Goal: Task Accomplishment & Management: Use online tool/utility

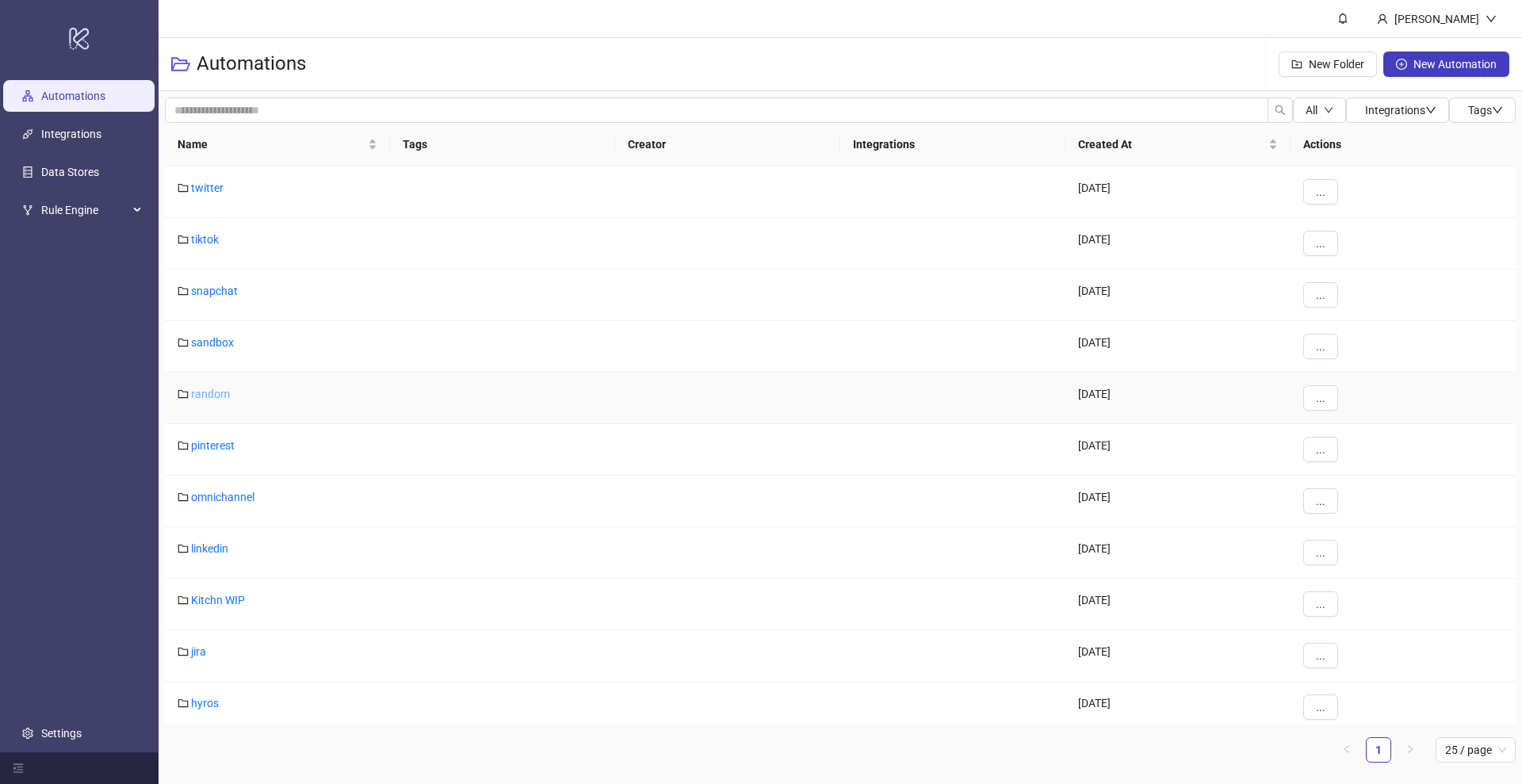
click at [212, 392] on link "random" at bounding box center [210, 394] width 39 height 13
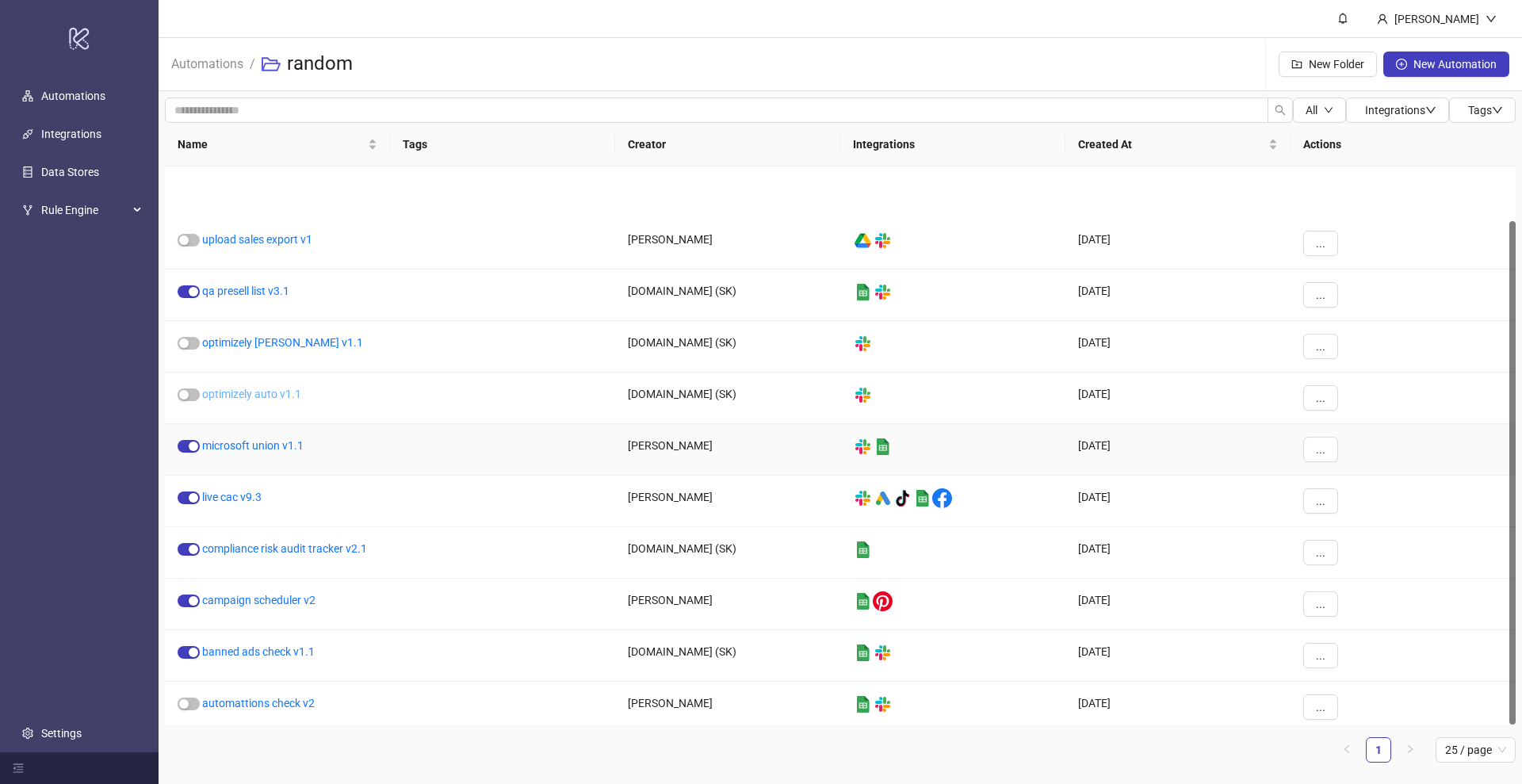
scroll to position [60, 0]
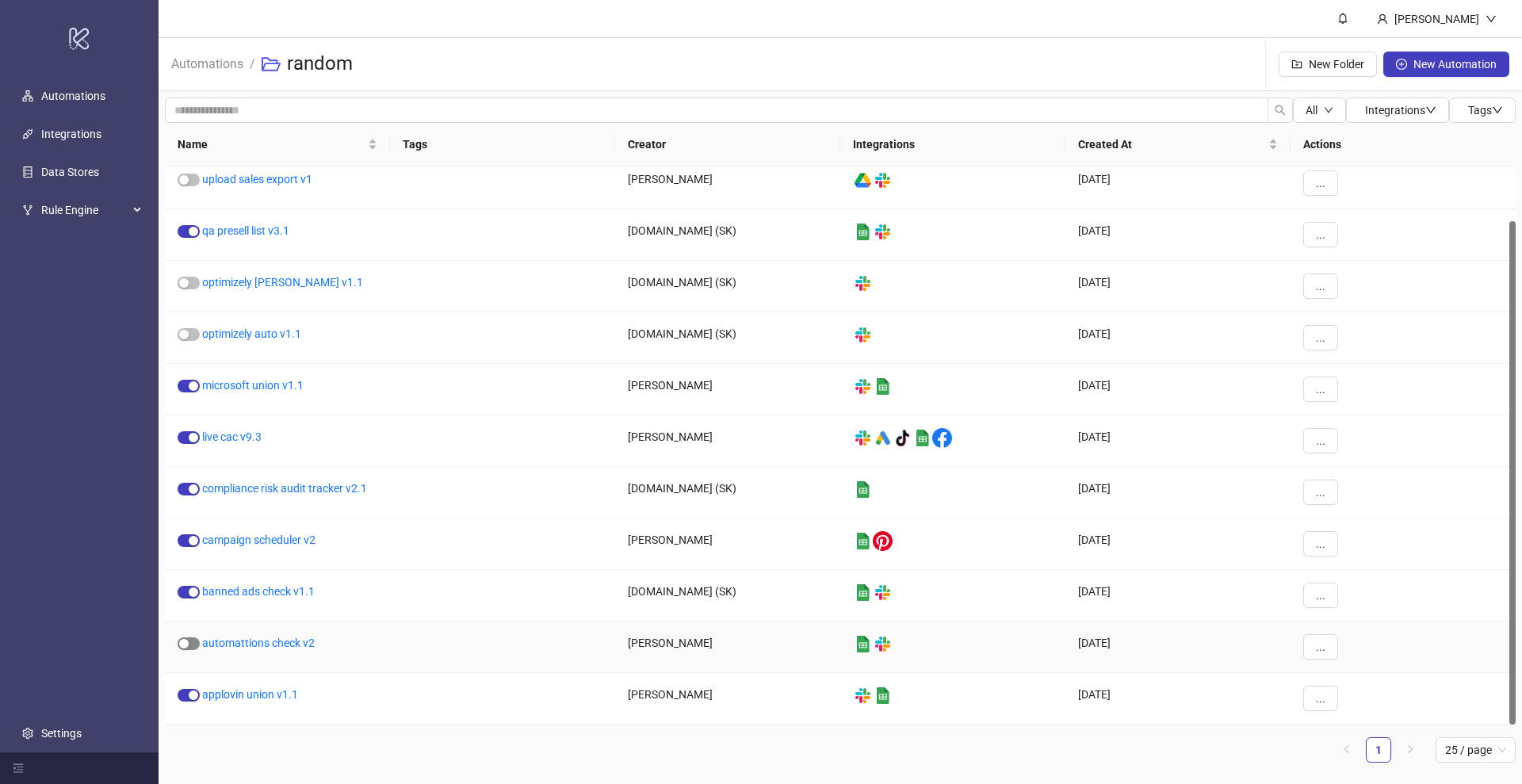
click at [188, 643] on div "button" at bounding box center [184, 643] width 9 height 9
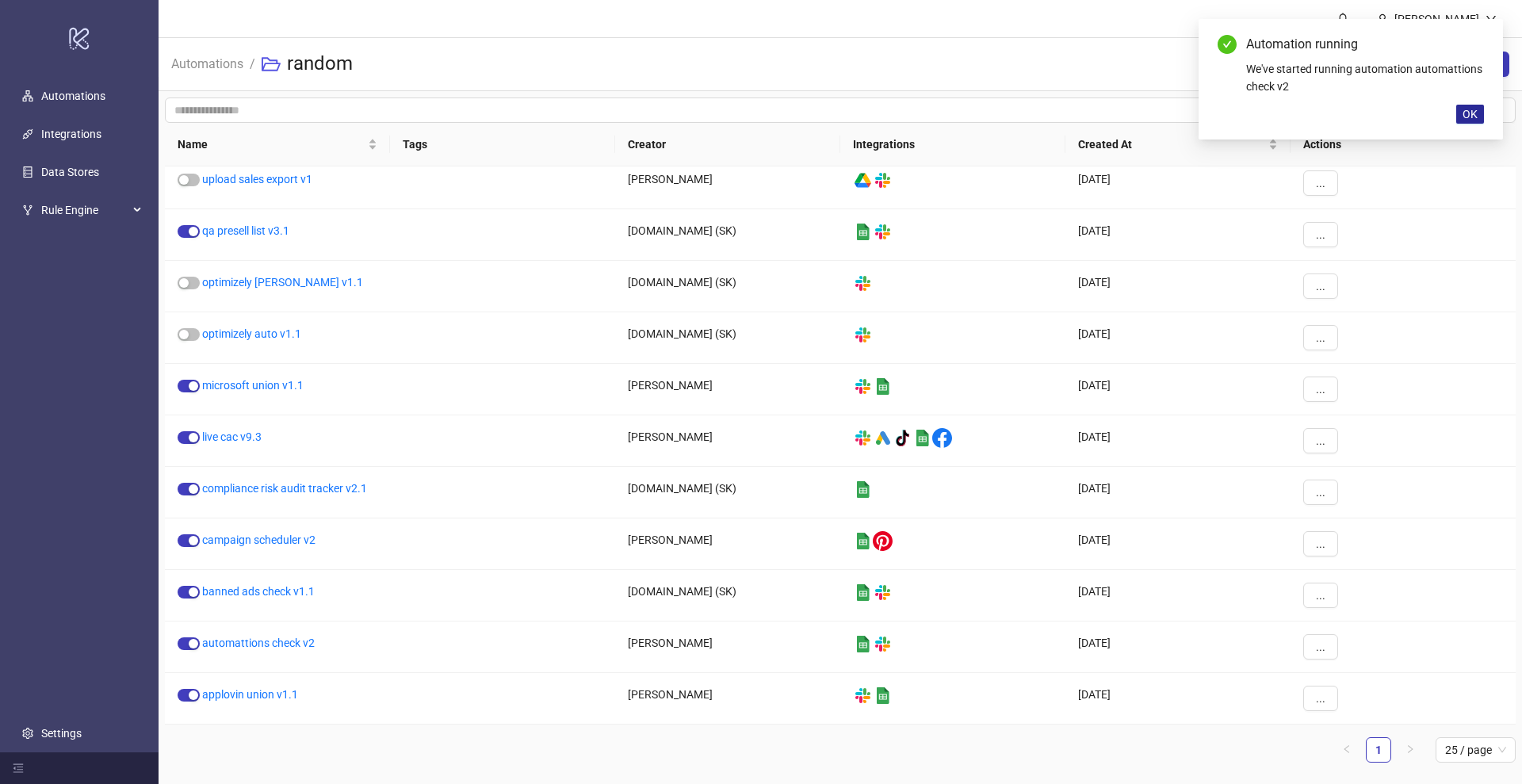
click at [1460, 119] on button "OK" at bounding box center [1470, 114] width 28 height 19
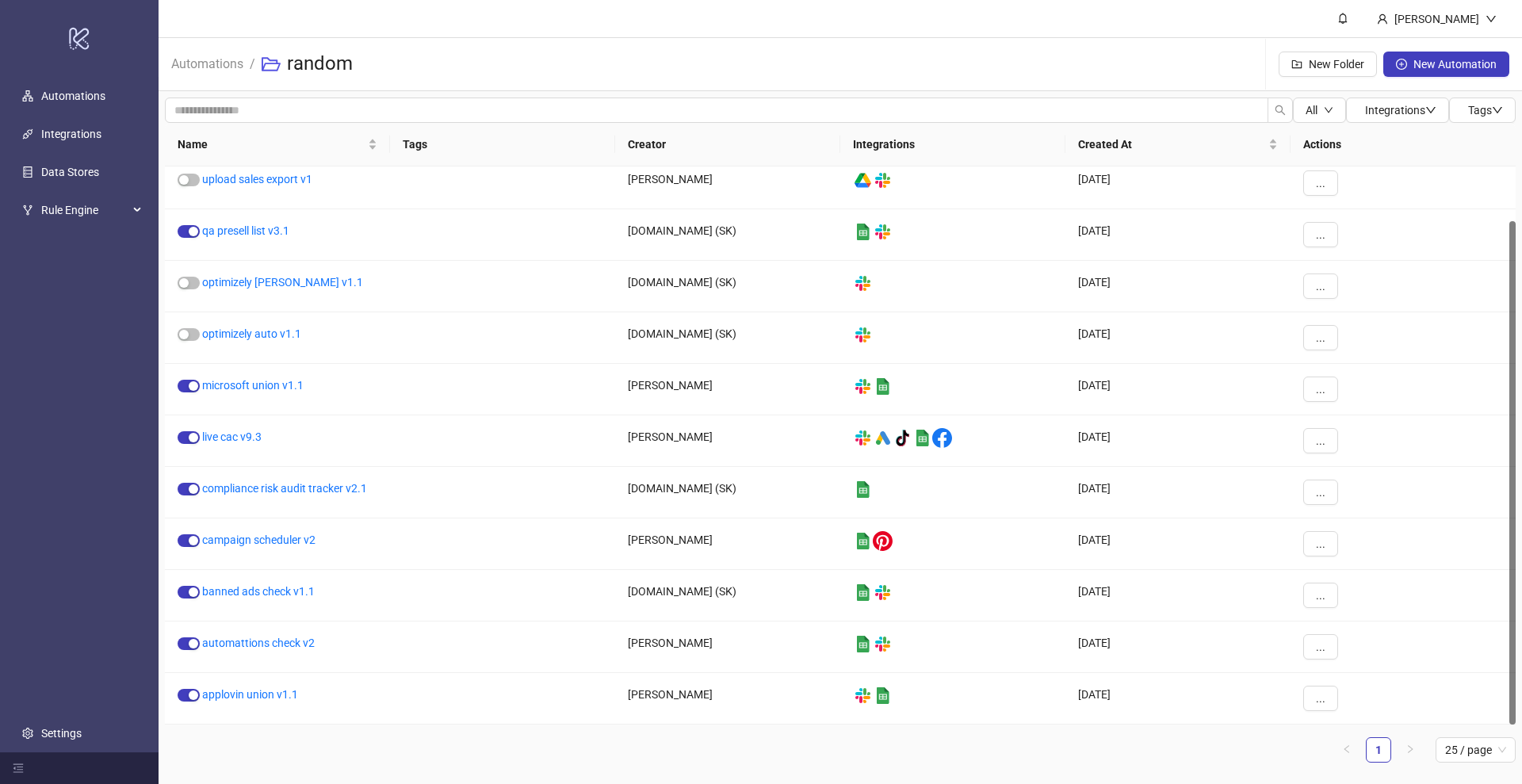
click at [533, 56] on div "Automations / random New Folder New Automation" at bounding box center [840, 65] width 1363 height 53
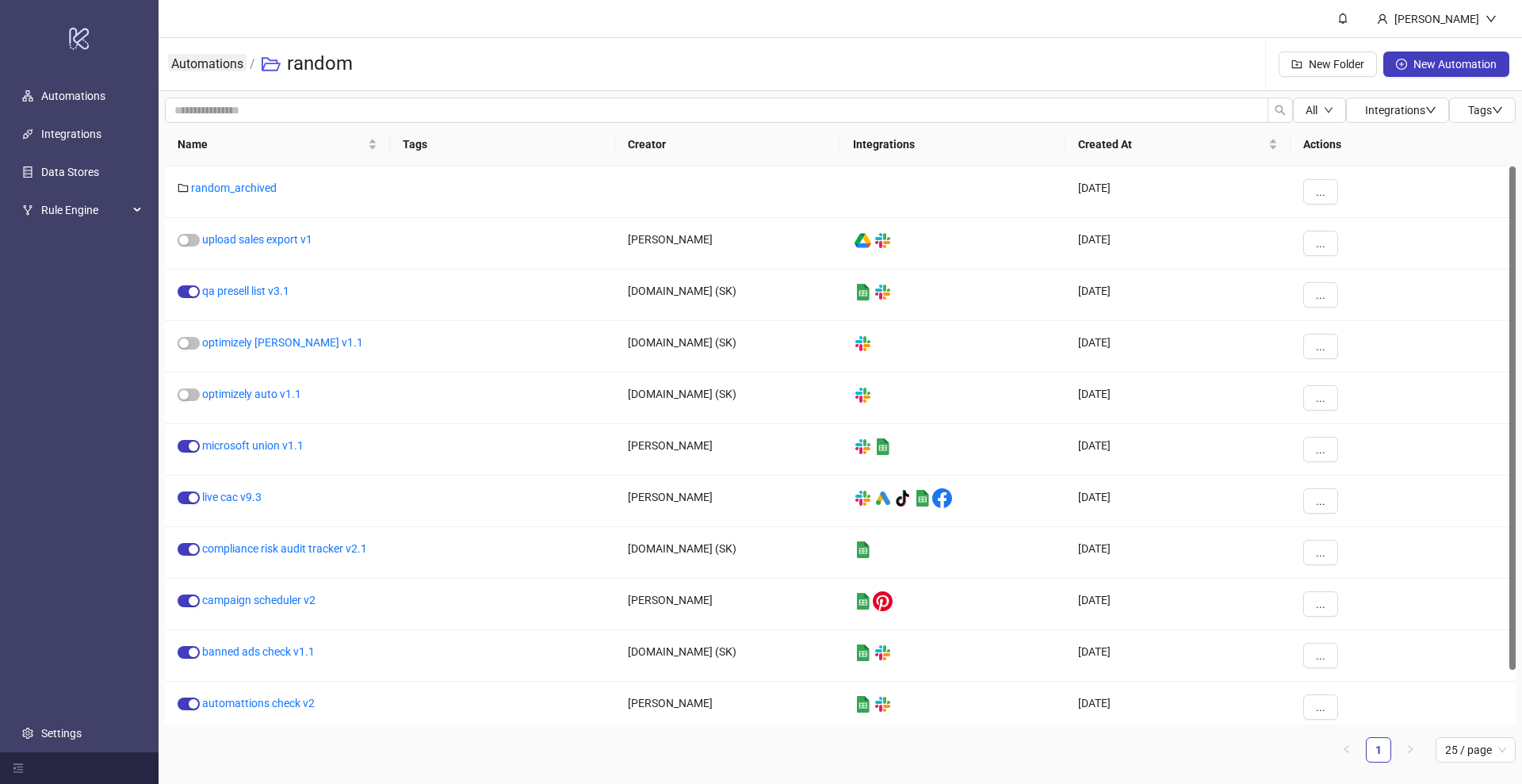
click at [216, 65] on link "Automations" at bounding box center [207, 63] width 78 height 17
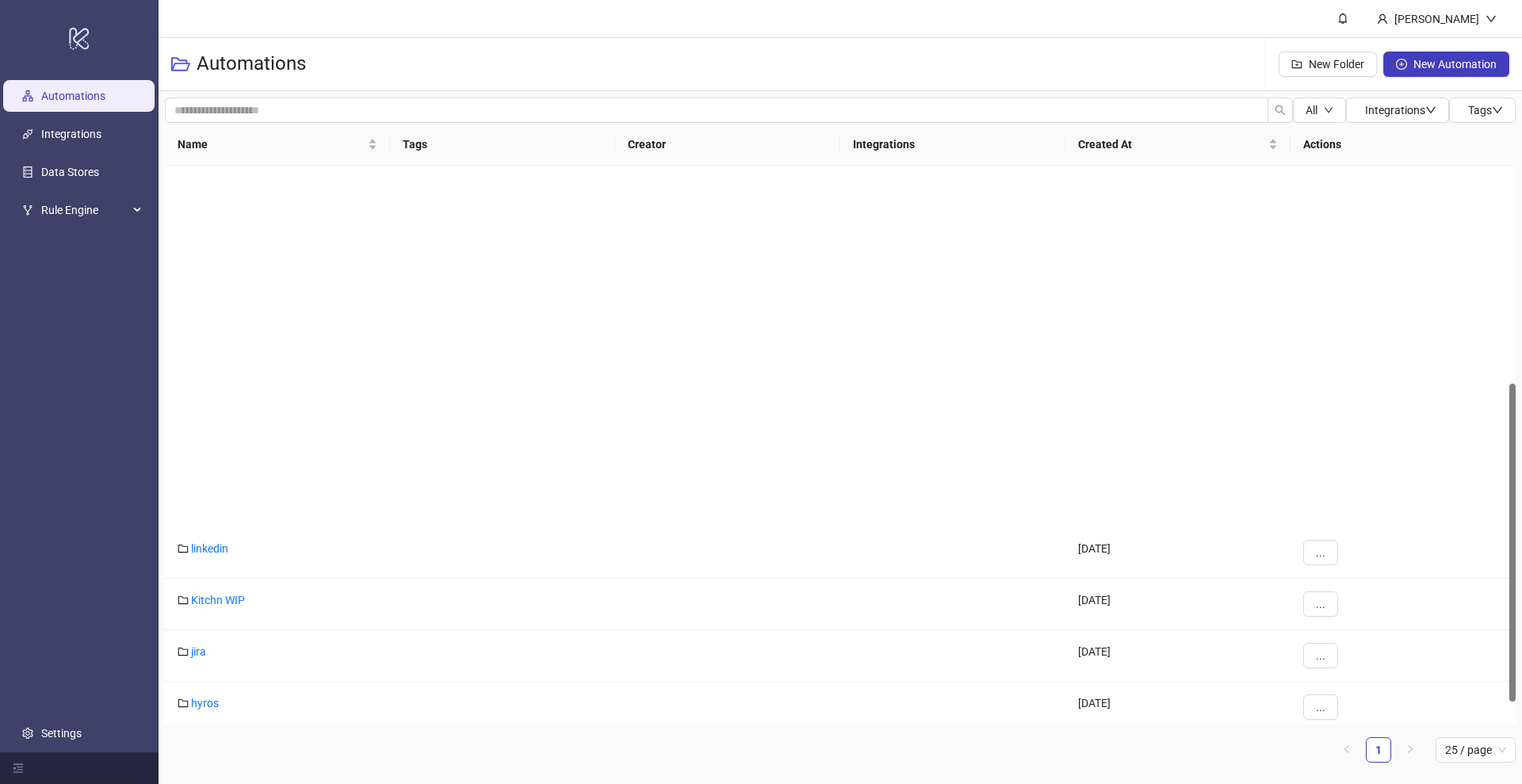
scroll to position [420, 0]
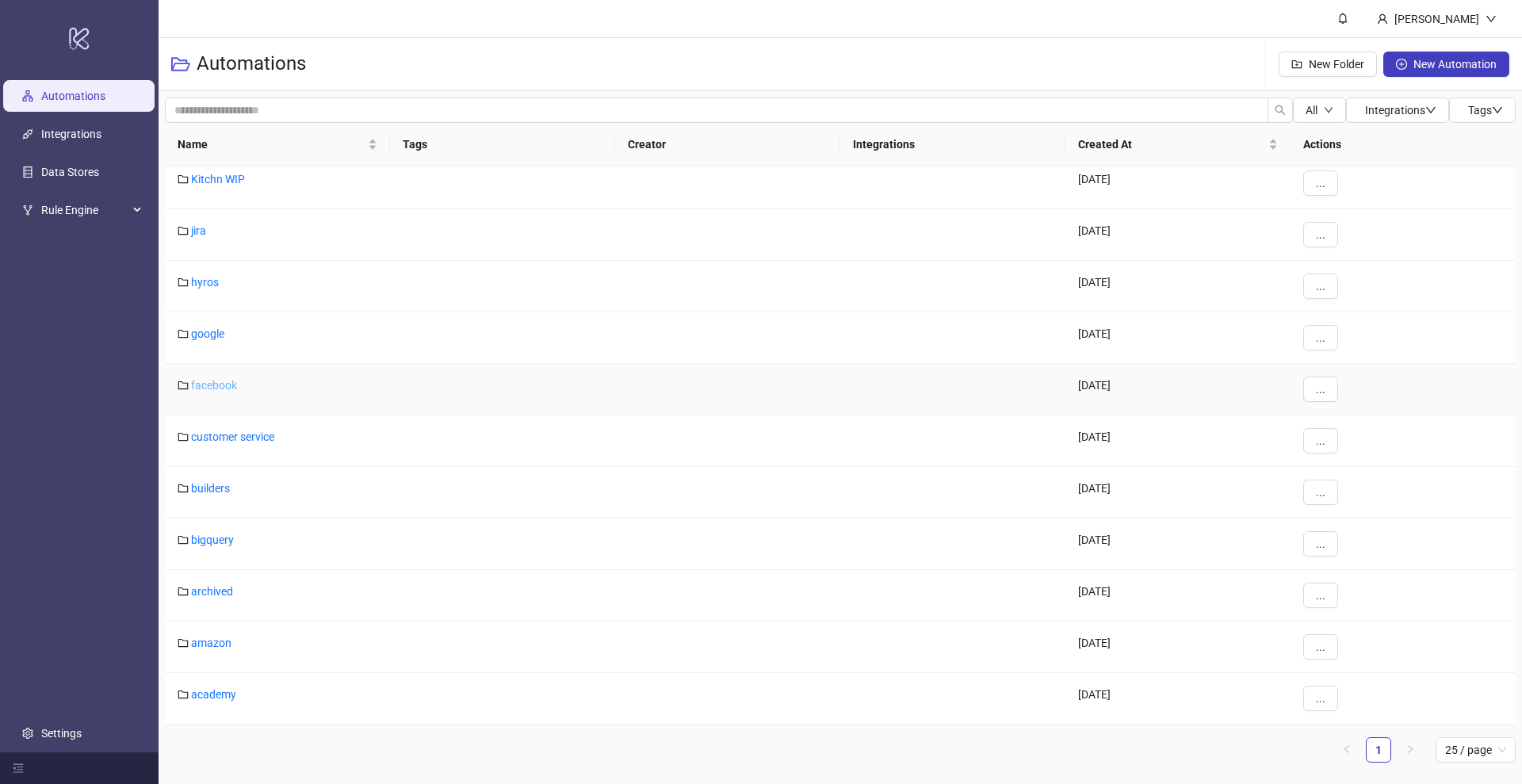
click at [213, 384] on link "facebook" at bounding box center [214, 385] width 46 height 13
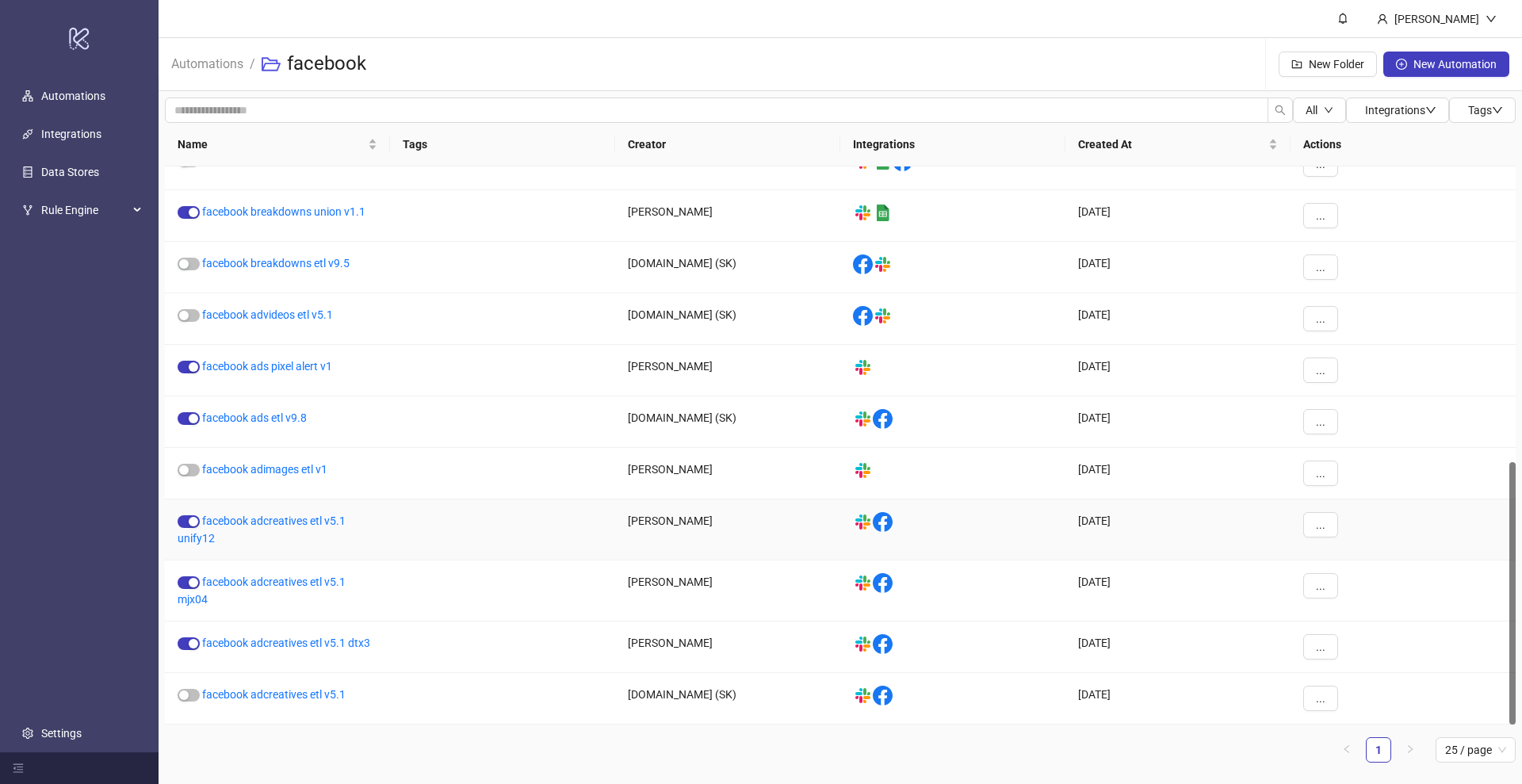
scroll to position [527, 0]
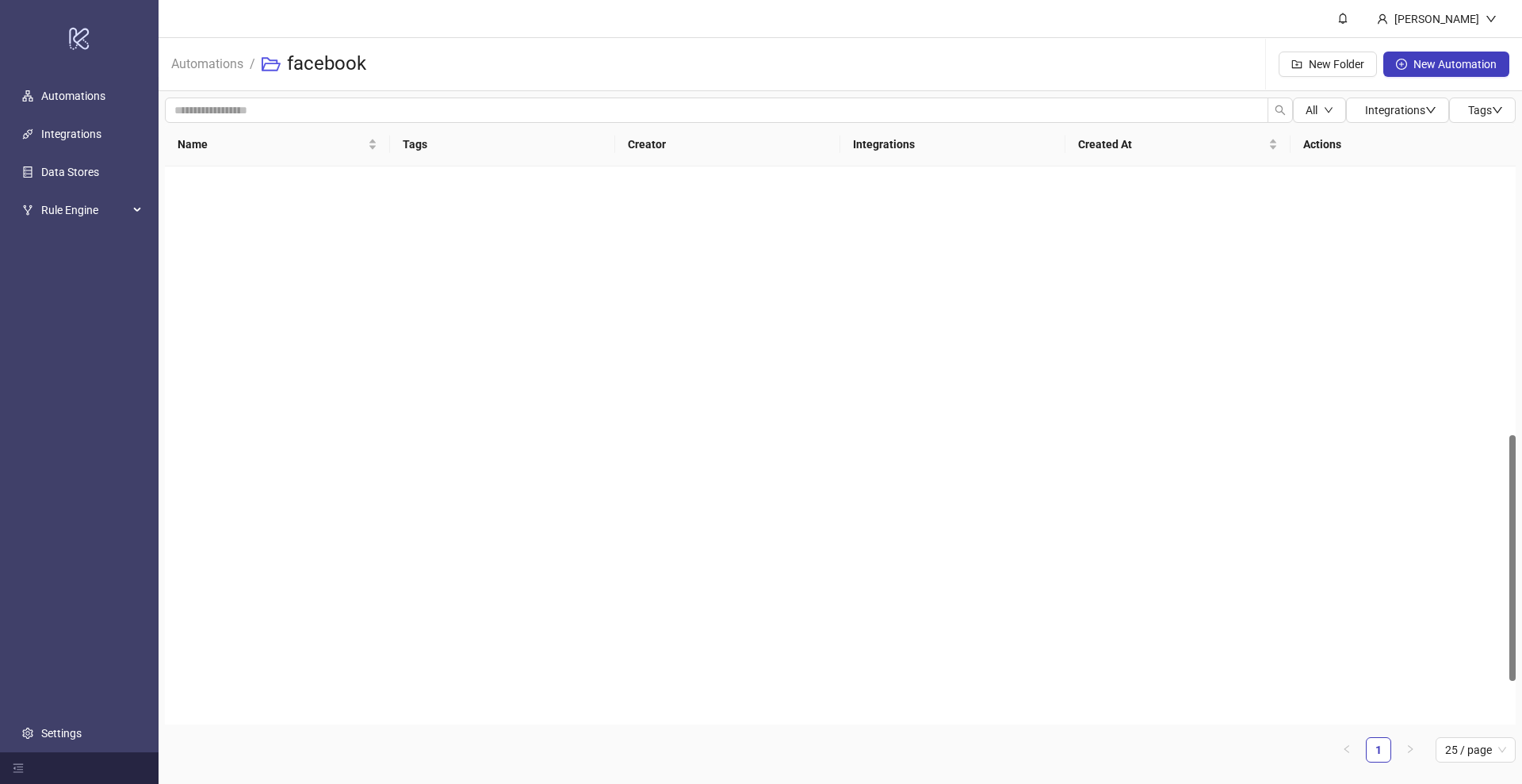
scroll to position [608, 0]
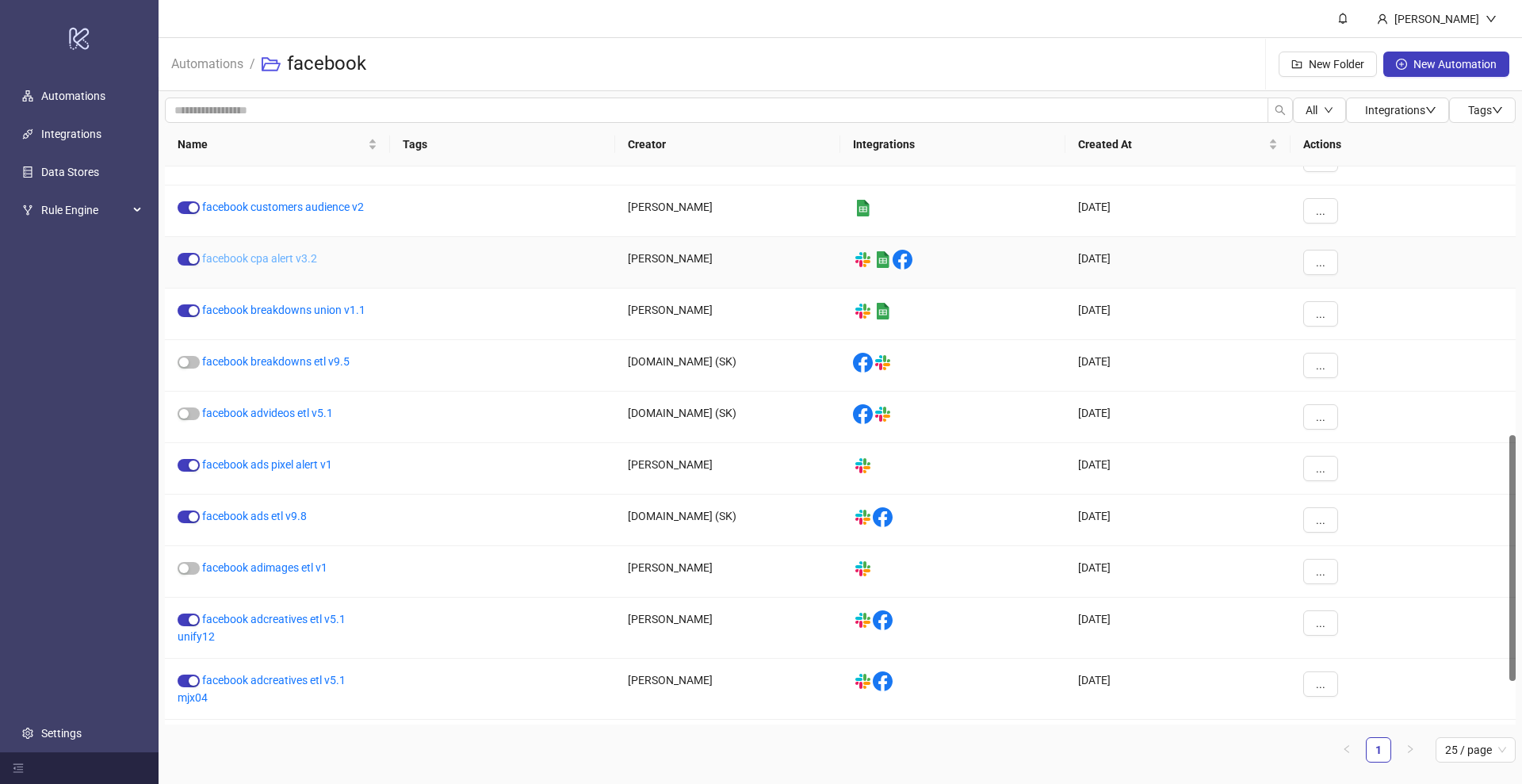
click at [273, 262] on link "facebook cpa alert v3.2" at bounding box center [259, 258] width 115 height 13
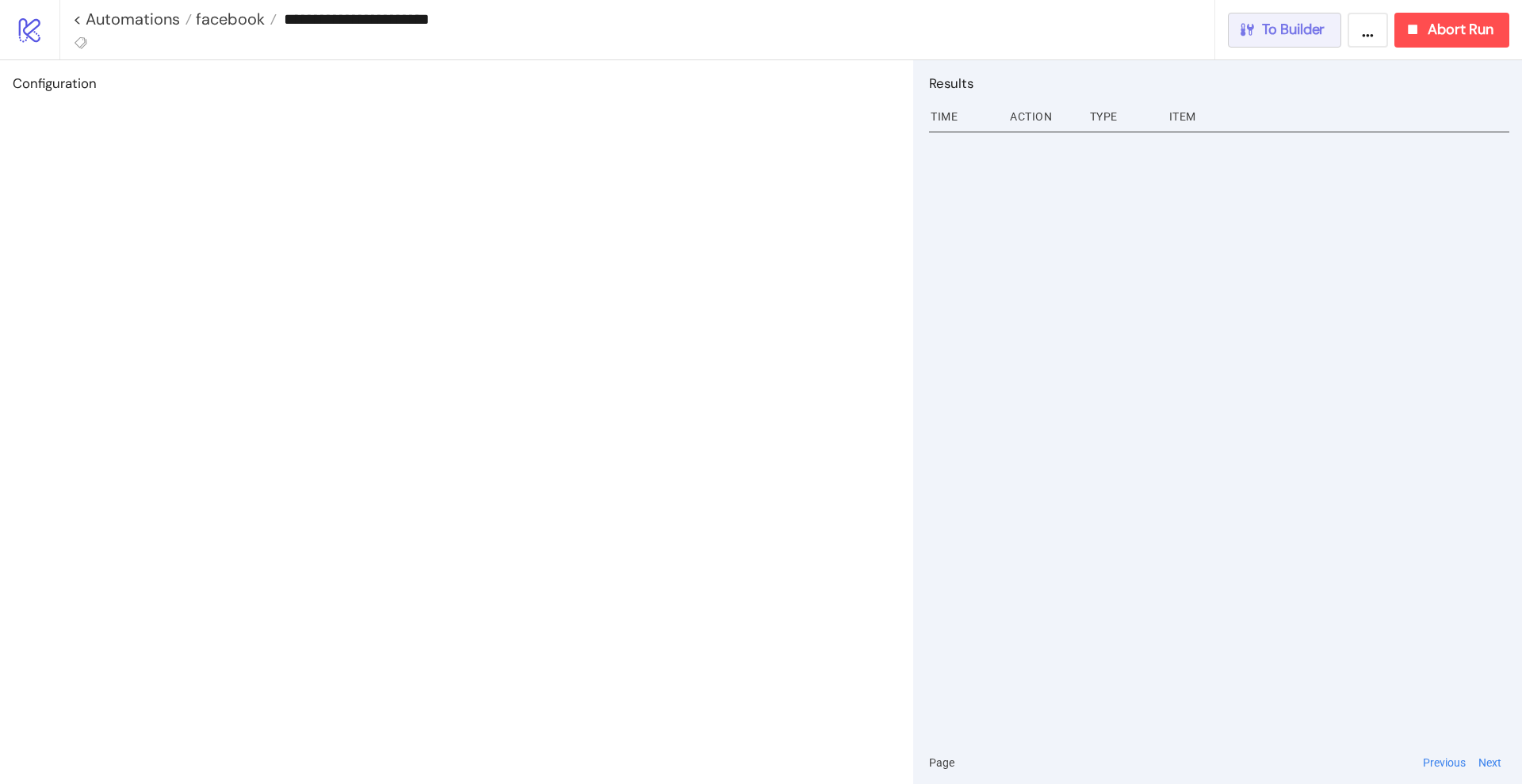
click at [1278, 32] on span "To Builder" at bounding box center [1294, 29] width 64 height 18
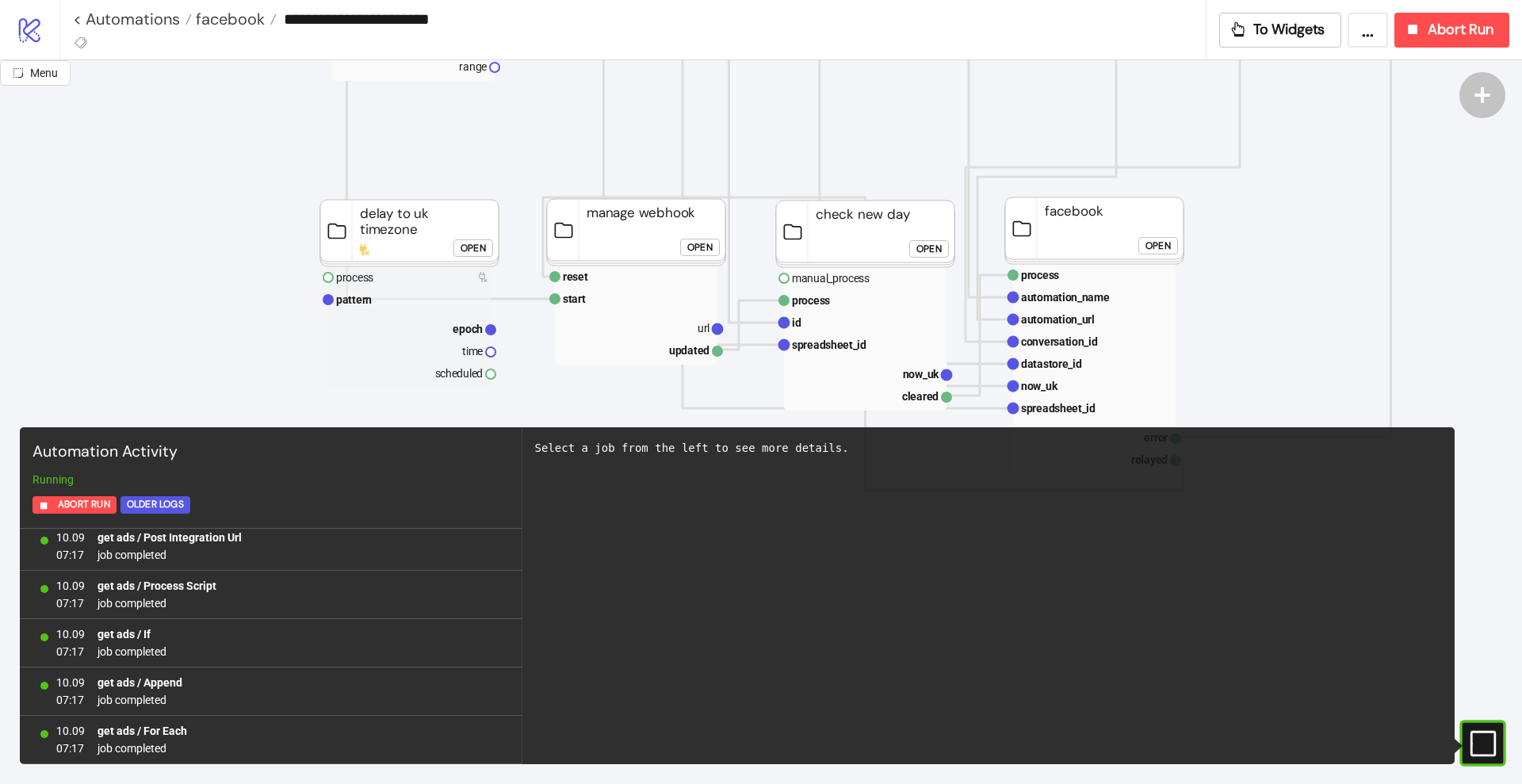
scroll to position [11464, 0]
click at [1153, 249] on div "Open" at bounding box center [1157, 246] width 25 height 18
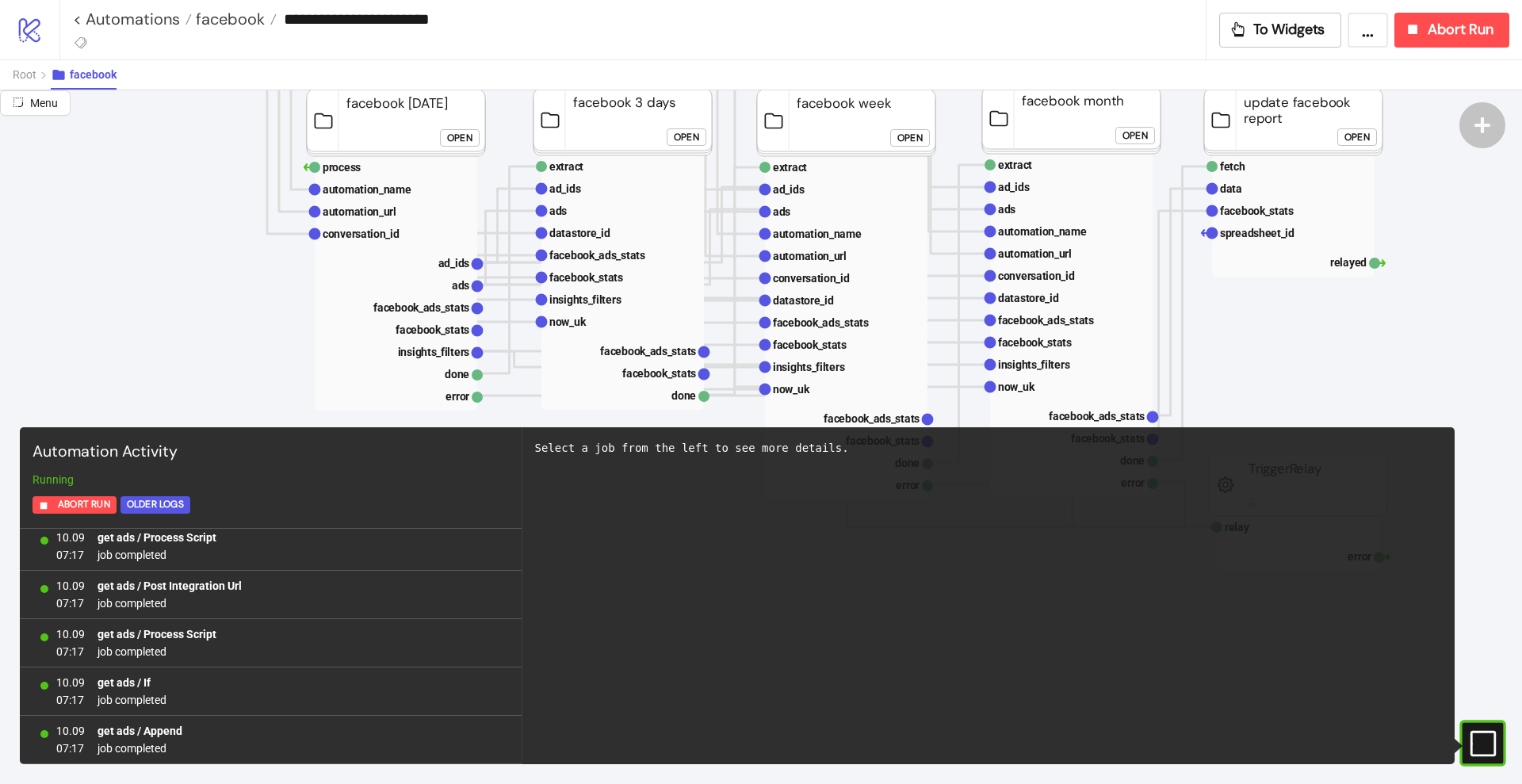
scroll to position [12334, 0]
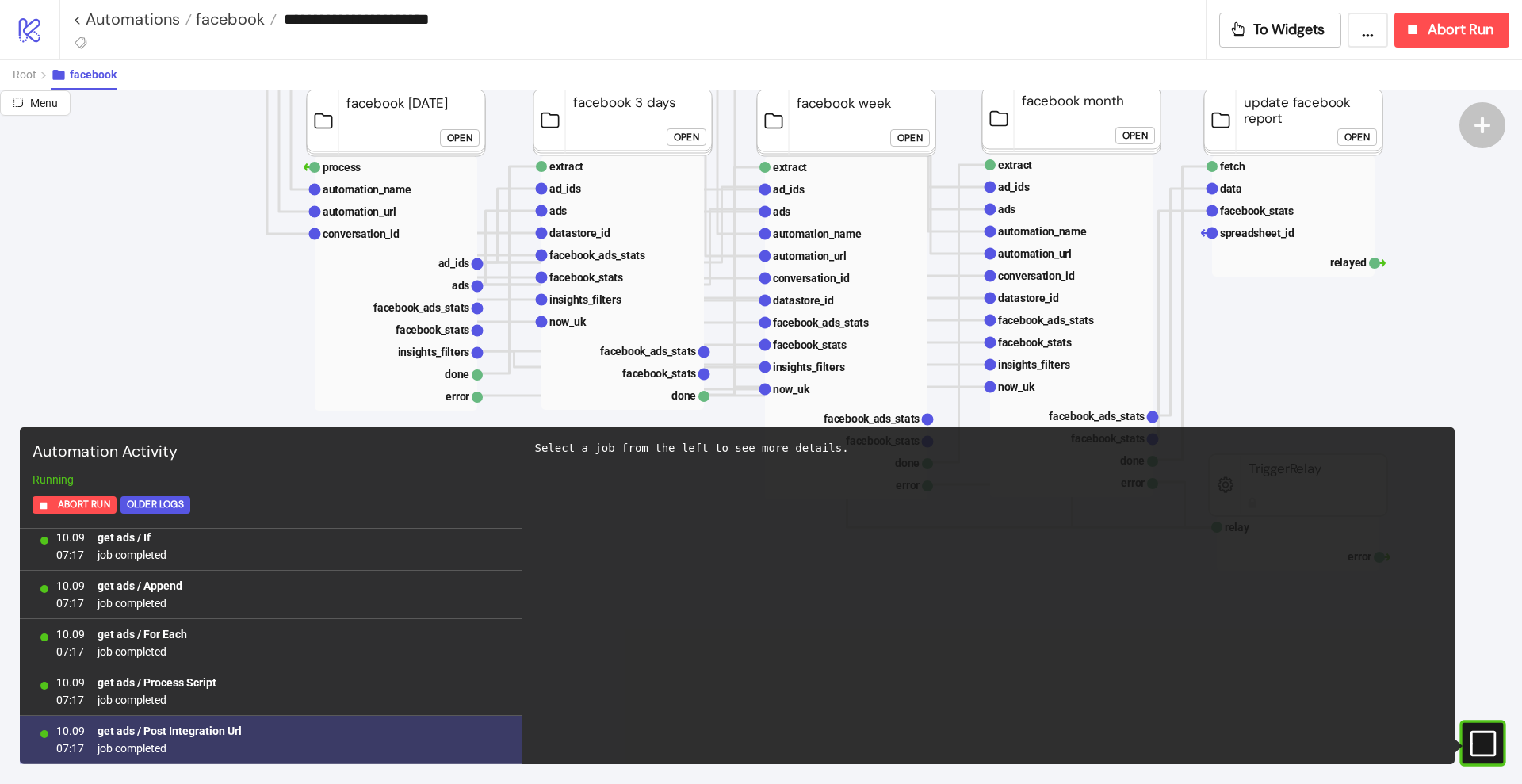
click at [183, 677] on div "10.09 07:13 Started run running 10.09 07:13 Root / Start job completed 10.09 07…" at bounding box center [271, 646] width 502 height 235
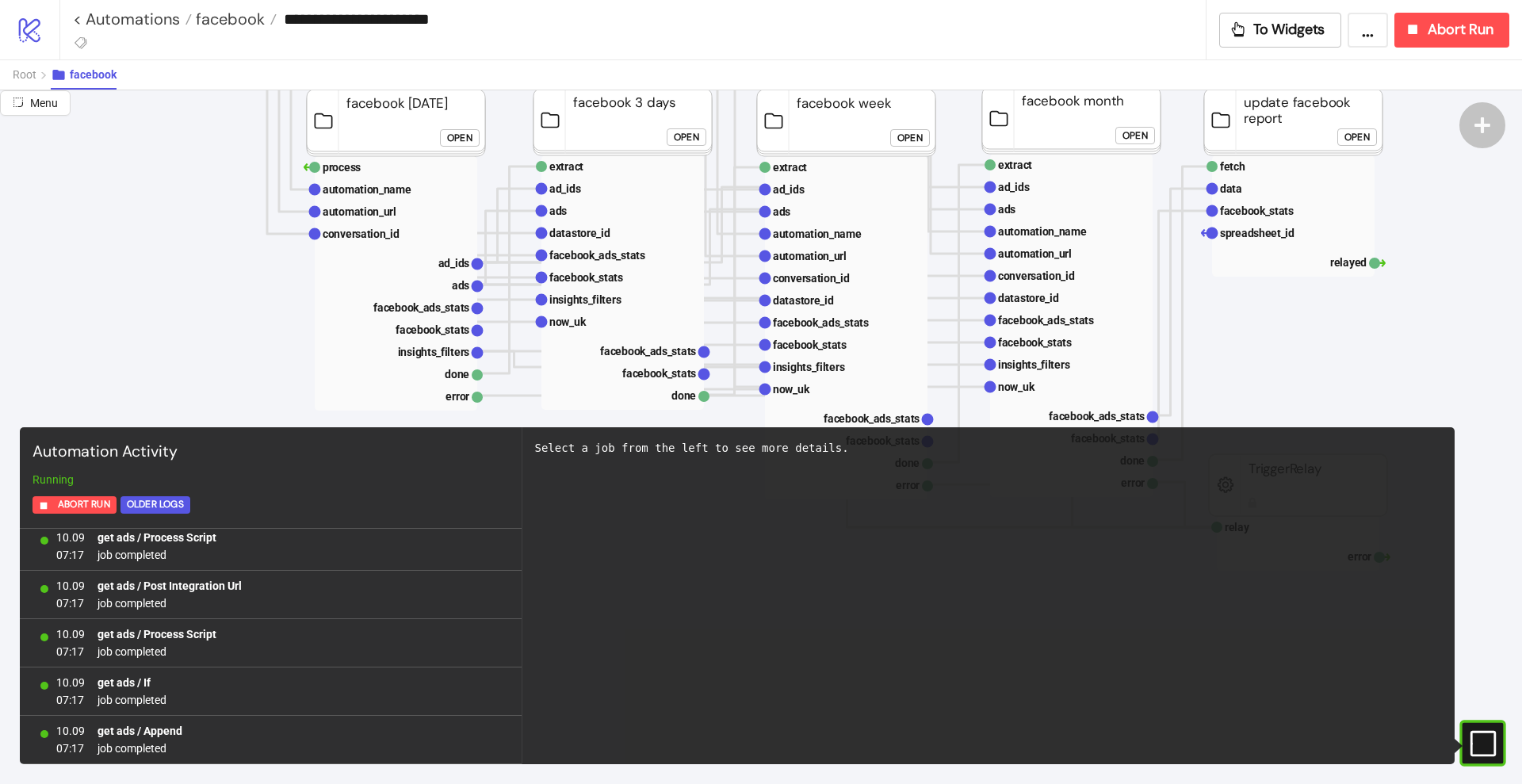
scroll to position [12624, 0]
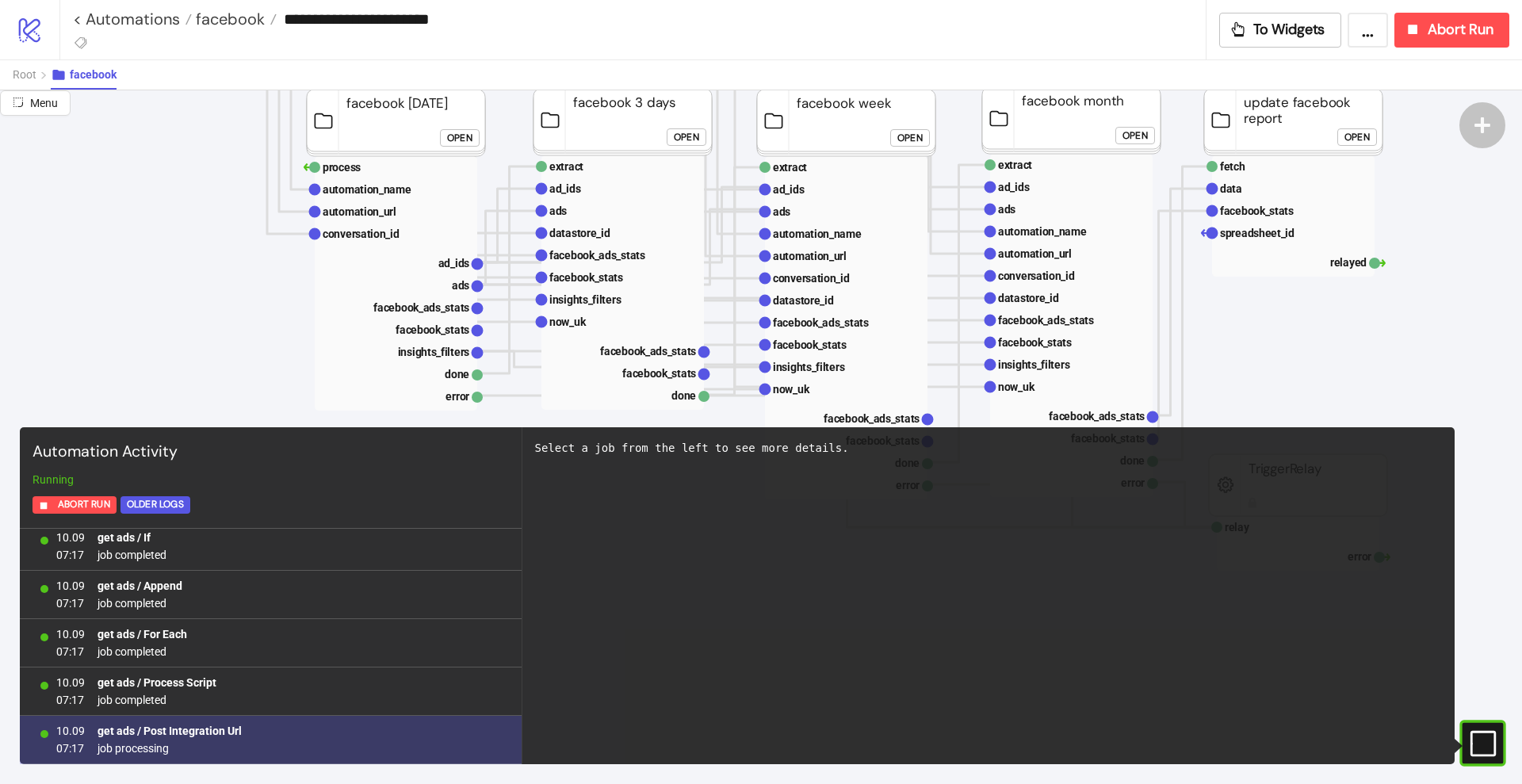
click at [149, 725] on b "get ads / Post Integration Url" at bounding box center [169, 731] width 144 height 13
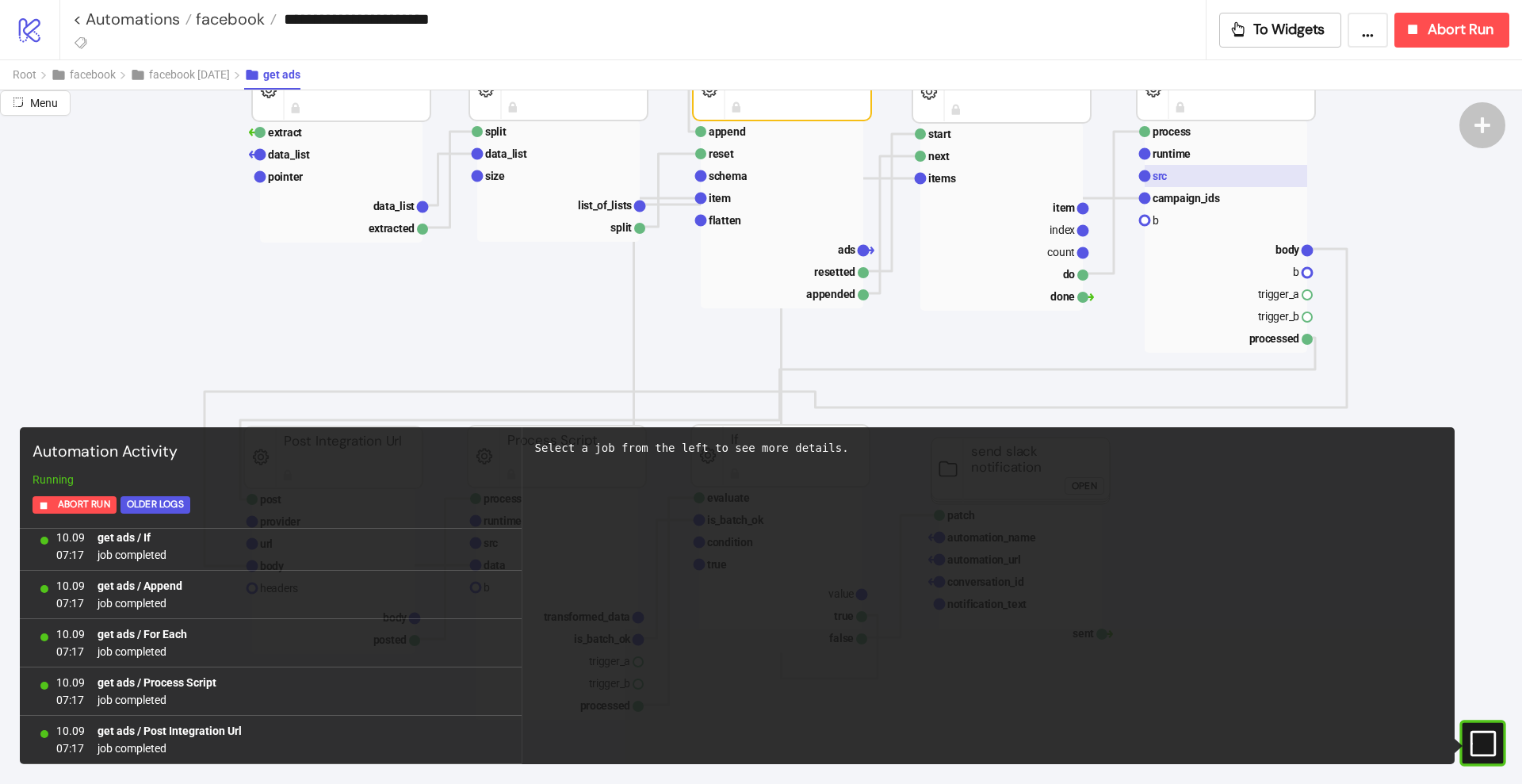
scroll to position [13350, 0]
click at [1182, 173] on rect at bounding box center [1226, 175] width 163 height 22
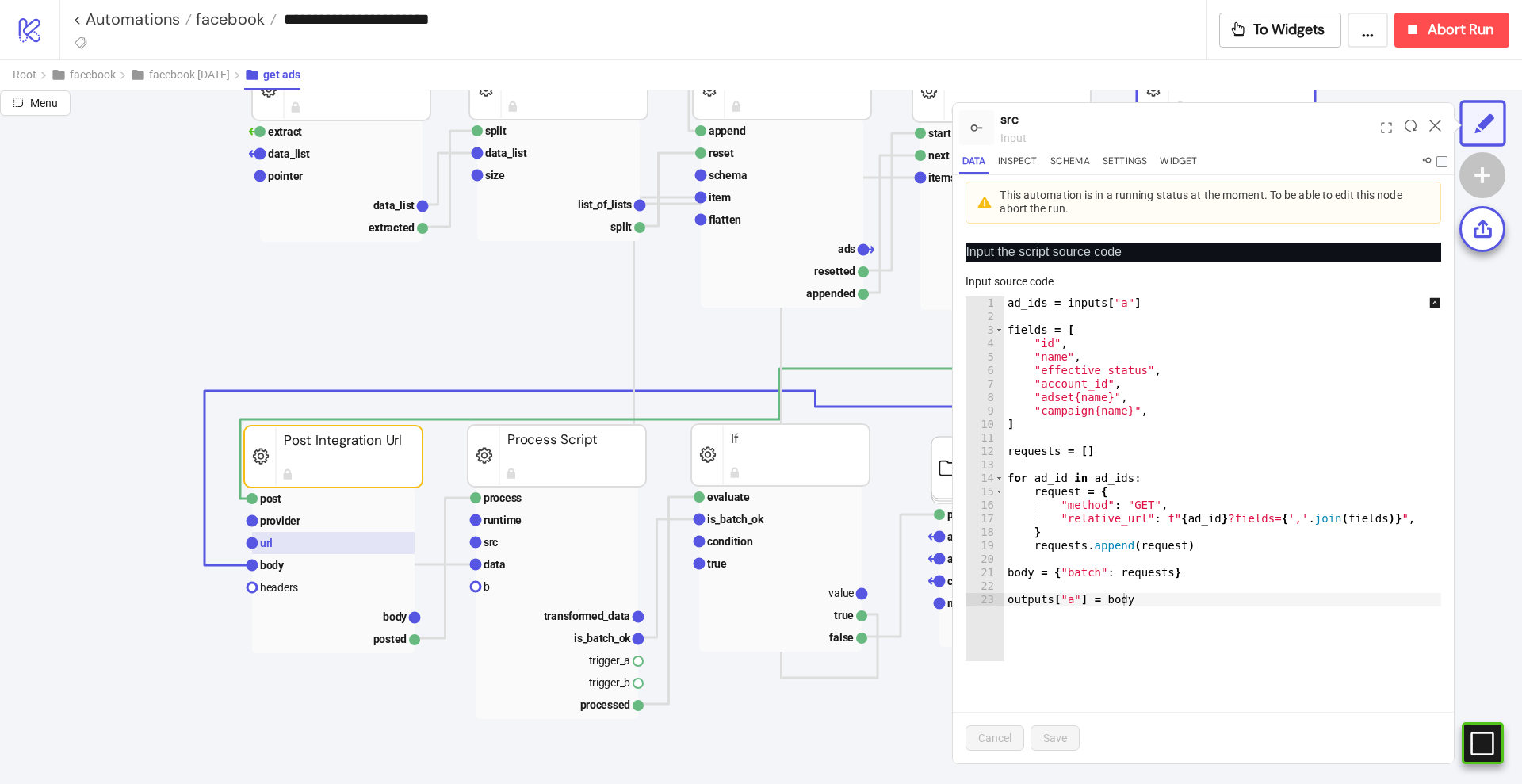
click at [321, 544] on rect at bounding box center [334, 543] width 163 height 22
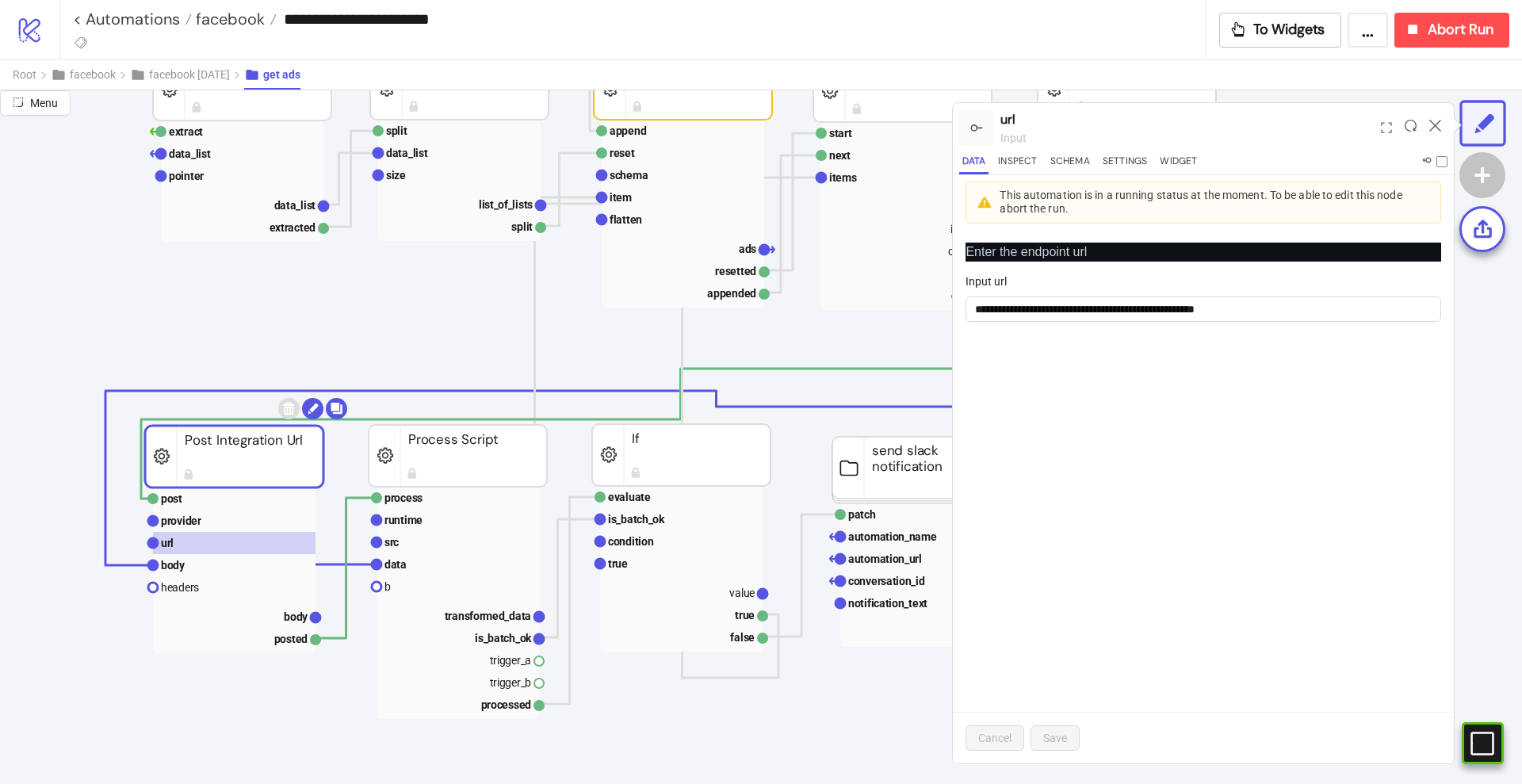
scroll to position [99, 99]
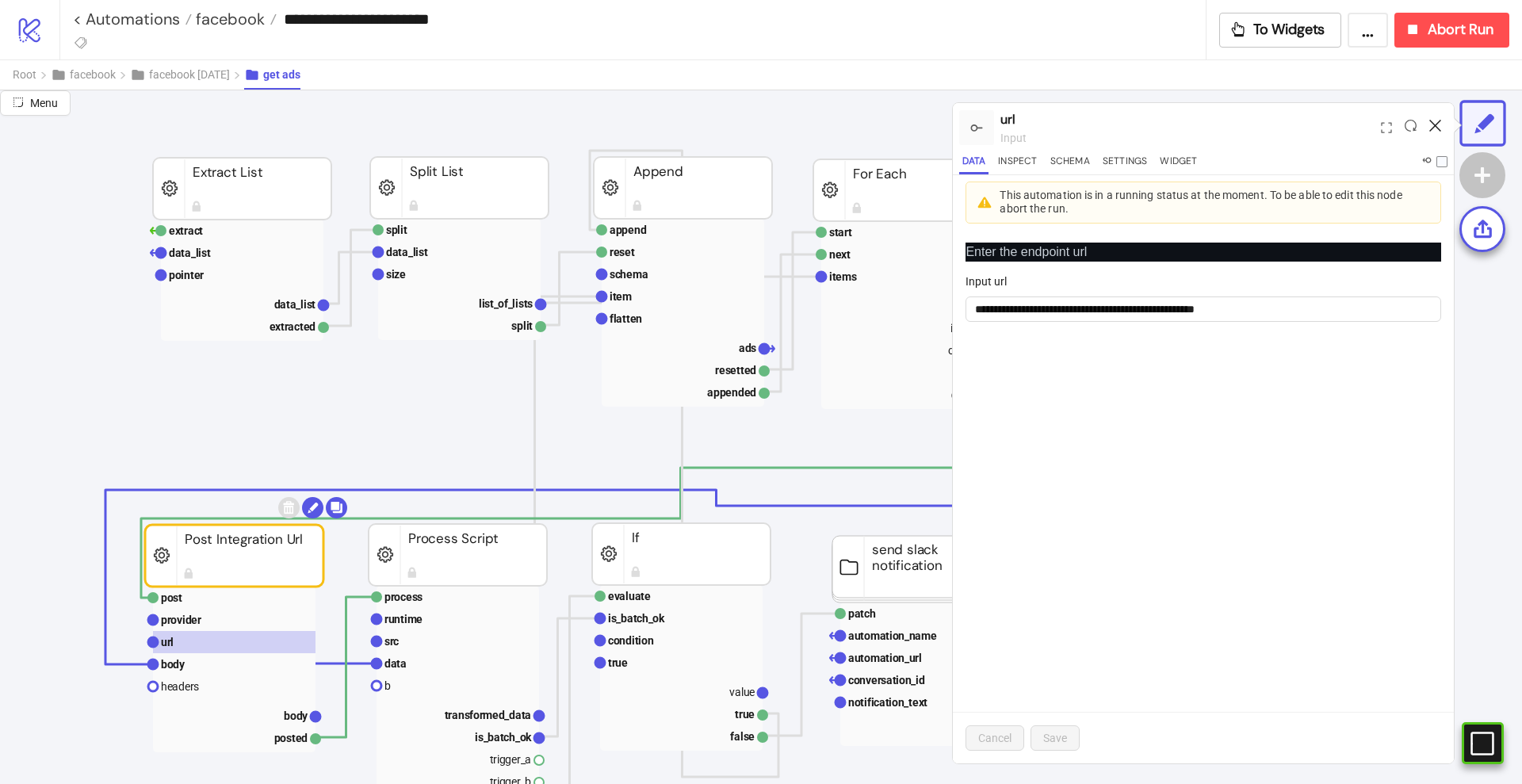
click at [1432, 123] on icon at bounding box center [1436, 126] width 12 height 12
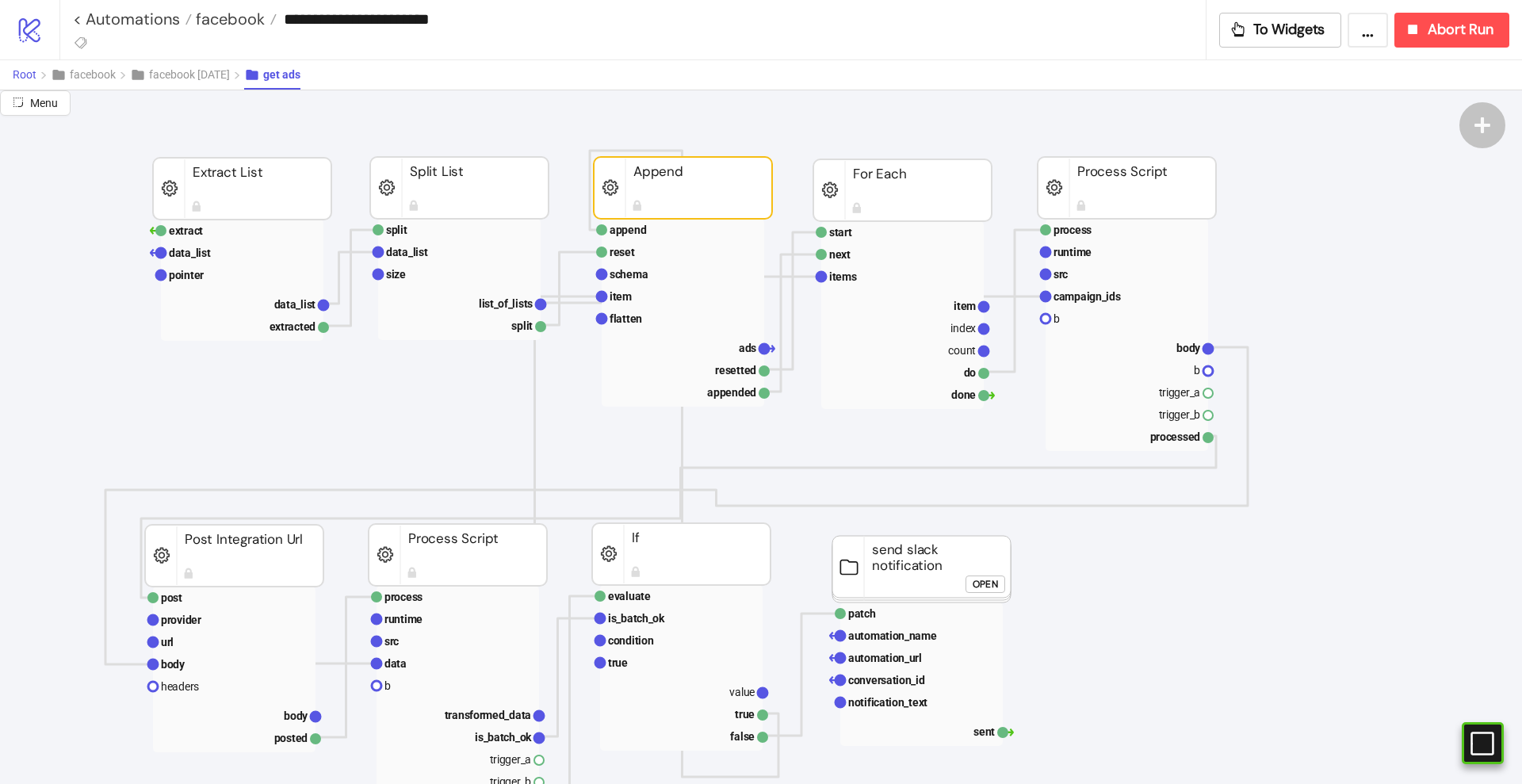
click at [32, 74] on span "Root" at bounding box center [25, 74] width 24 height 13
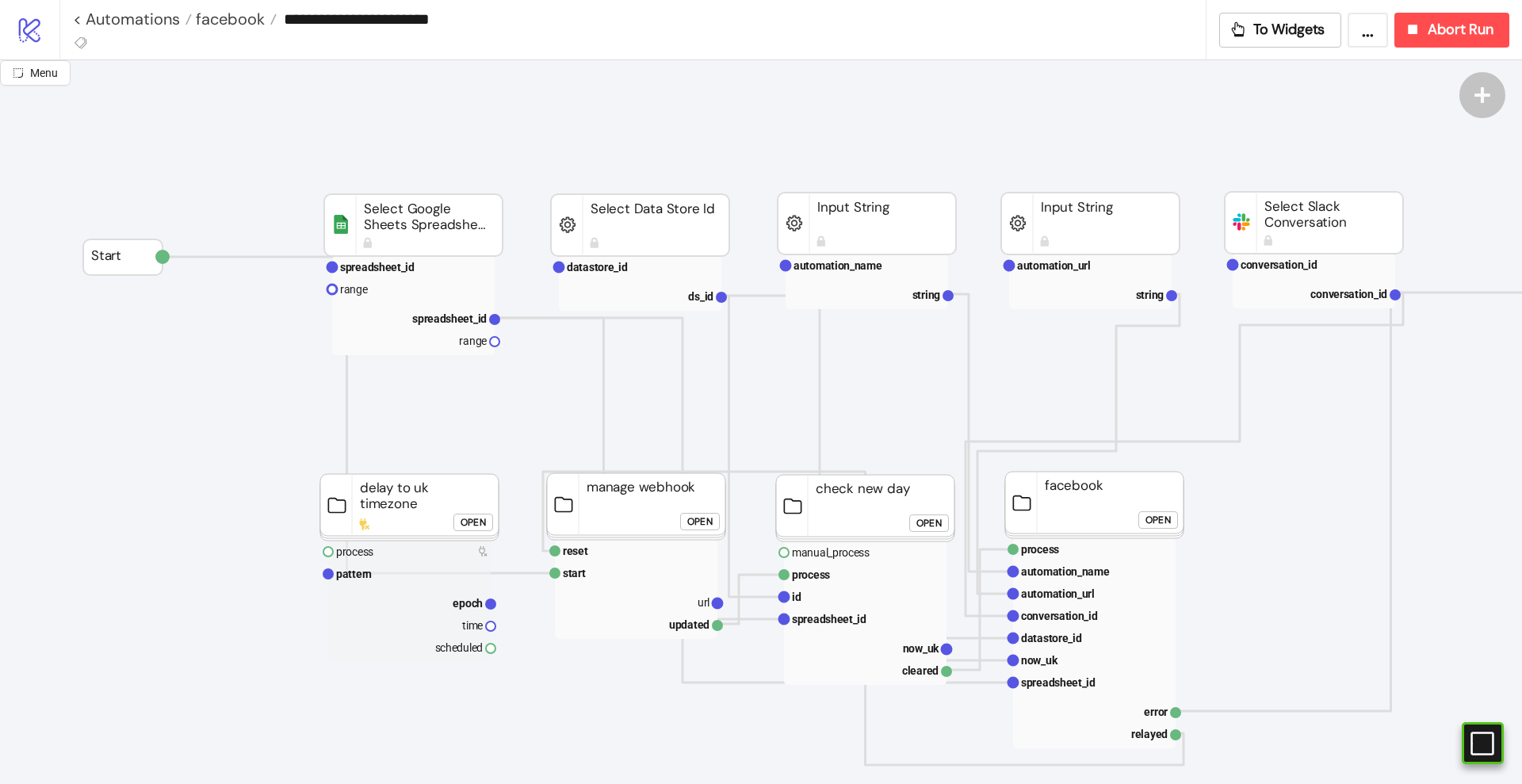
scroll to position [99, 0]
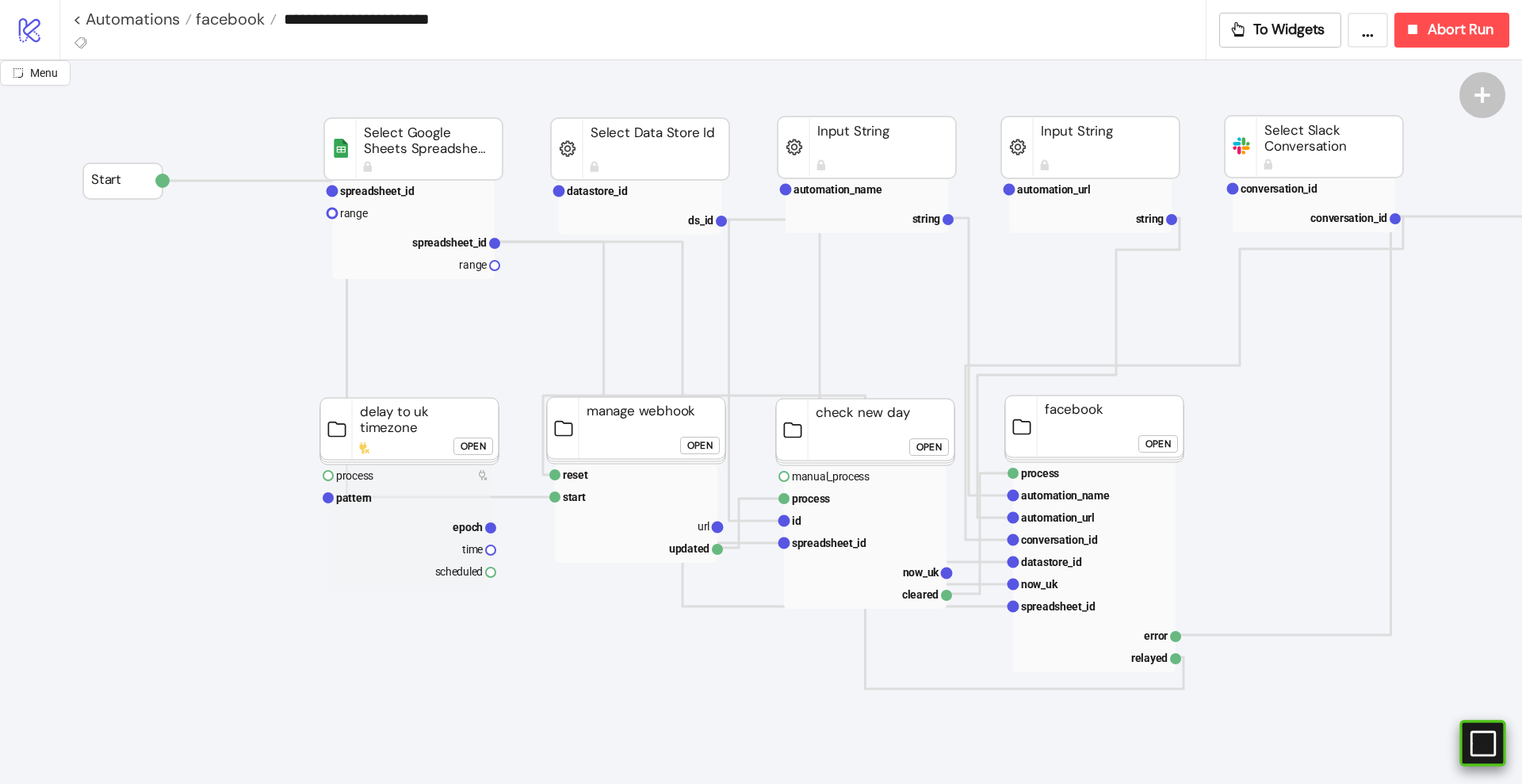
click at [1472, 740] on rect at bounding box center [1461, 744] width 24 height 24
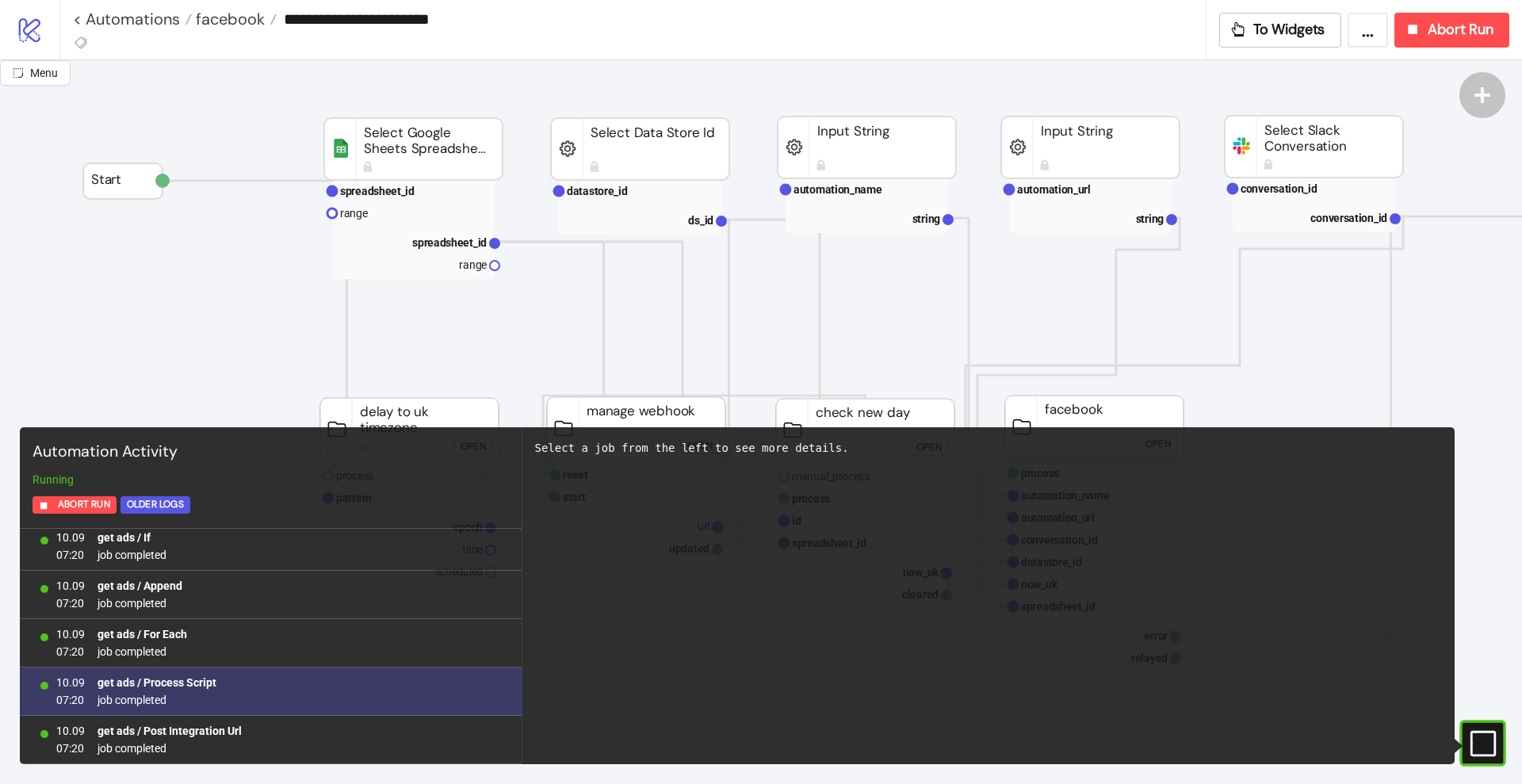
scroll to position [27562, 0]
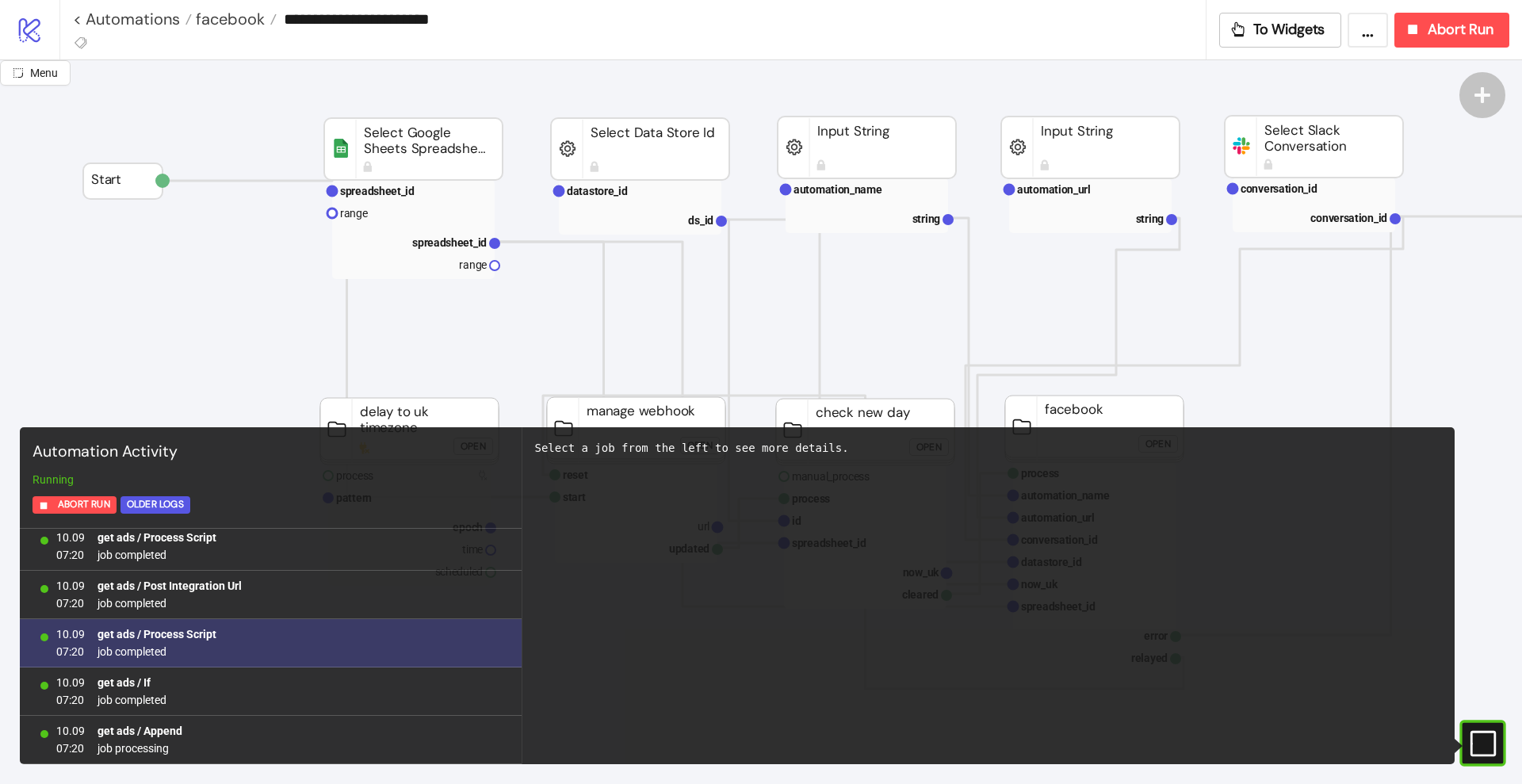
click at [173, 631] on div "10.09 07:13 Started run running 10.09 07:13 Root / Start job completed 10.09 07…" at bounding box center [271, 646] width 502 height 235
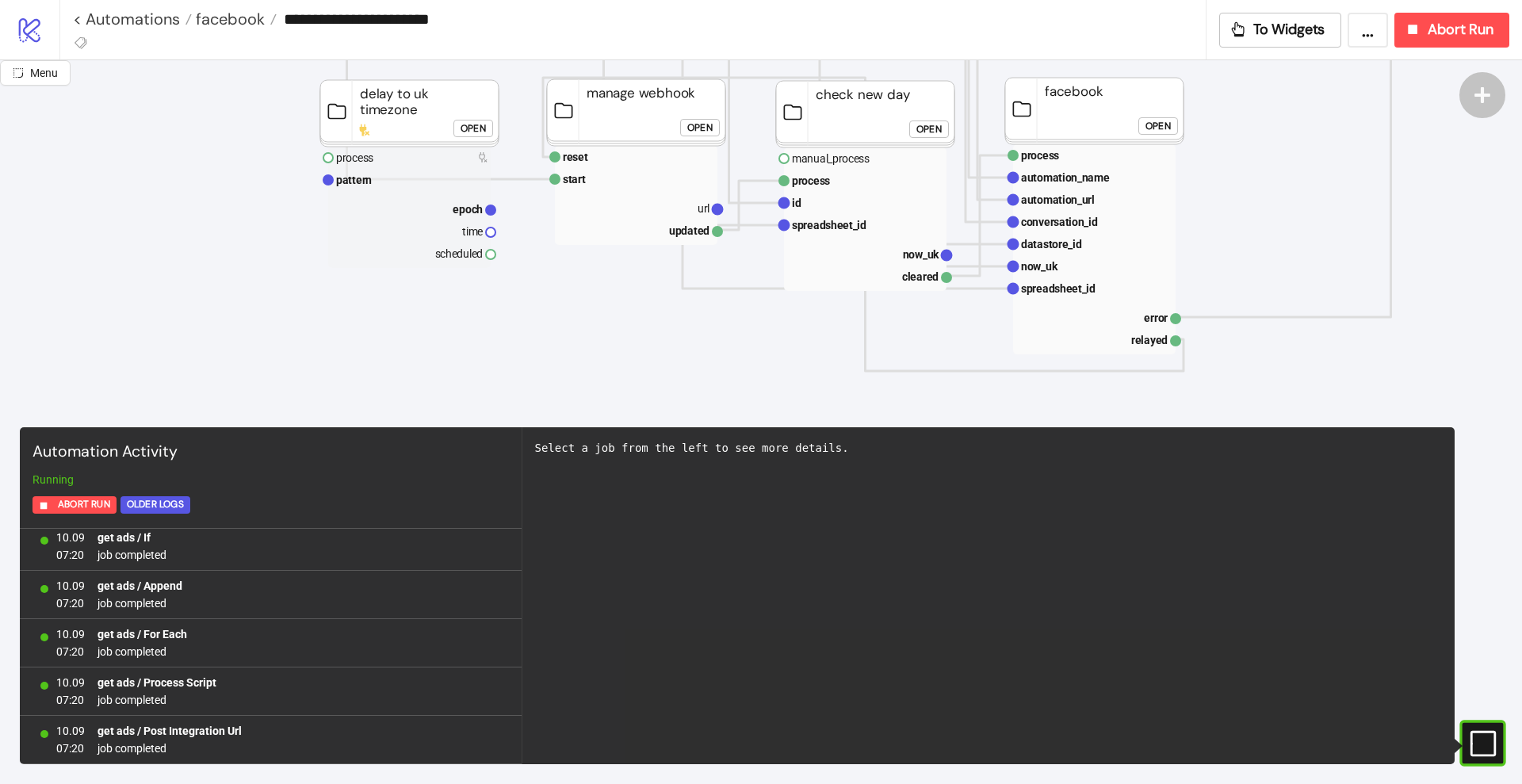
scroll to position [0, 0]
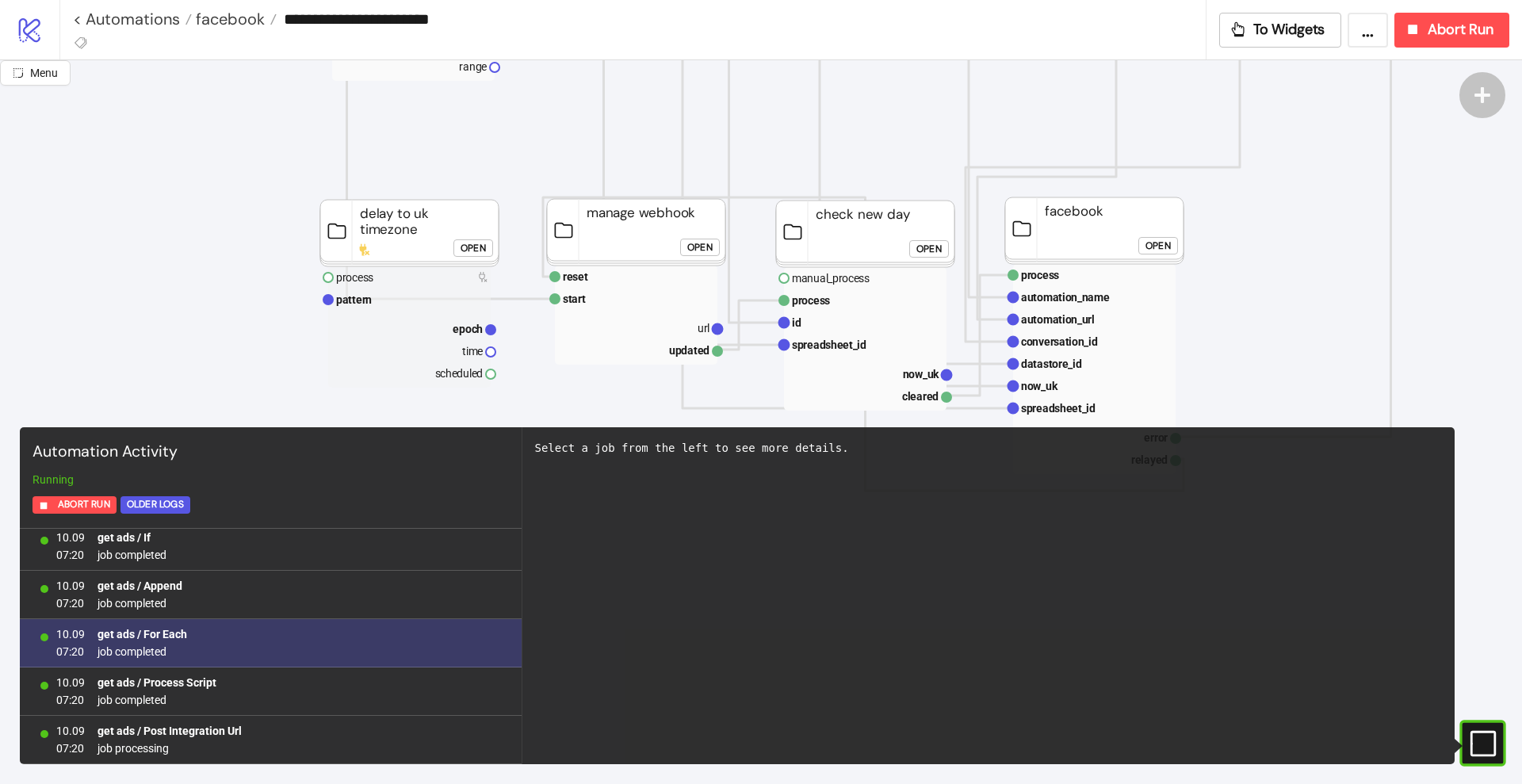
click at [156, 728] on b "get ads / Post Integration Url" at bounding box center [169, 731] width 144 height 13
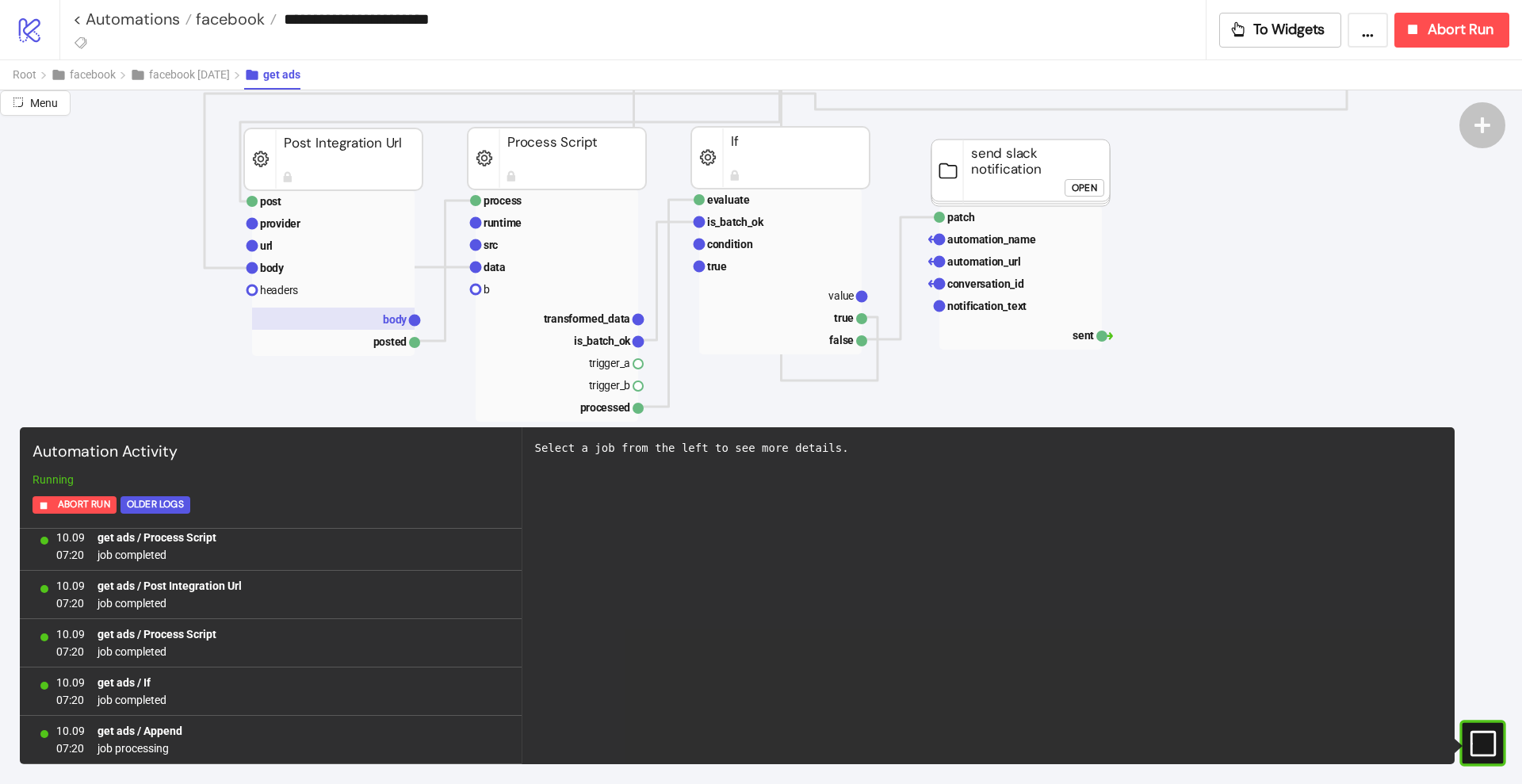
click at [391, 318] on text "body" at bounding box center [395, 319] width 25 height 13
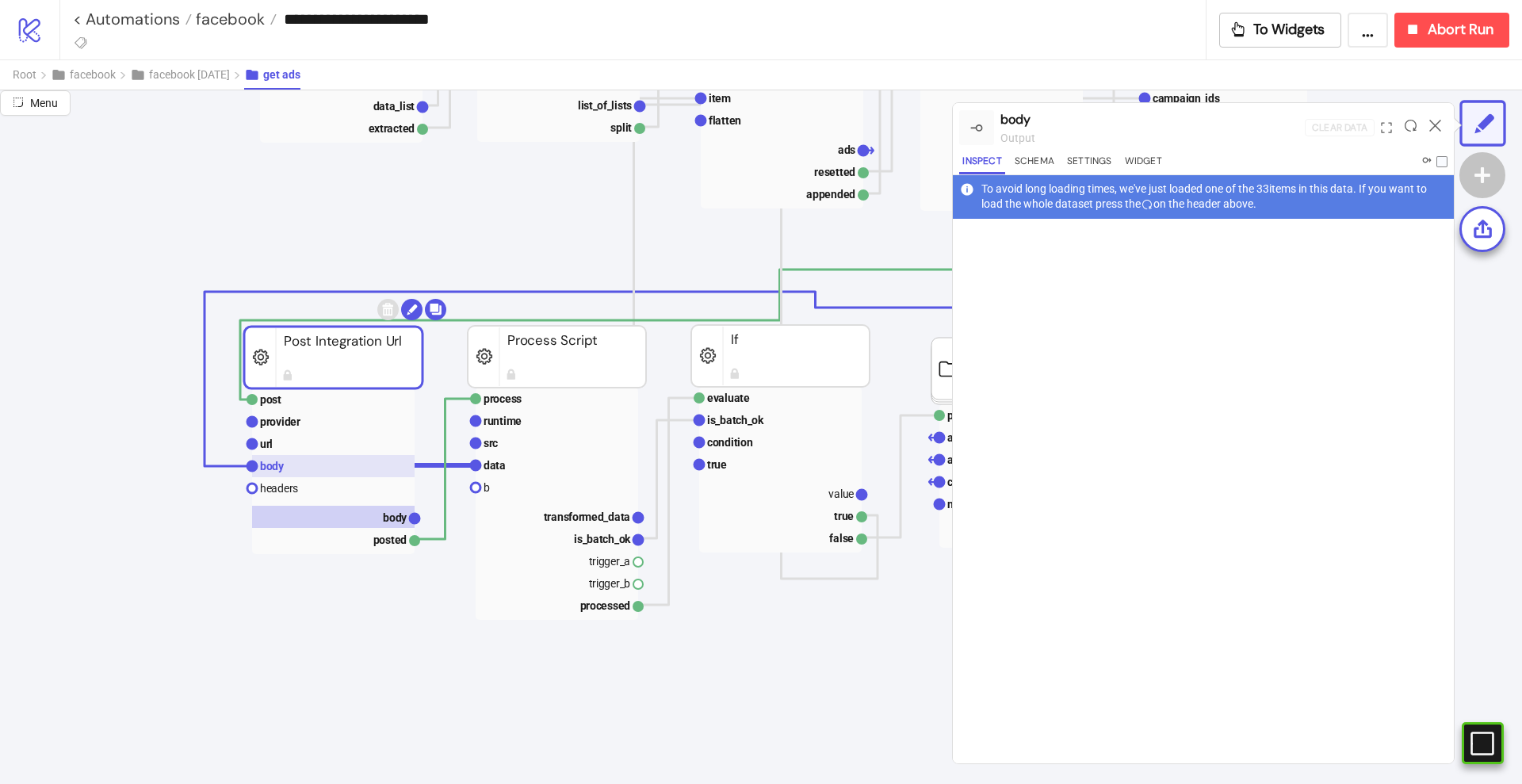
click at [339, 470] on rect at bounding box center [334, 466] width 163 height 22
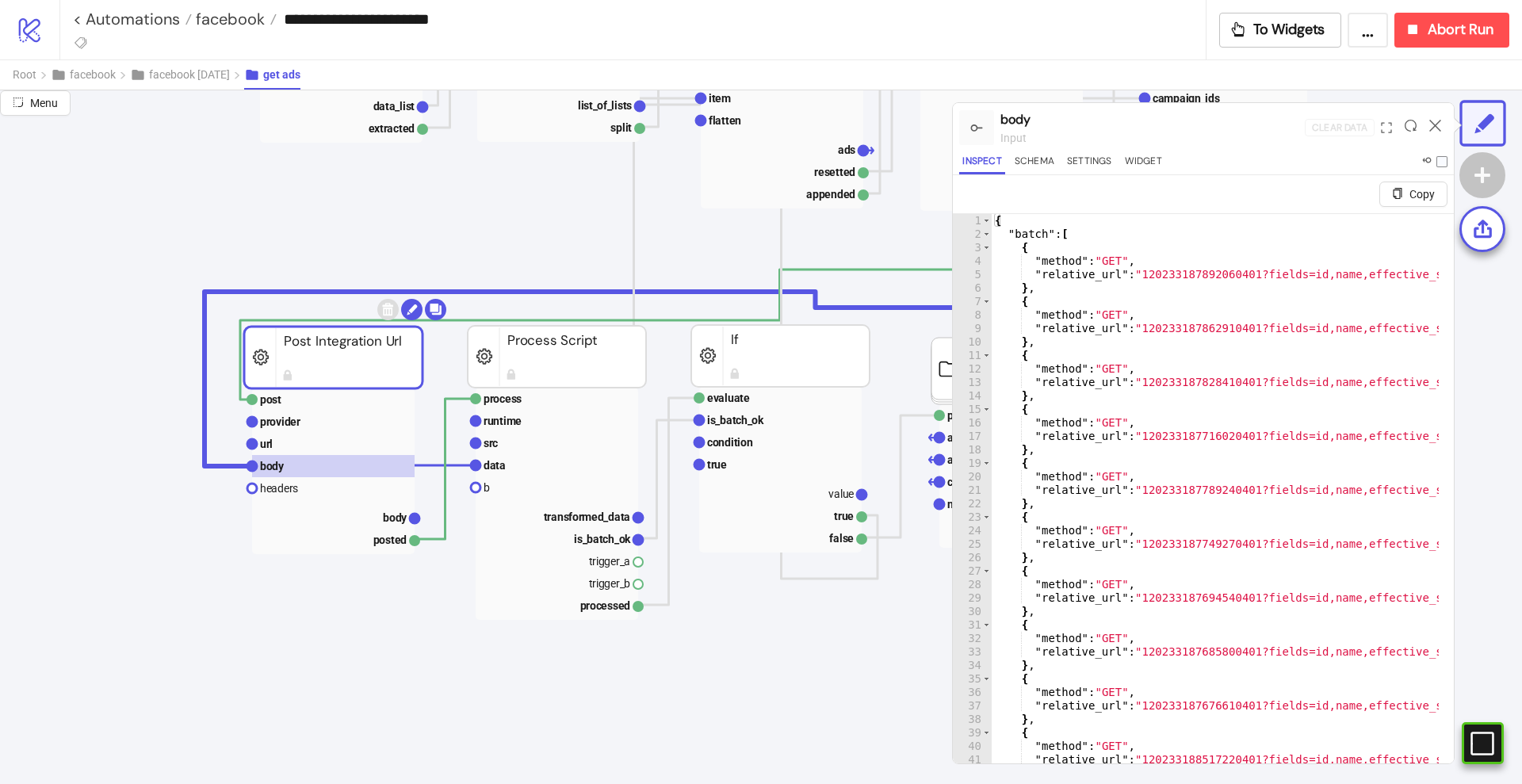
drag, startPoint x: 373, startPoint y: 520, endPoint x: 441, endPoint y: 526, distance: 68.3
click at [373, 520] on rect at bounding box center [334, 517] width 163 height 22
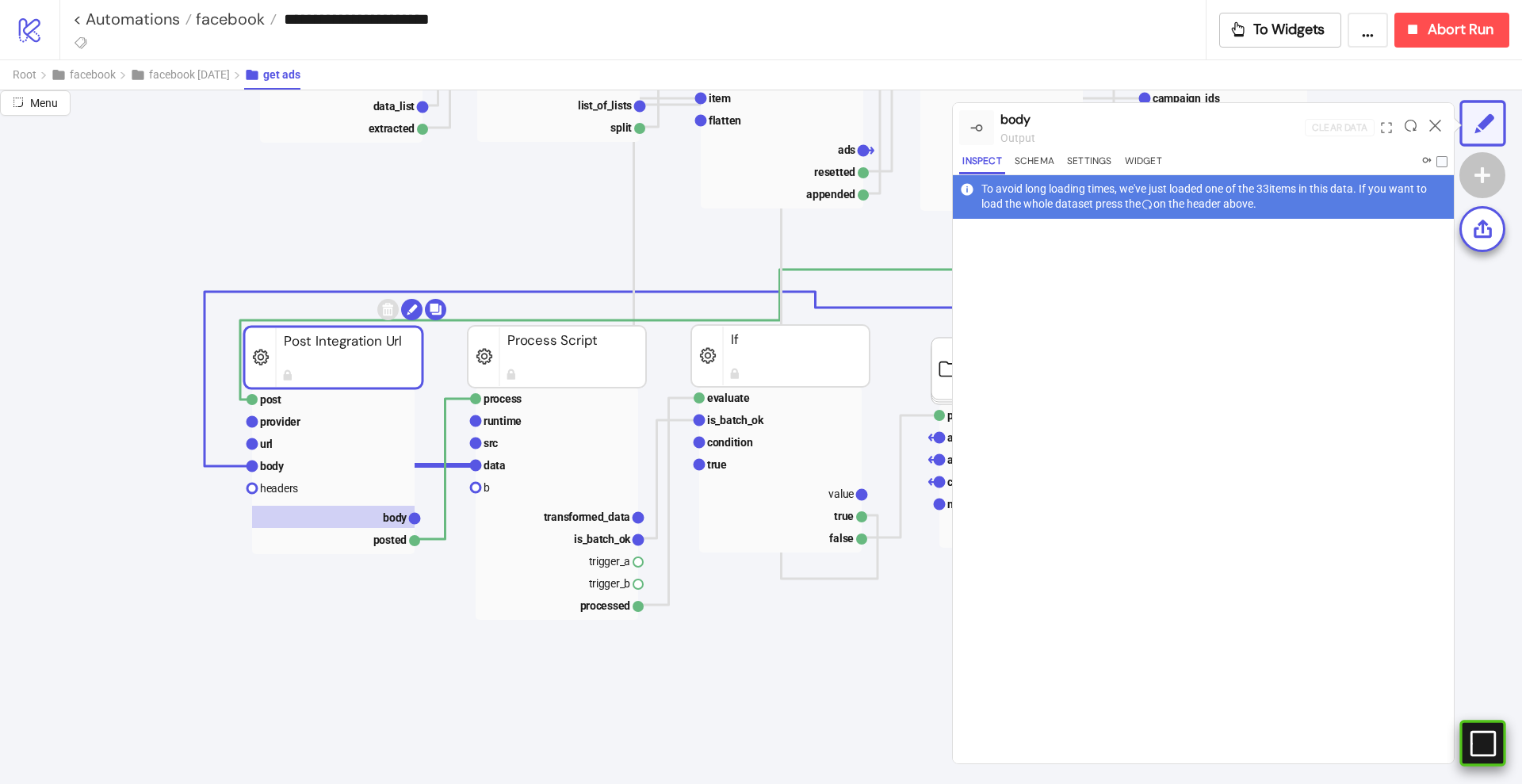
click at [1473, 742] on rect at bounding box center [1462, 744] width 24 height 24
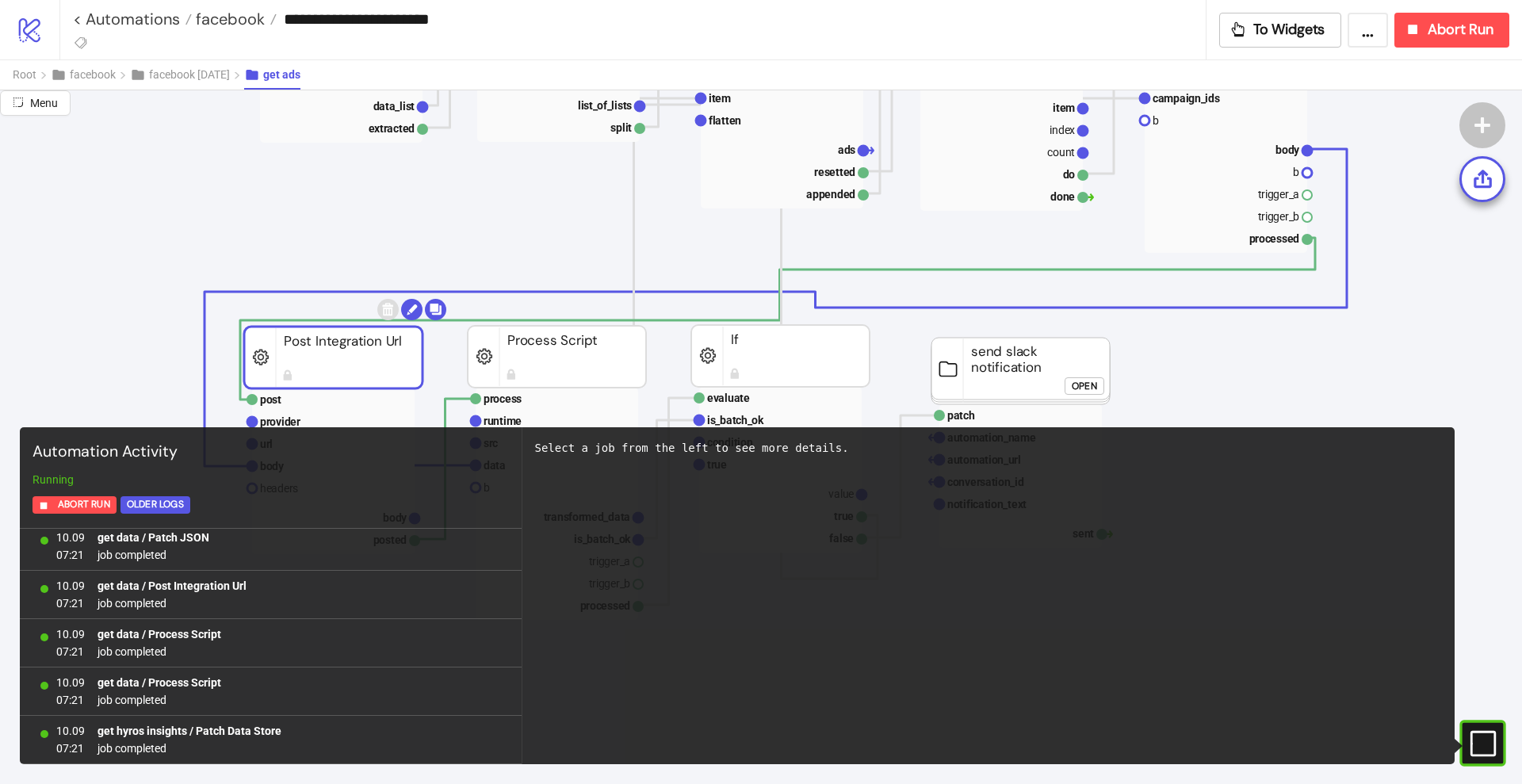
scroll to position [42403, 0]
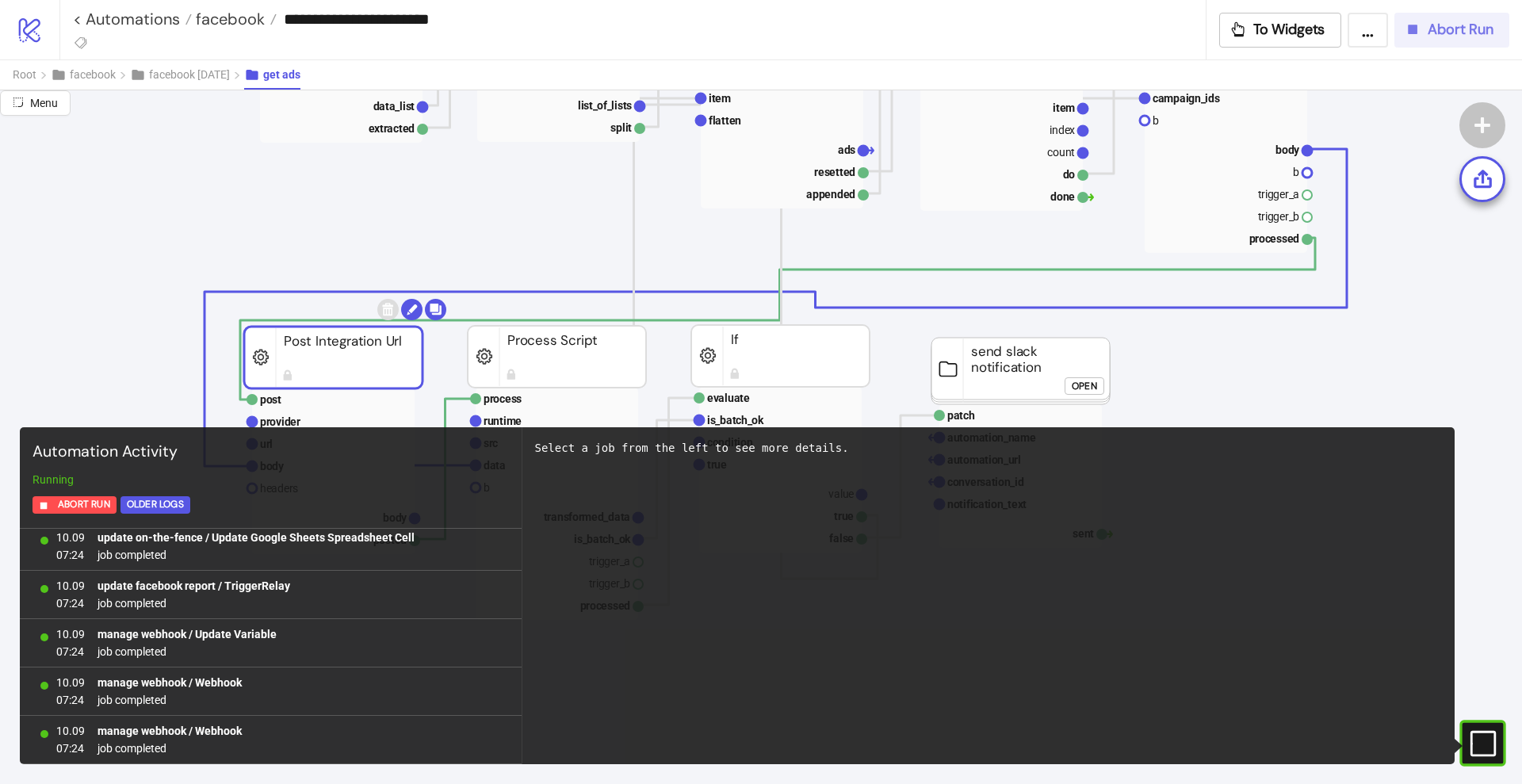
click at [1434, 31] on span "Abort Run" at bounding box center [1461, 29] width 65 height 18
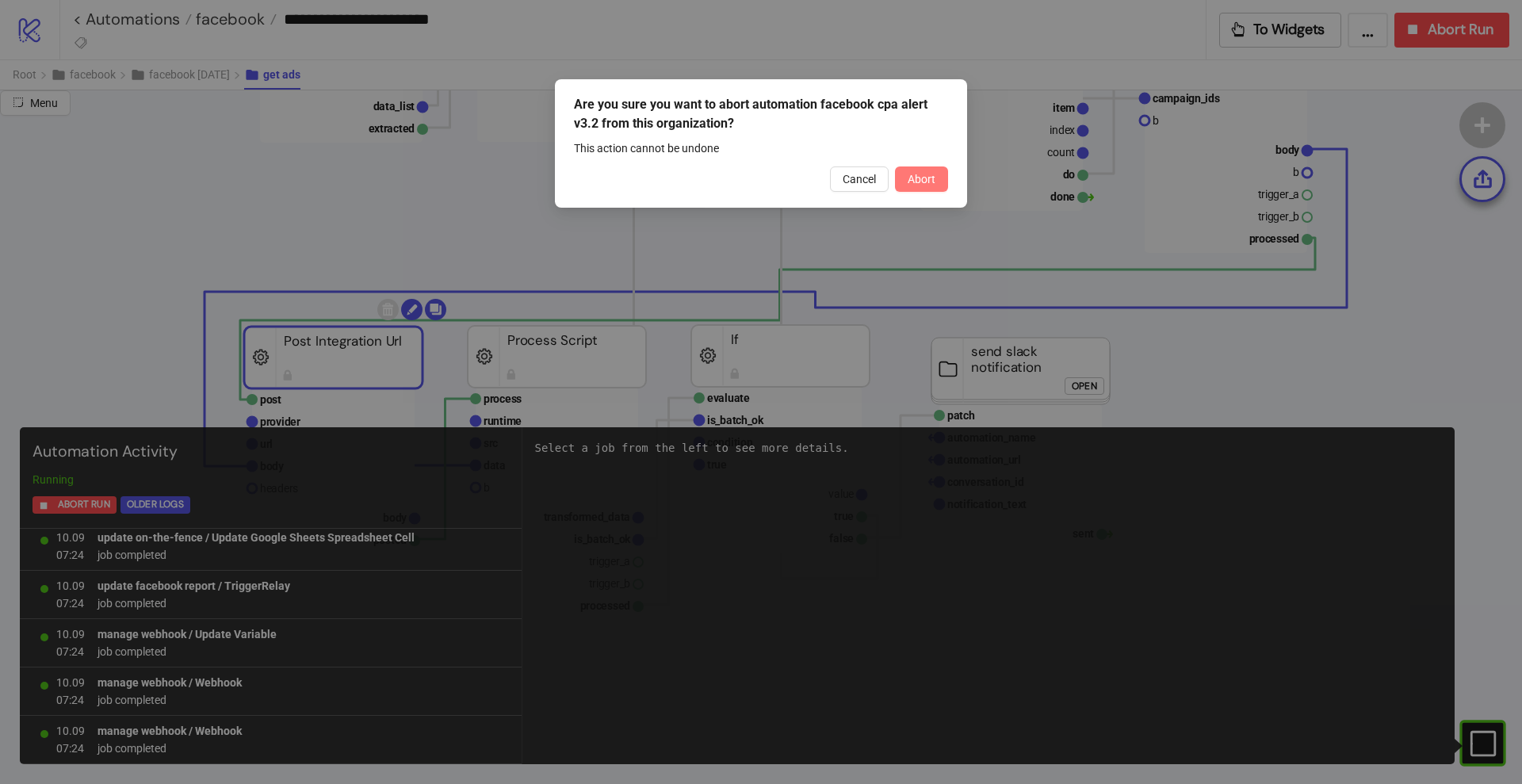
click at [931, 175] on span "Abort" at bounding box center [921, 179] width 28 height 13
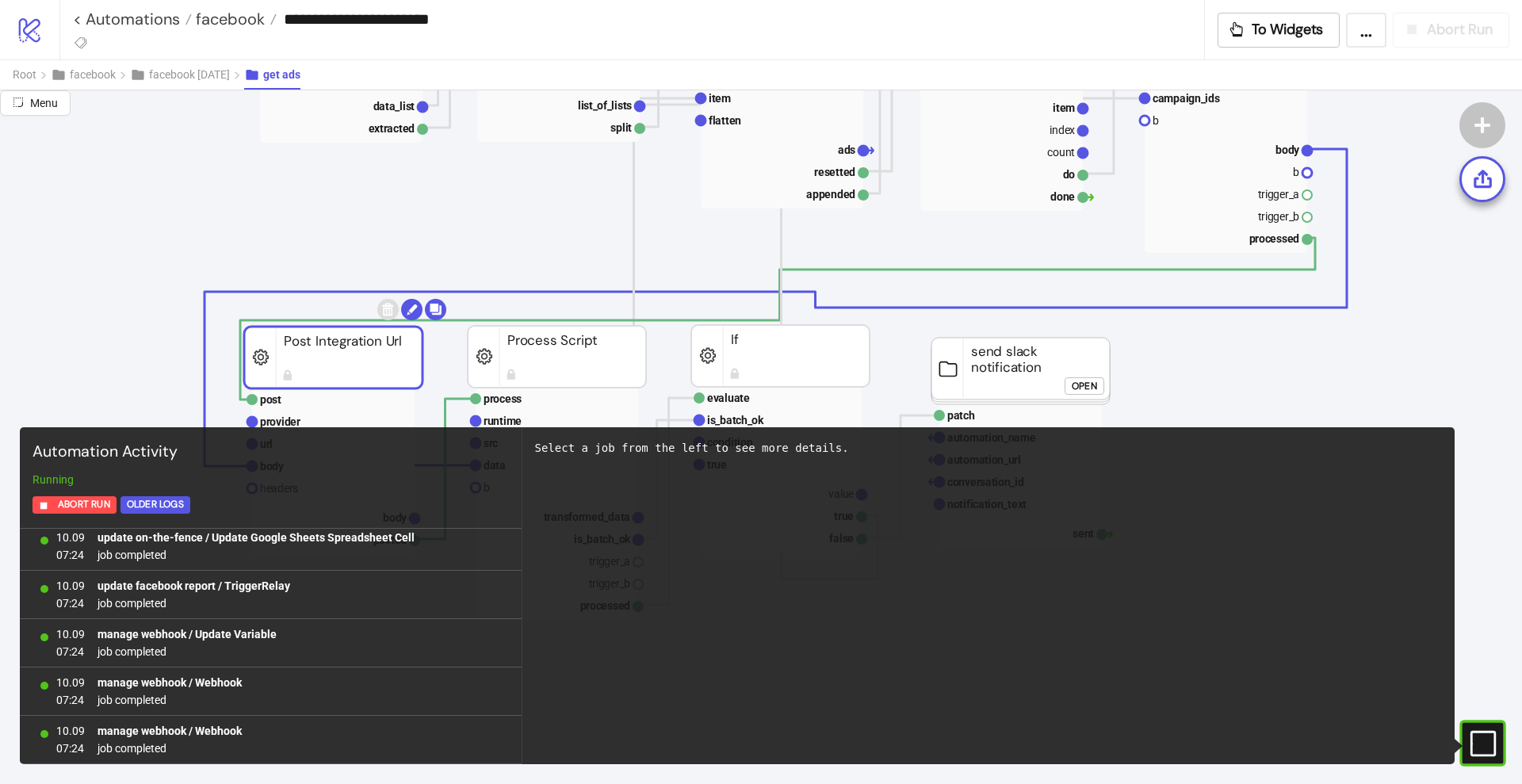
scroll to position [0, 0]
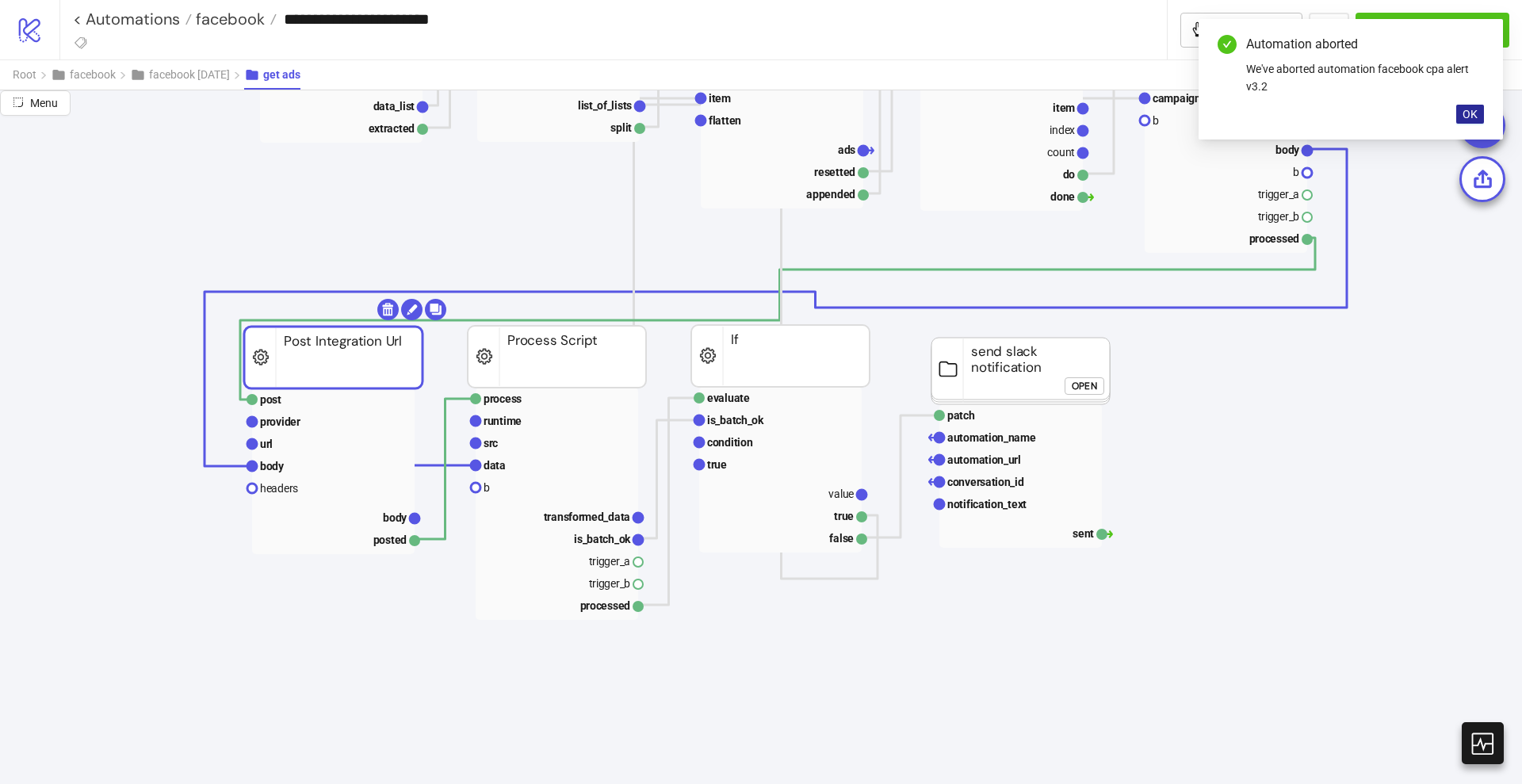
click at [1465, 109] on span "OK" at bounding box center [1469, 114] width 15 height 13
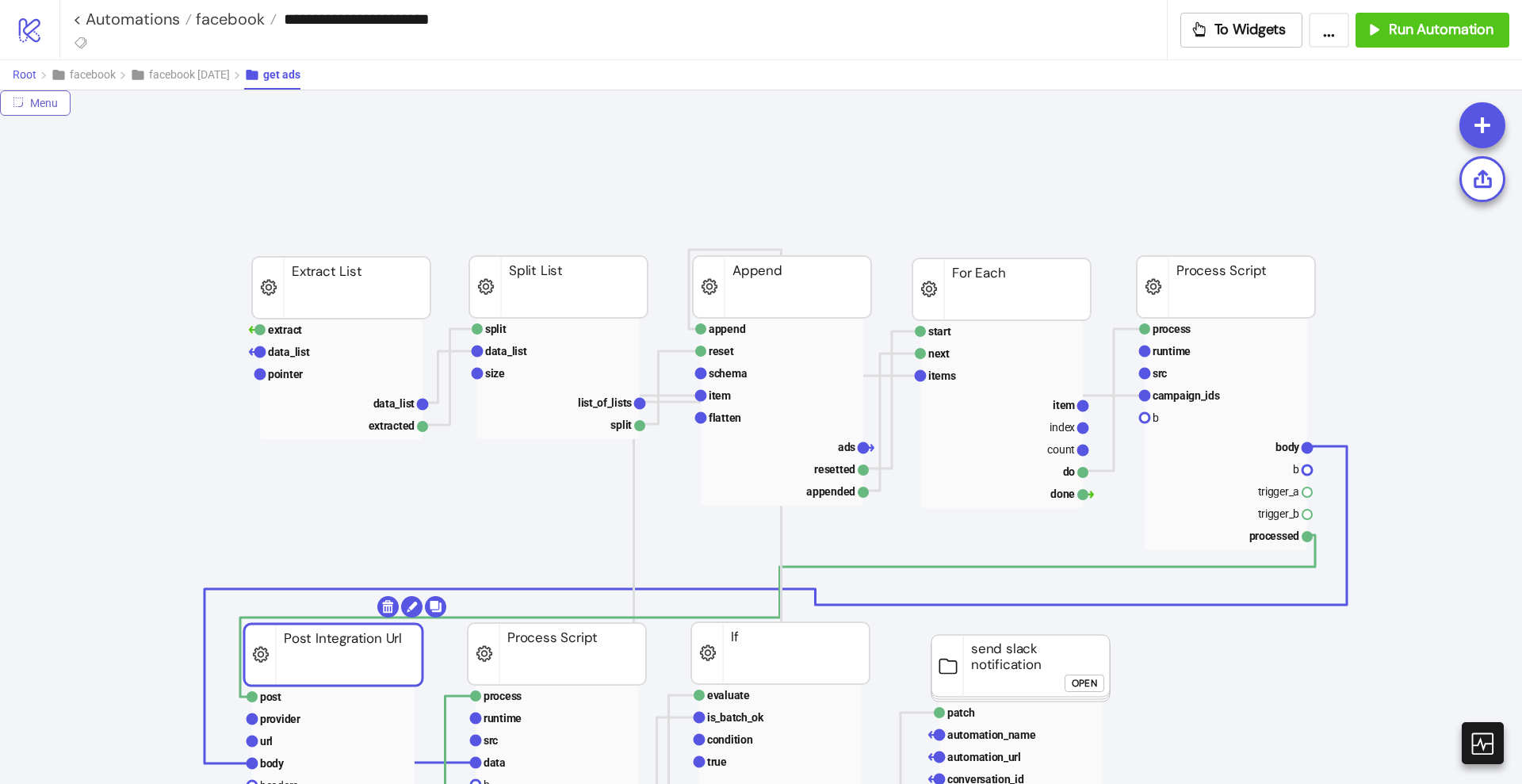
click at [25, 65] on button "Root" at bounding box center [32, 75] width 38 height 29
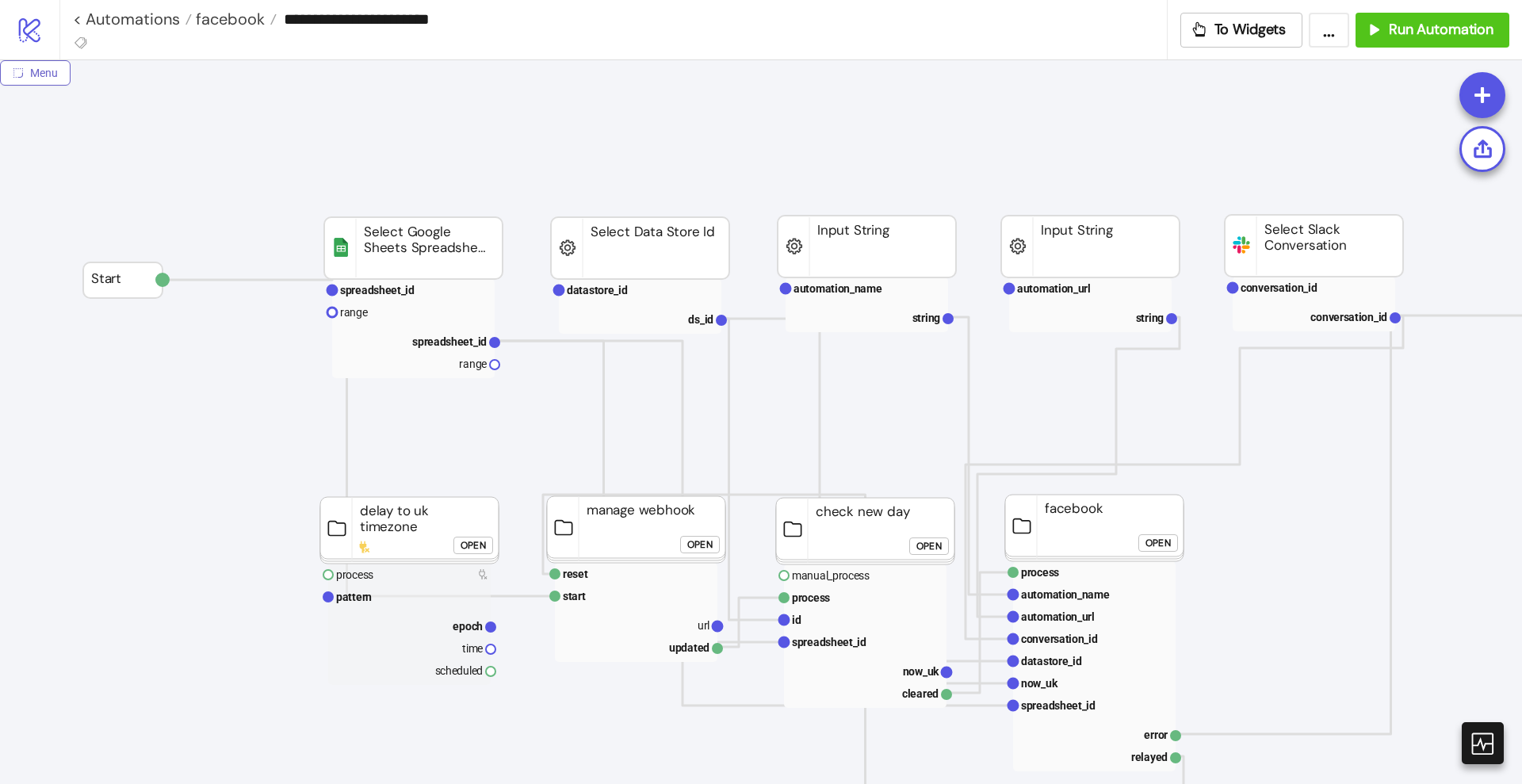
click at [53, 76] on span "Menu" at bounding box center [44, 72] width 28 height 13
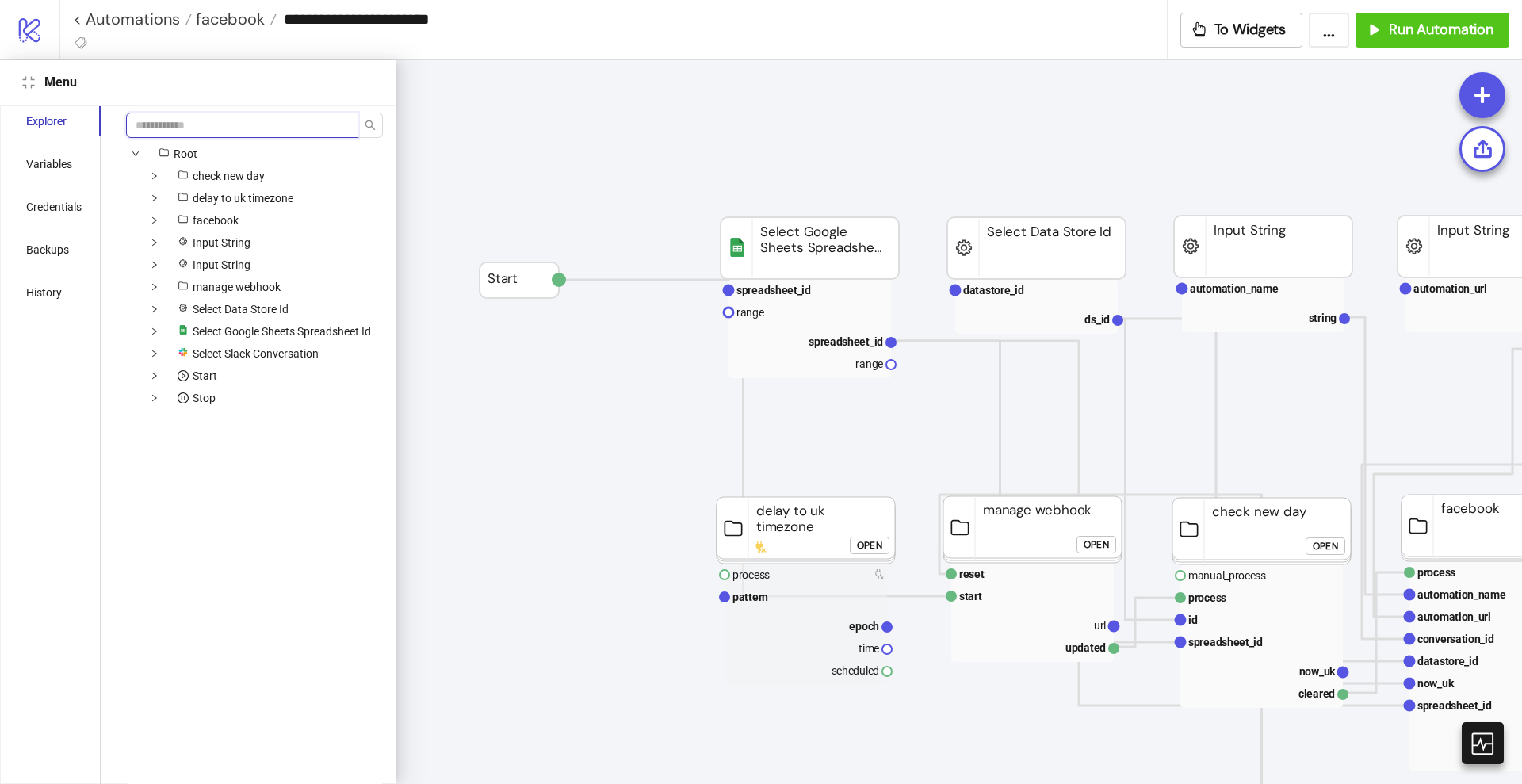
click at [192, 119] on input "search" at bounding box center [242, 125] width 233 height 25
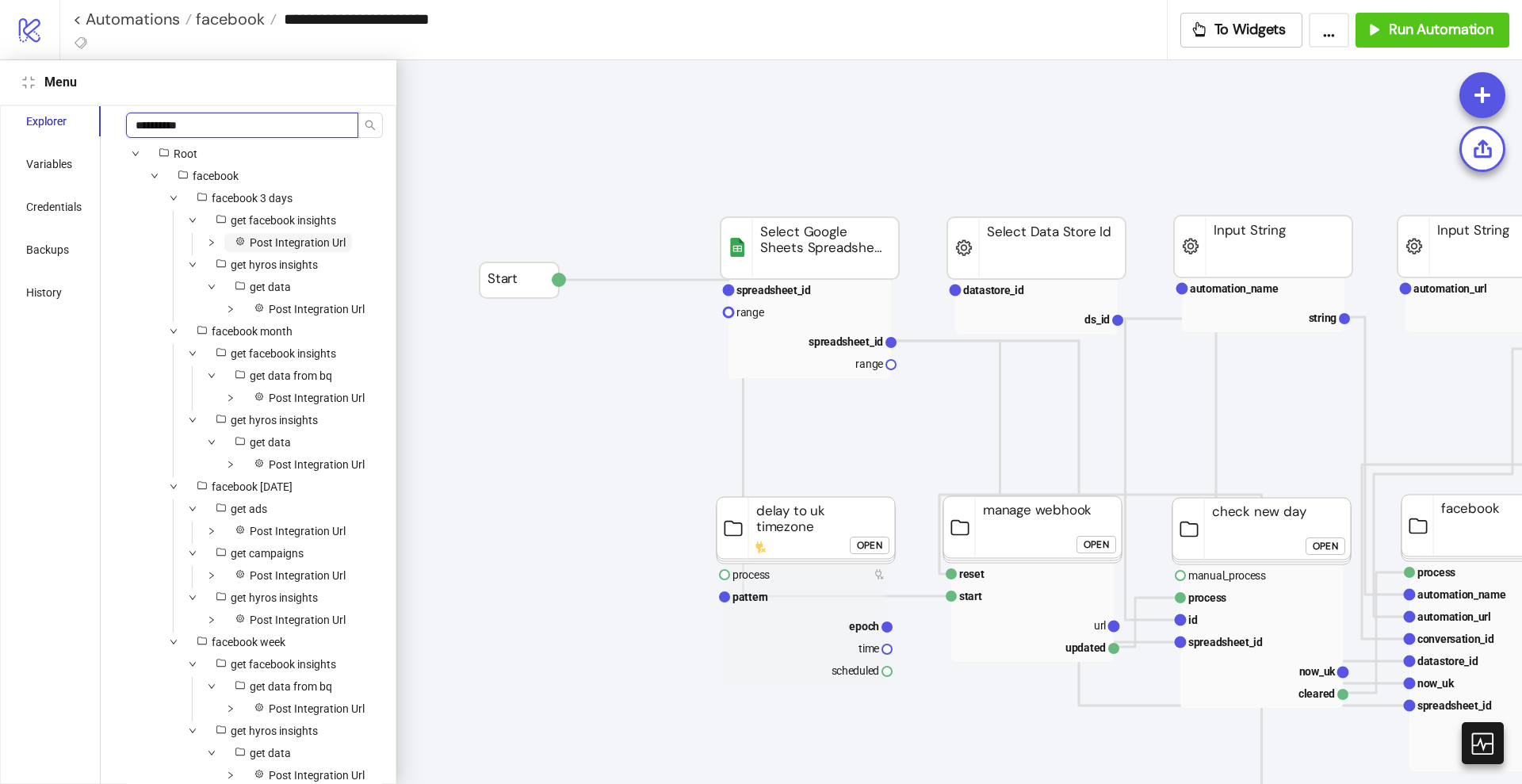
type input "**********"
click at [292, 250] on span "Post Integration Url" at bounding box center [288, 242] width 128 height 19
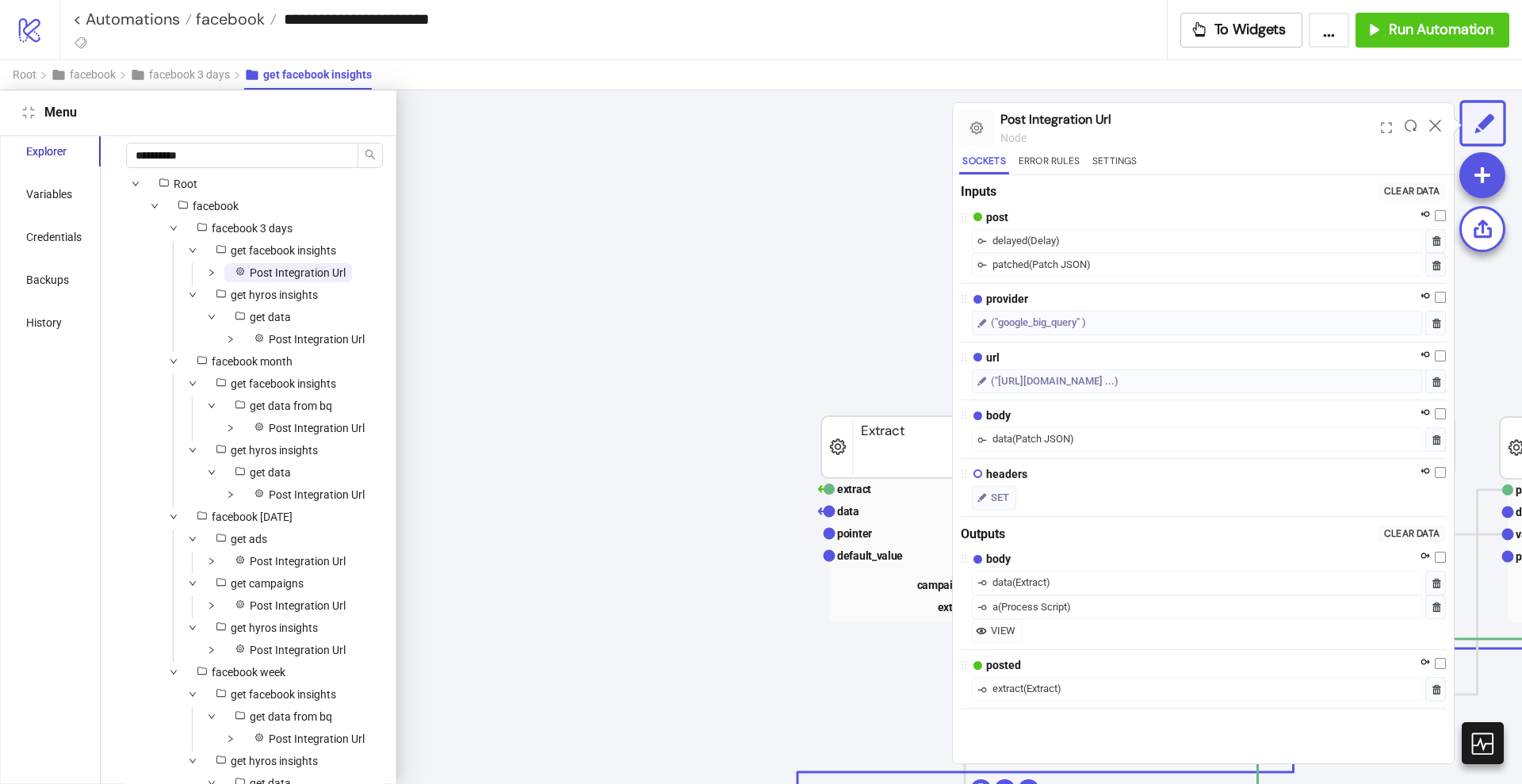
scroll to position [325, 60]
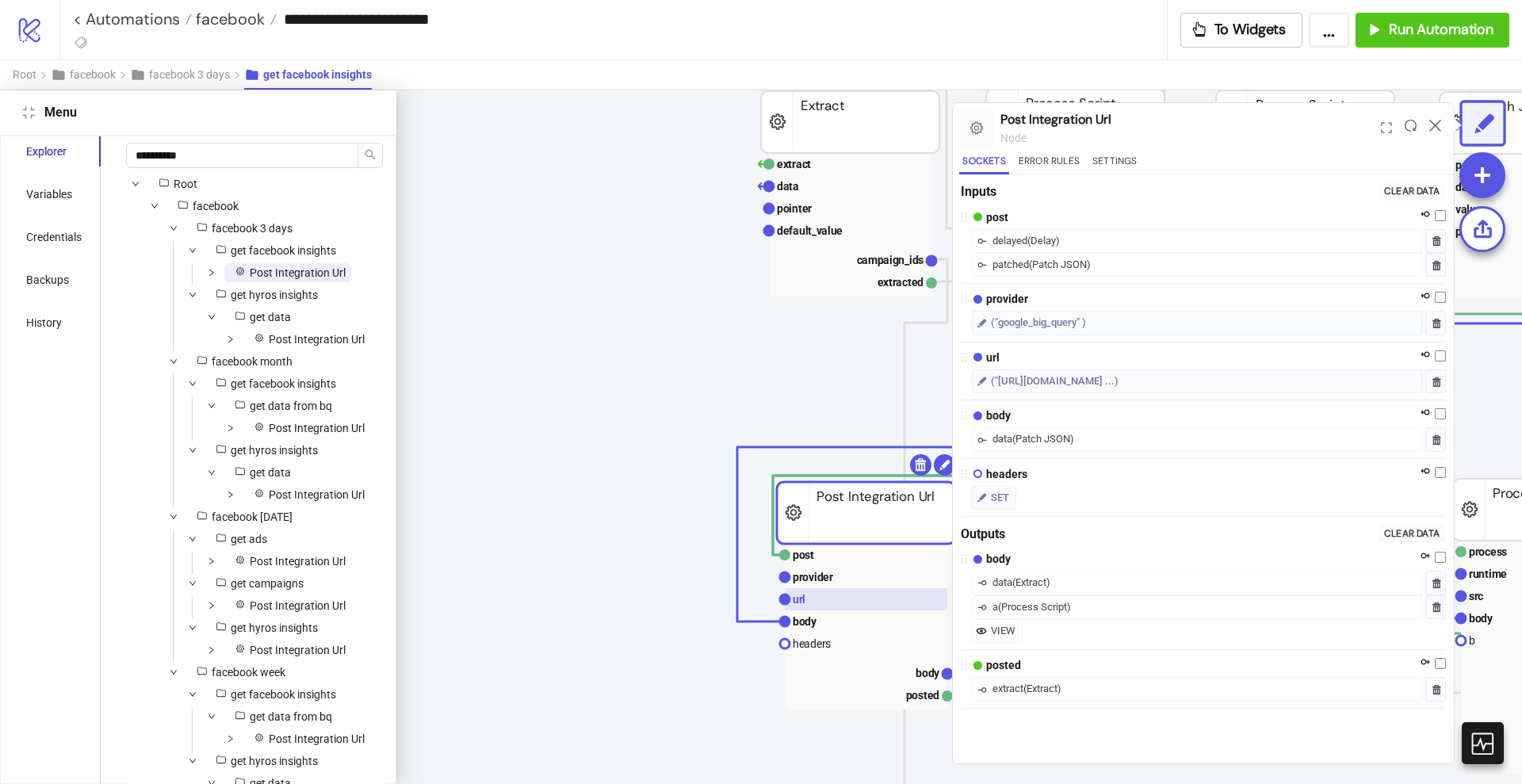
click at [821, 593] on rect at bounding box center [866, 600] width 163 height 22
click at [273, 339] on span "Post Integration Url" at bounding box center [316, 339] width 96 height 13
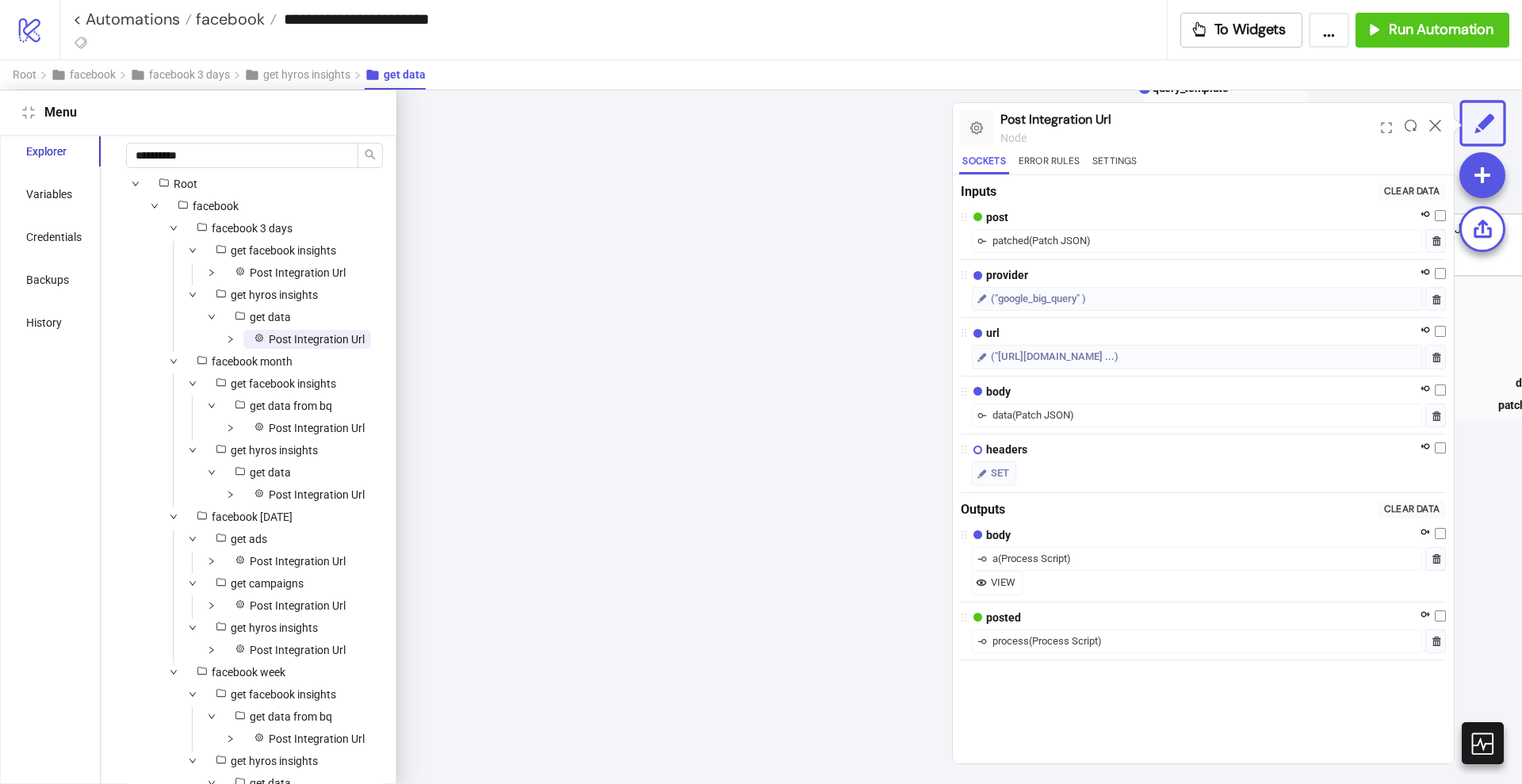
scroll to position [57, 885]
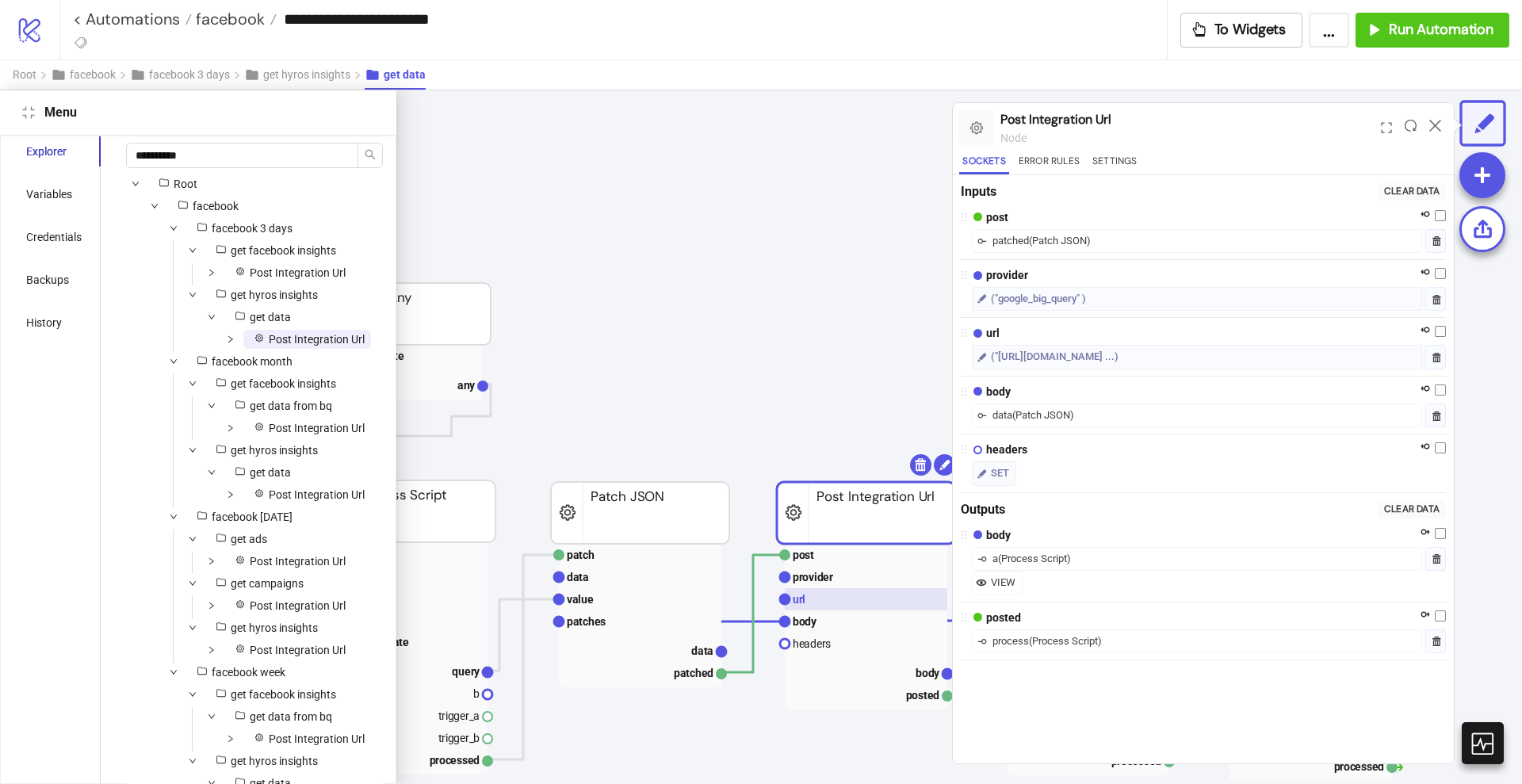
click at [808, 590] on rect at bounding box center [866, 600] width 163 height 22
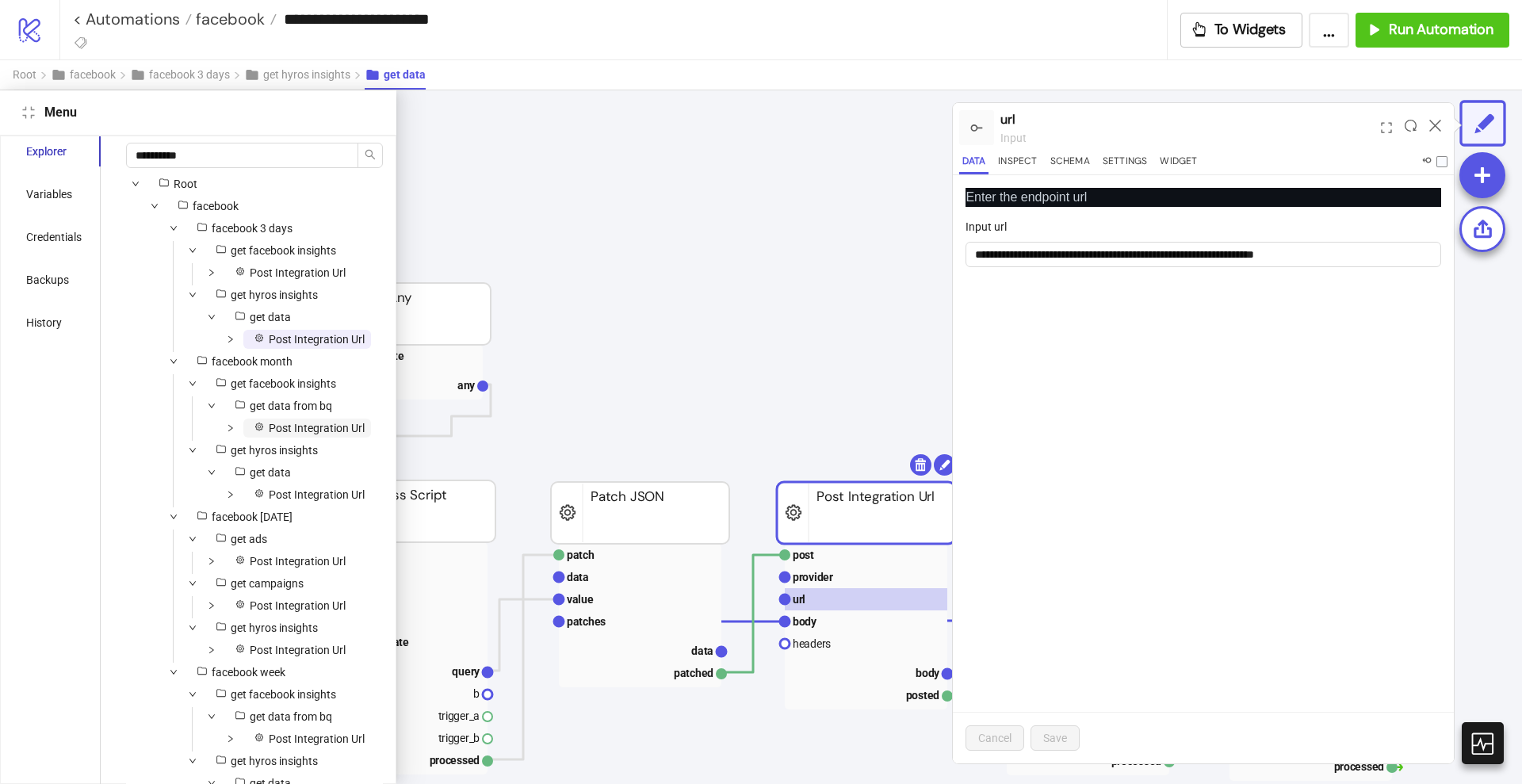
click at [285, 434] on span "Post Integration Url" at bounding box center [316, 427] width 96 height 13
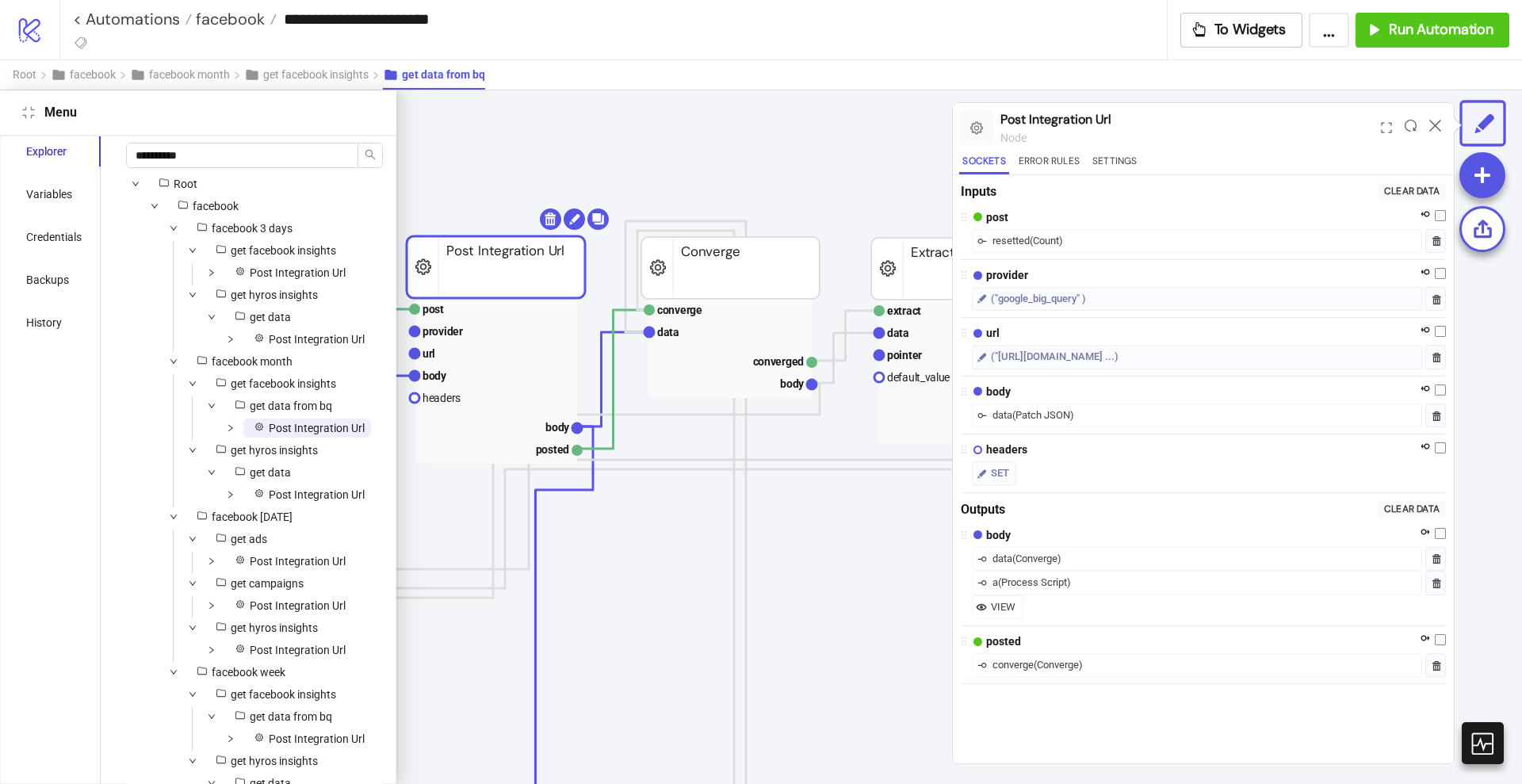
scroll to position [0, 515]
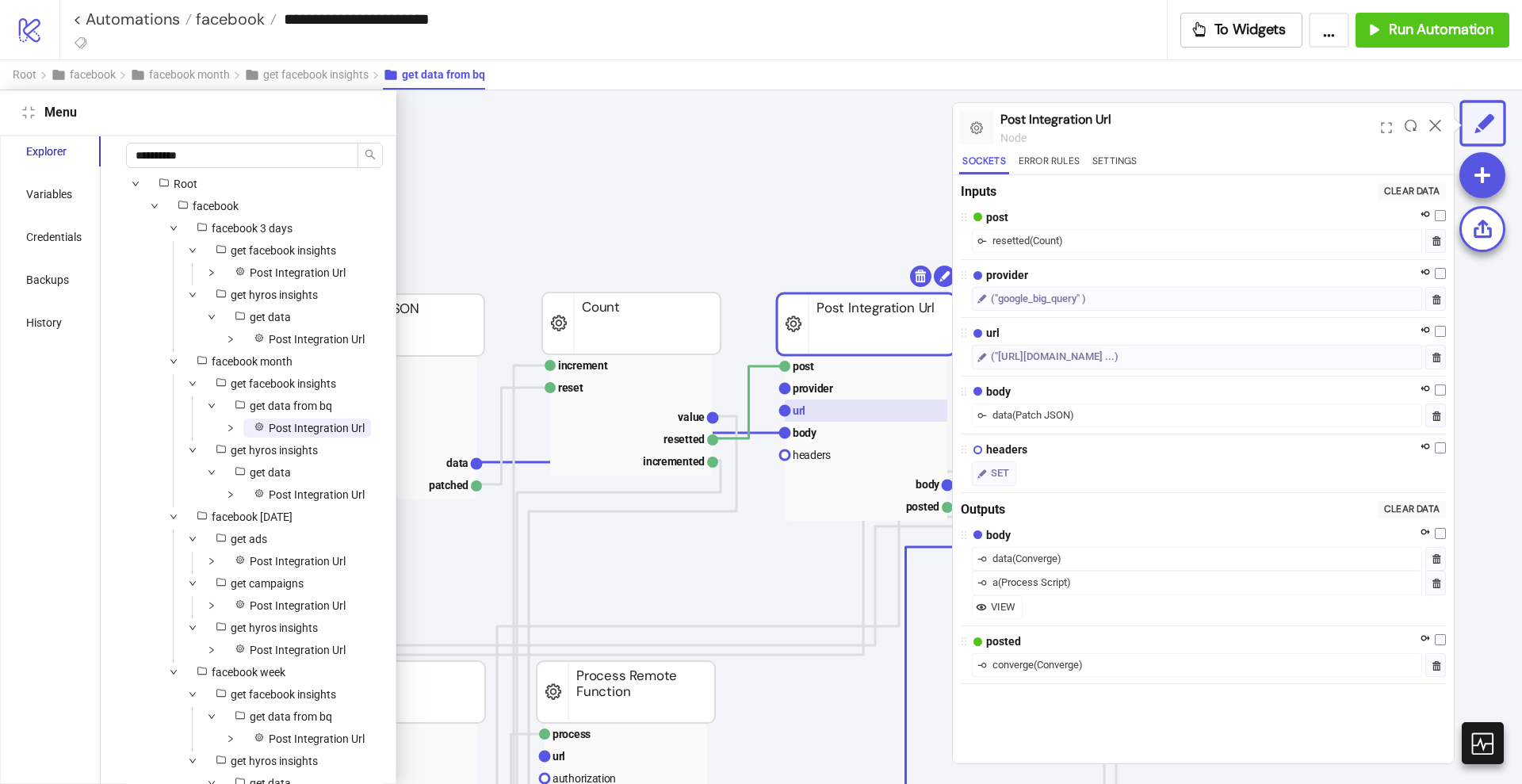
click at [832, 414] on rect at bounding box center [866, 411] width 163 height 22
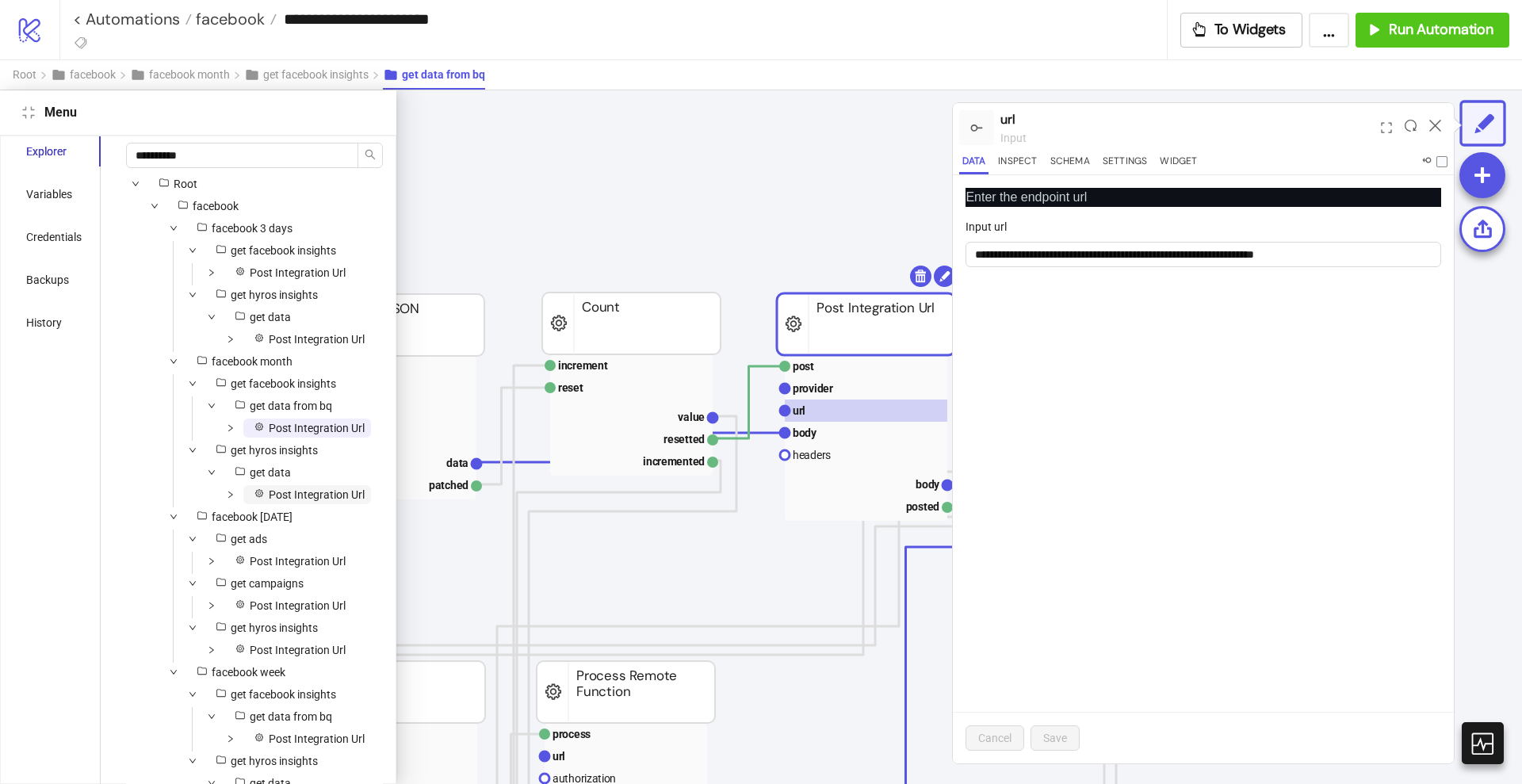
click at [284, 501] on span "Post Integration Url" at bounding box center [316, 495] width 96 height 13
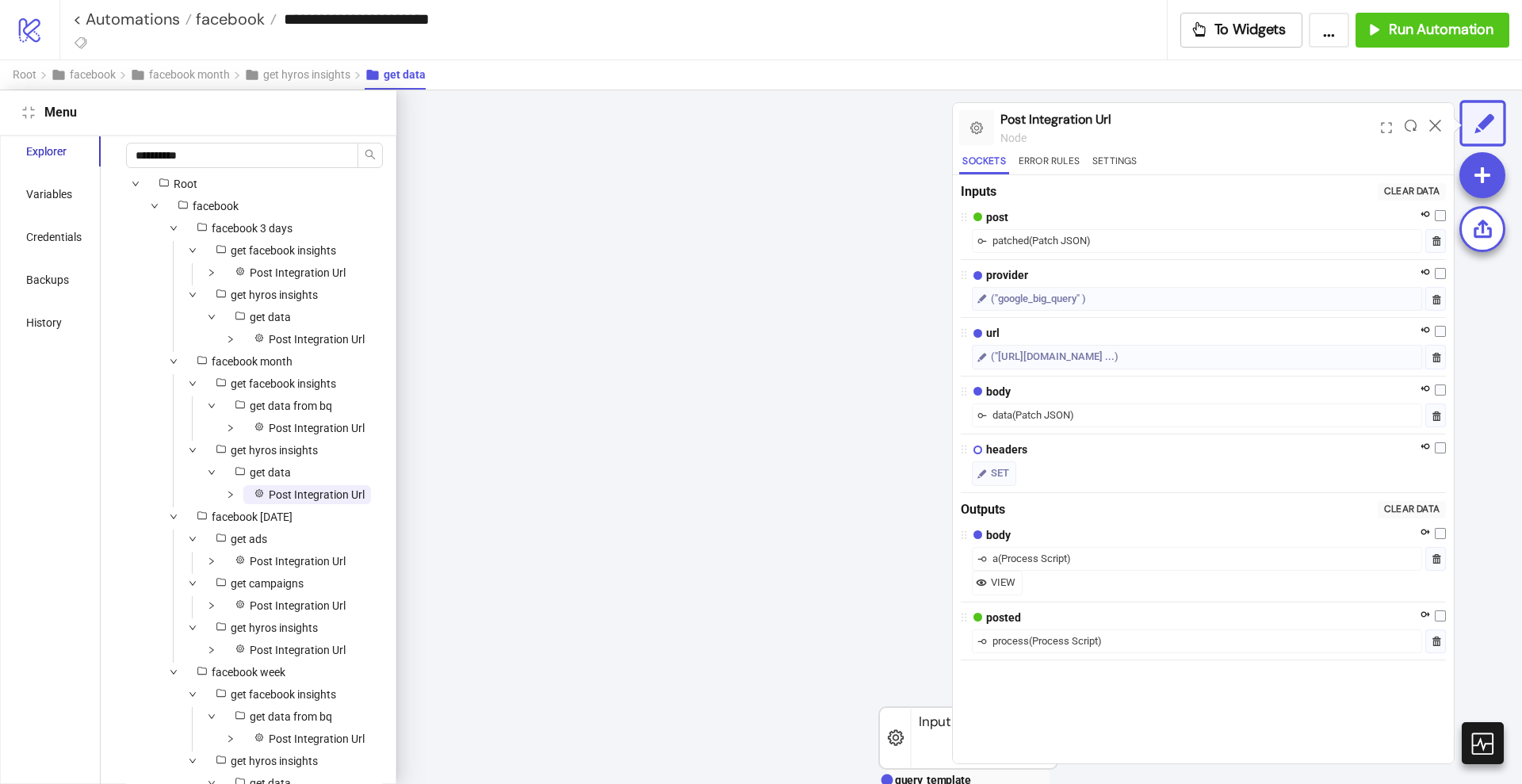
scroll to position [424, 1082]
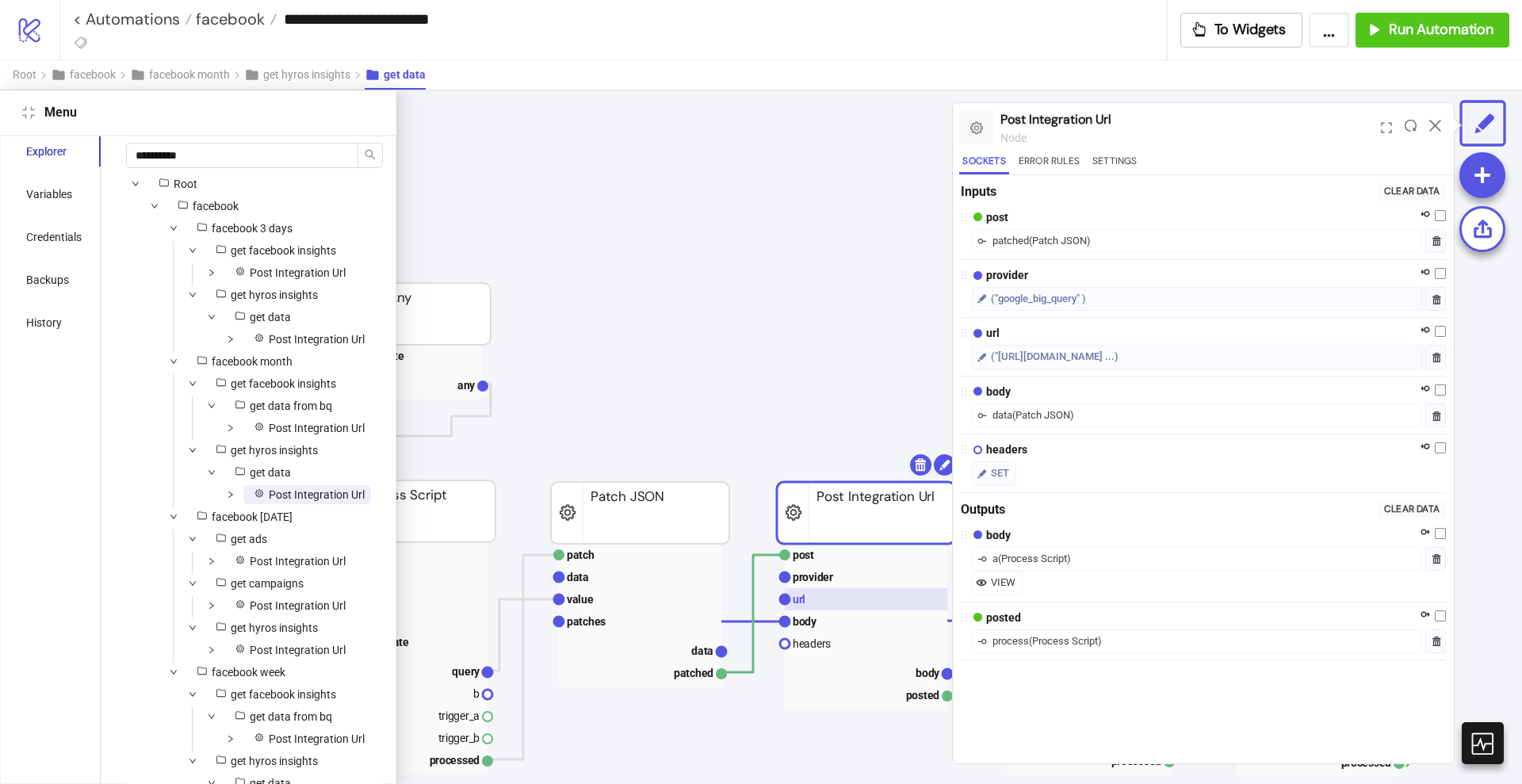
click at [826, 593] on rect at bounding box center [866, 600] width 163 height 22
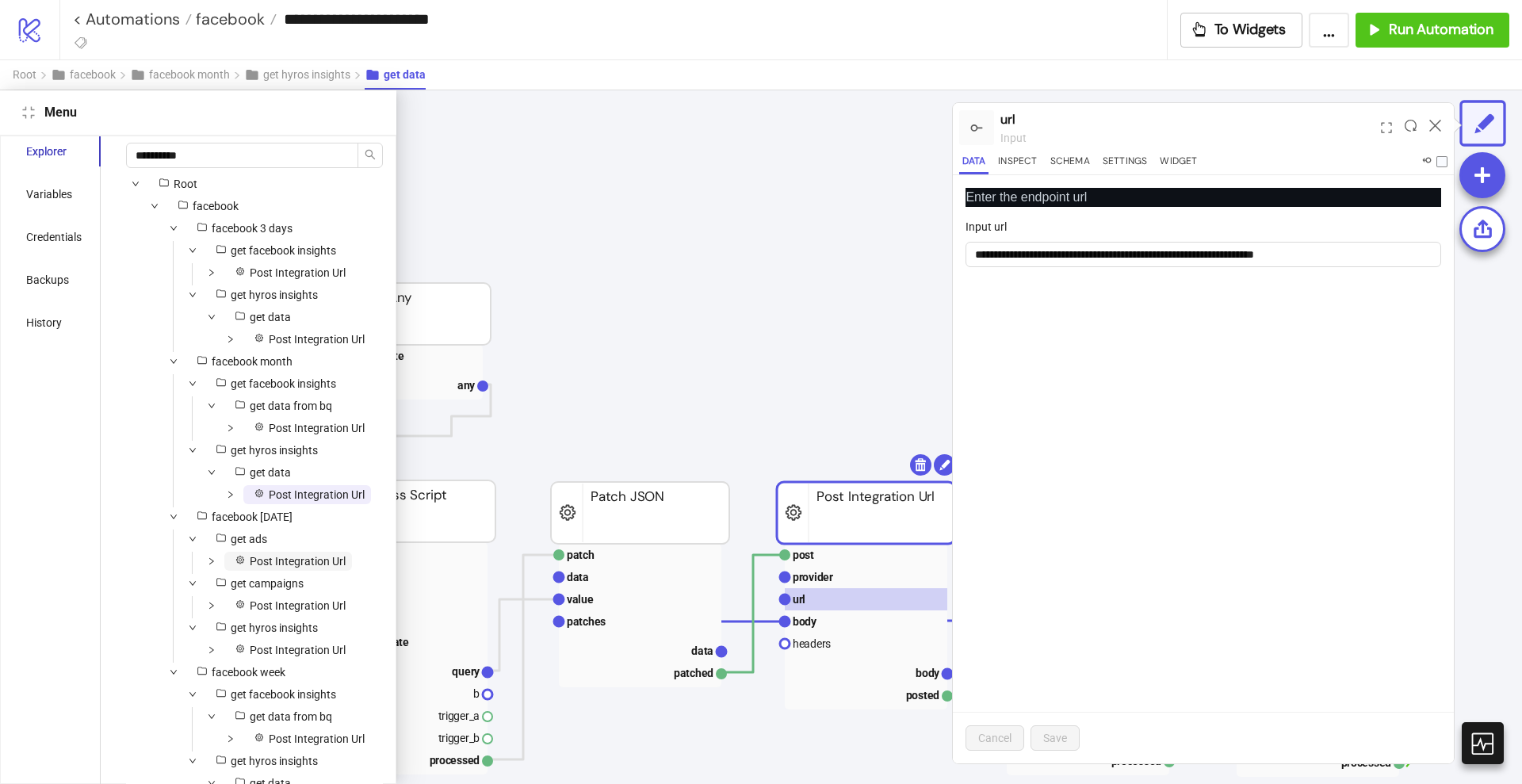
click at [297, 568] on span "Post Integration Url" at bounding box center [297, 561] width 96 height 13
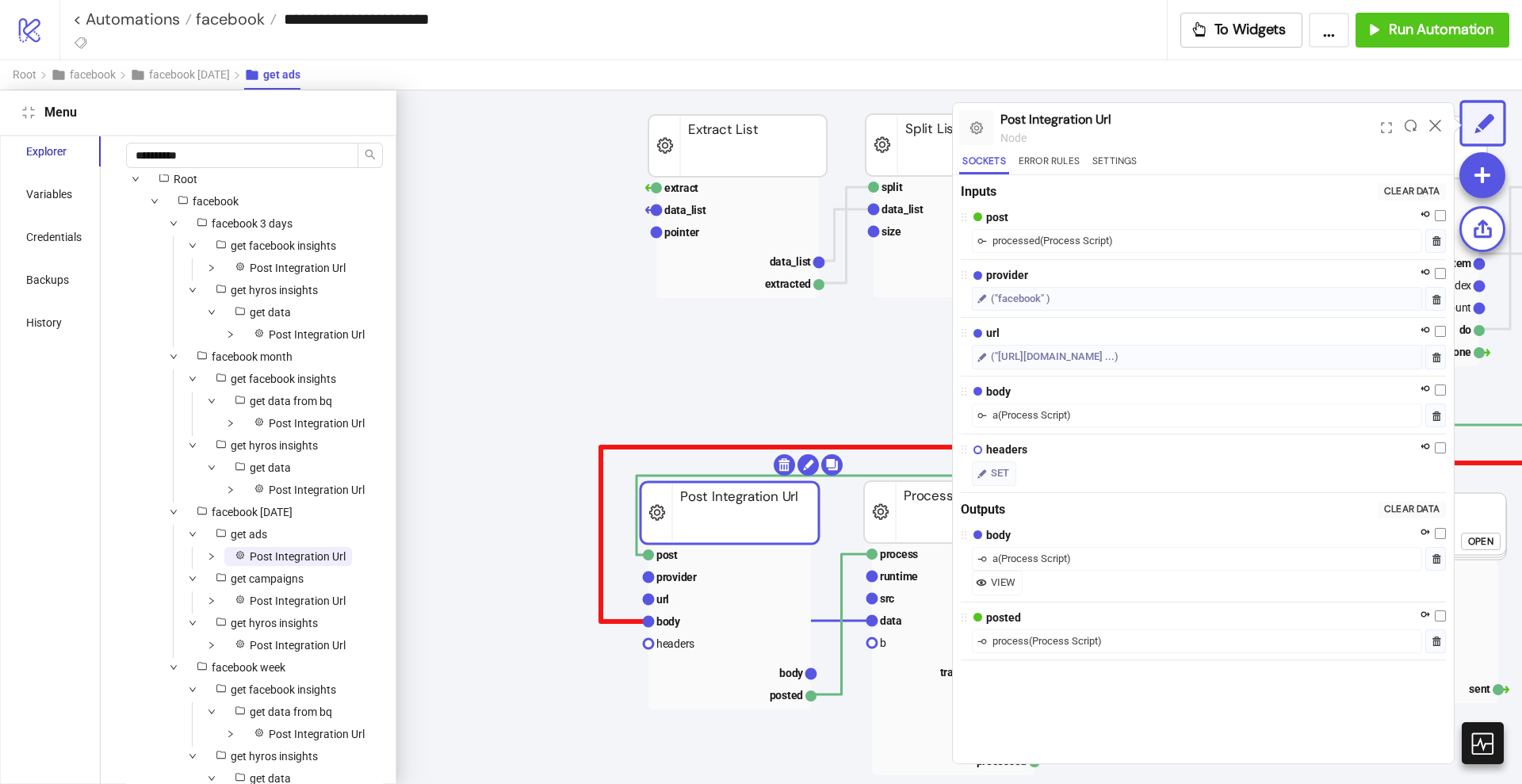
scroll to position [101, 0]
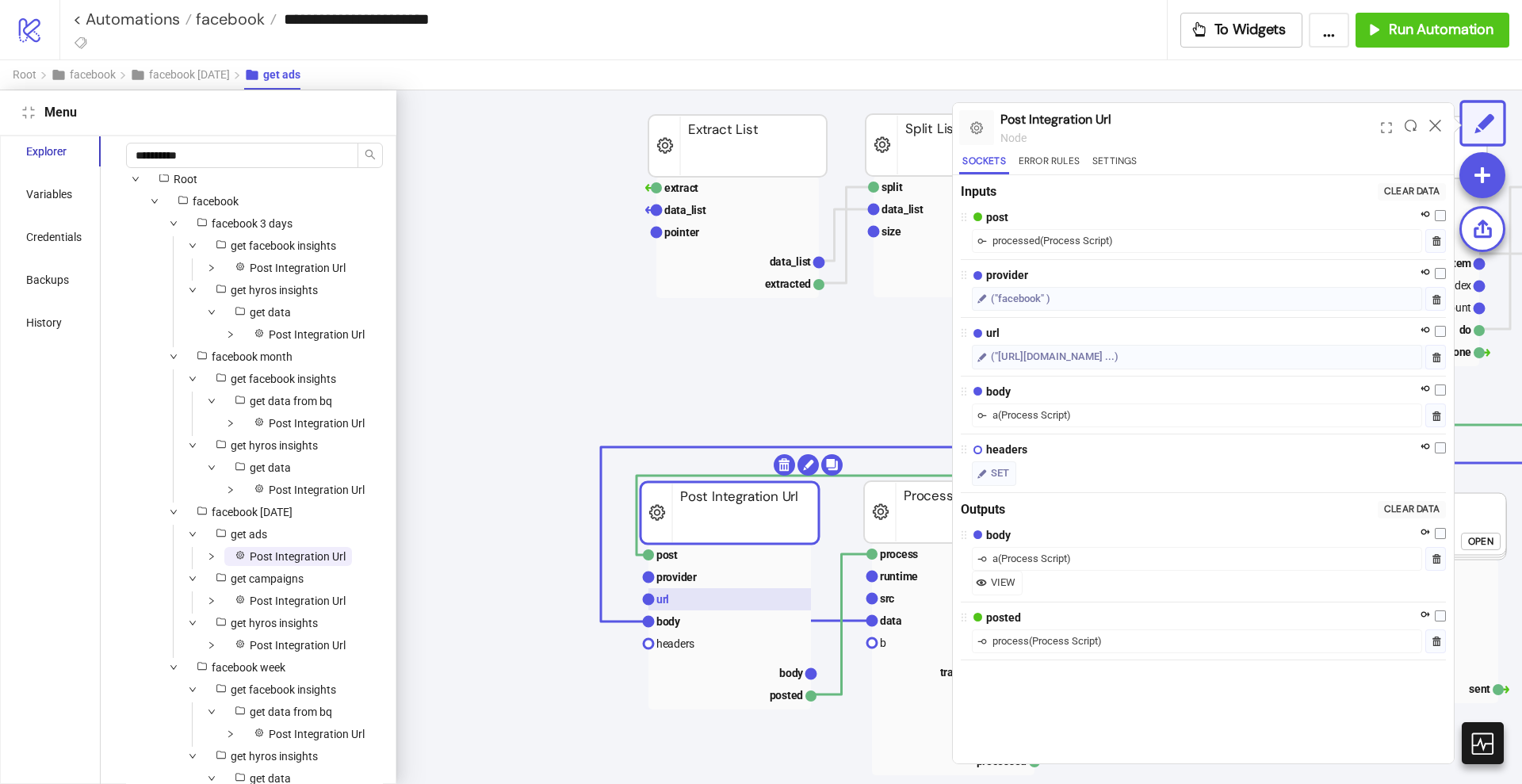
click at [702, 594] on rect at bounding box center [729, 600] width 163 height 22
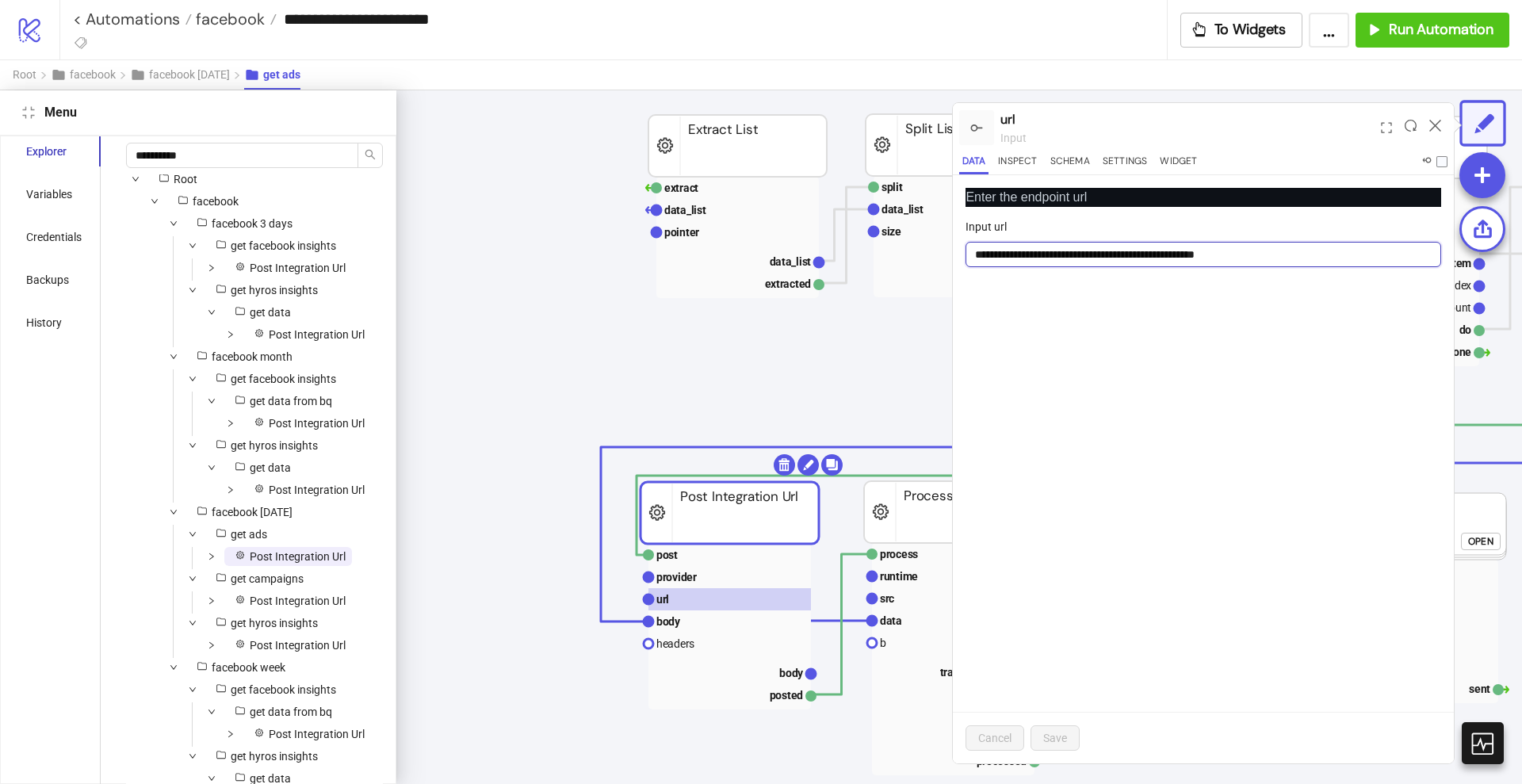
click at [1130, 250] on input "**********" at bounding box center [1203, 254] width 476 height 25
type input "**********"
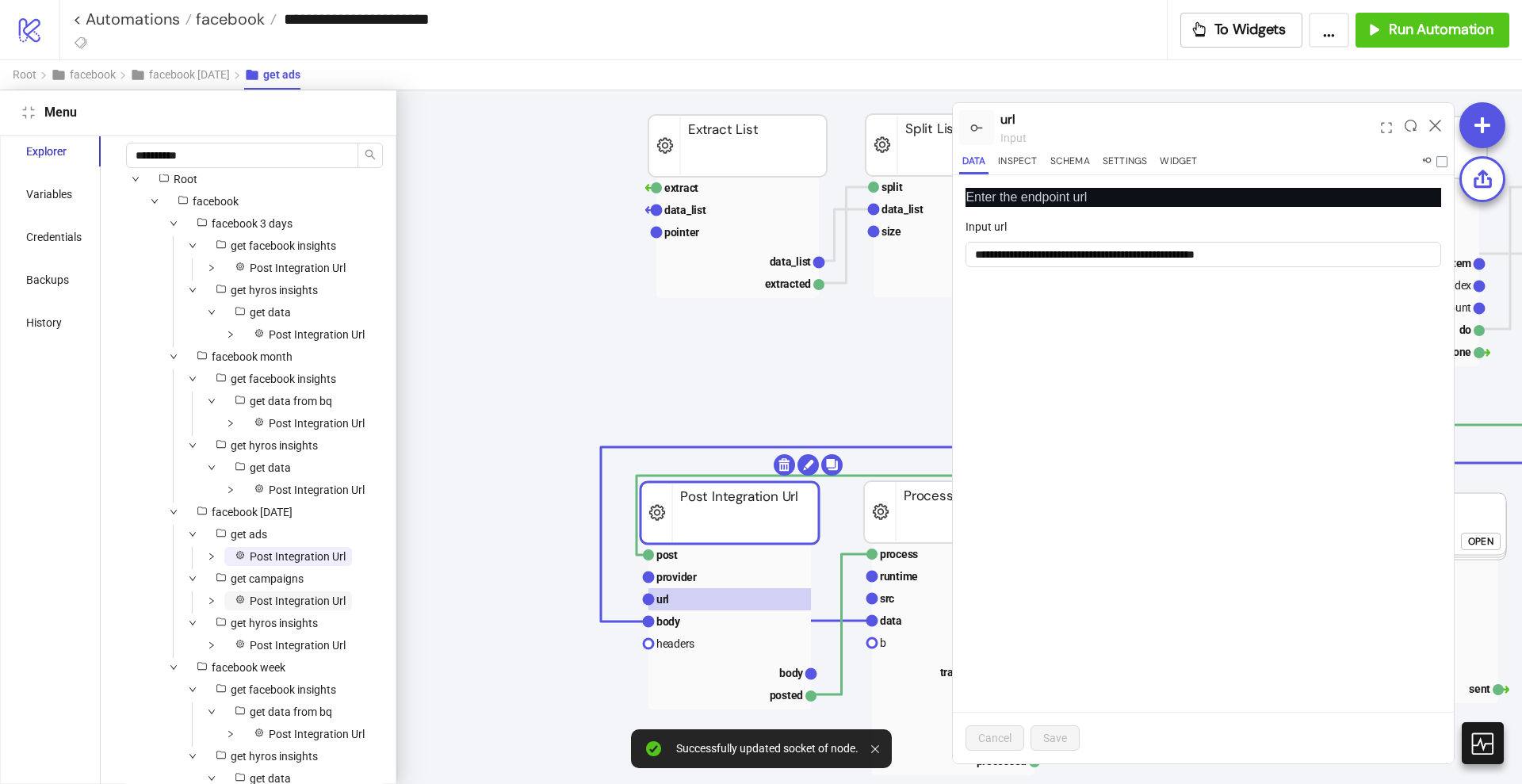
click at [279, 594] on span "Post Integration Url" at bounding box center [297, 600] width 96 height 13
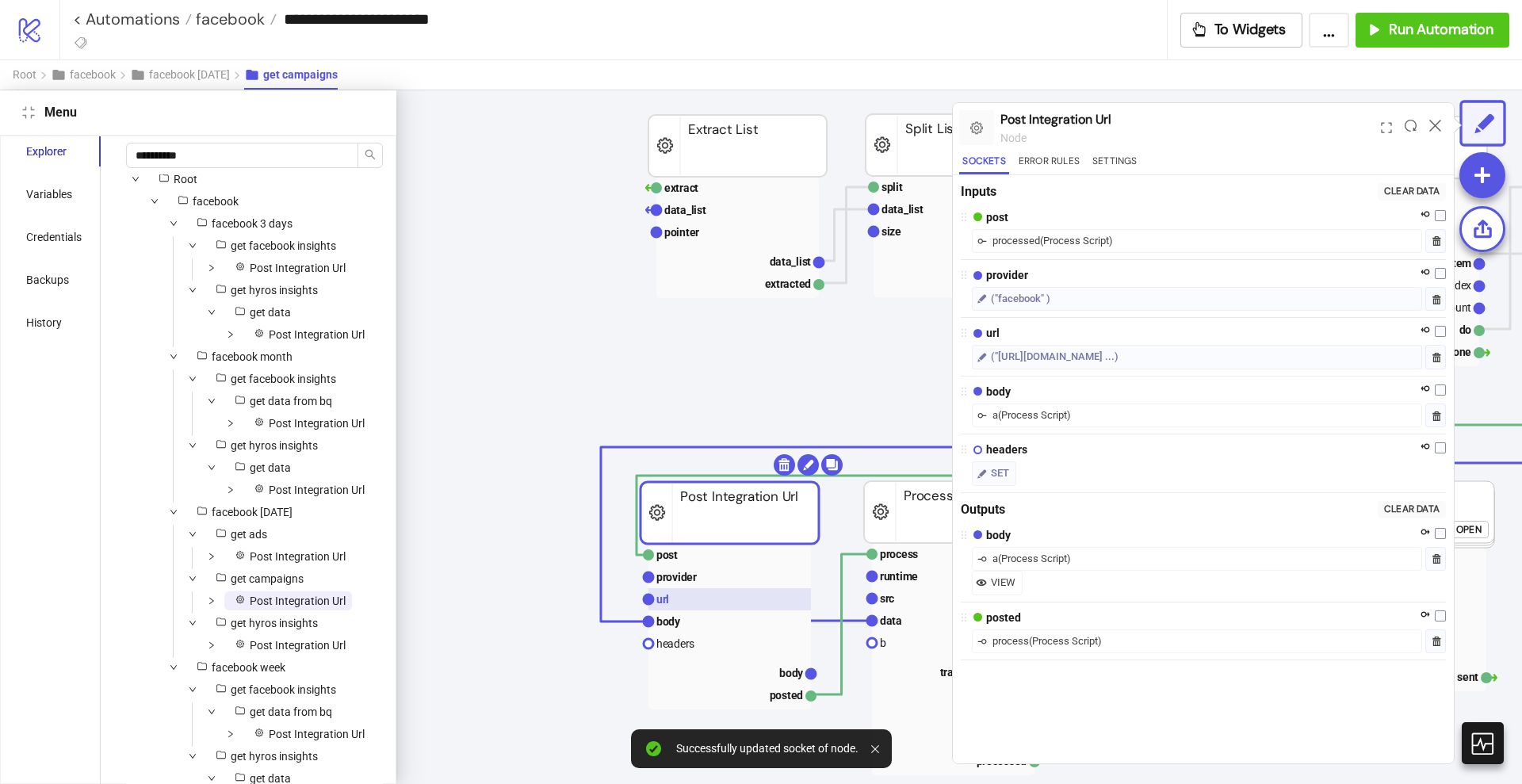
click at [740, 594] on rect at bounding box center [729, 600] width 163 height 22
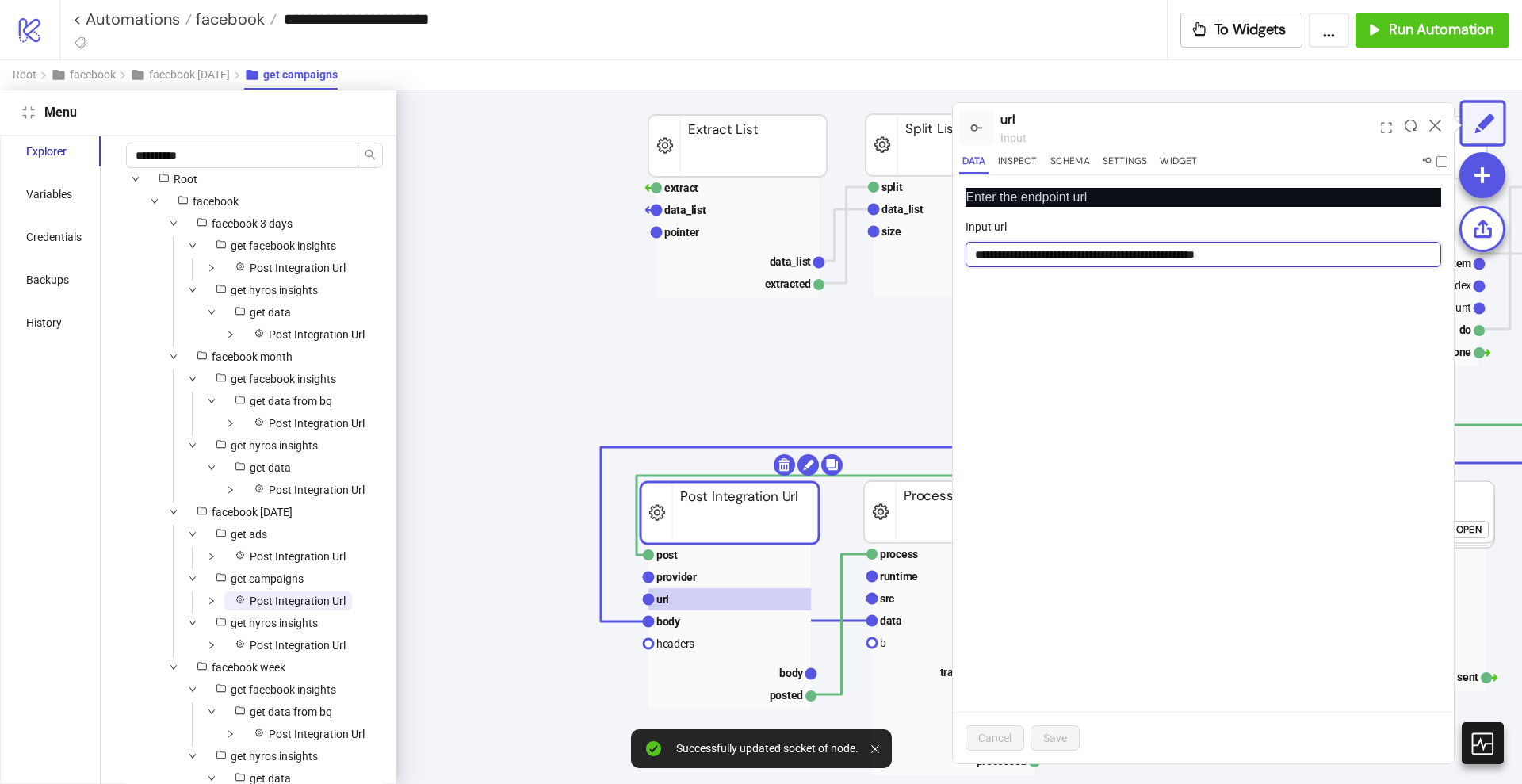
click at [1131, 251] on input "**********" at bounding box center [1203, 254] width 476 height 25
type input "**********"
click at [268, 636] on span "Post Integration Url" at bounding box center [288, 645] width 128 height 19
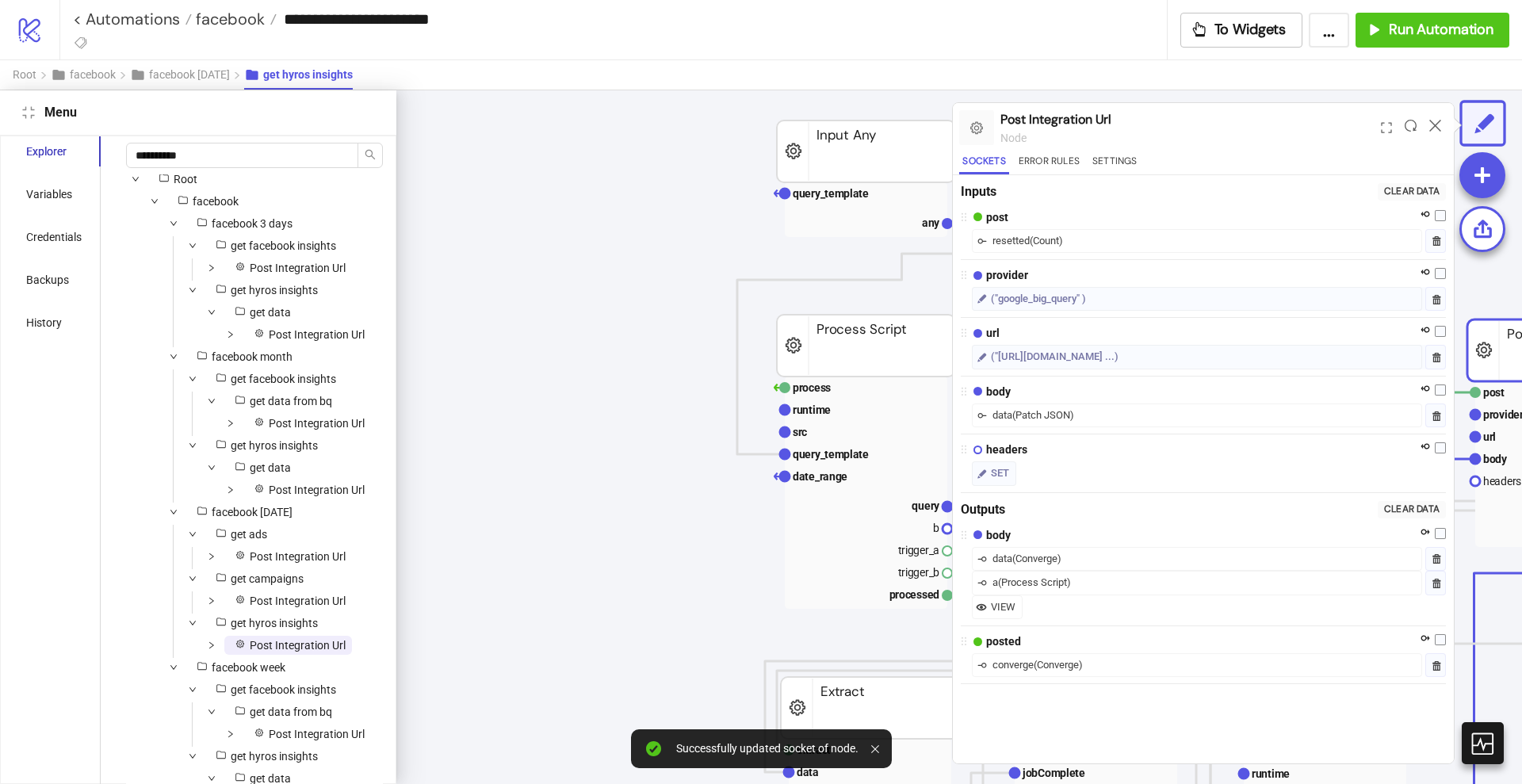
scroll to position [0, 690]
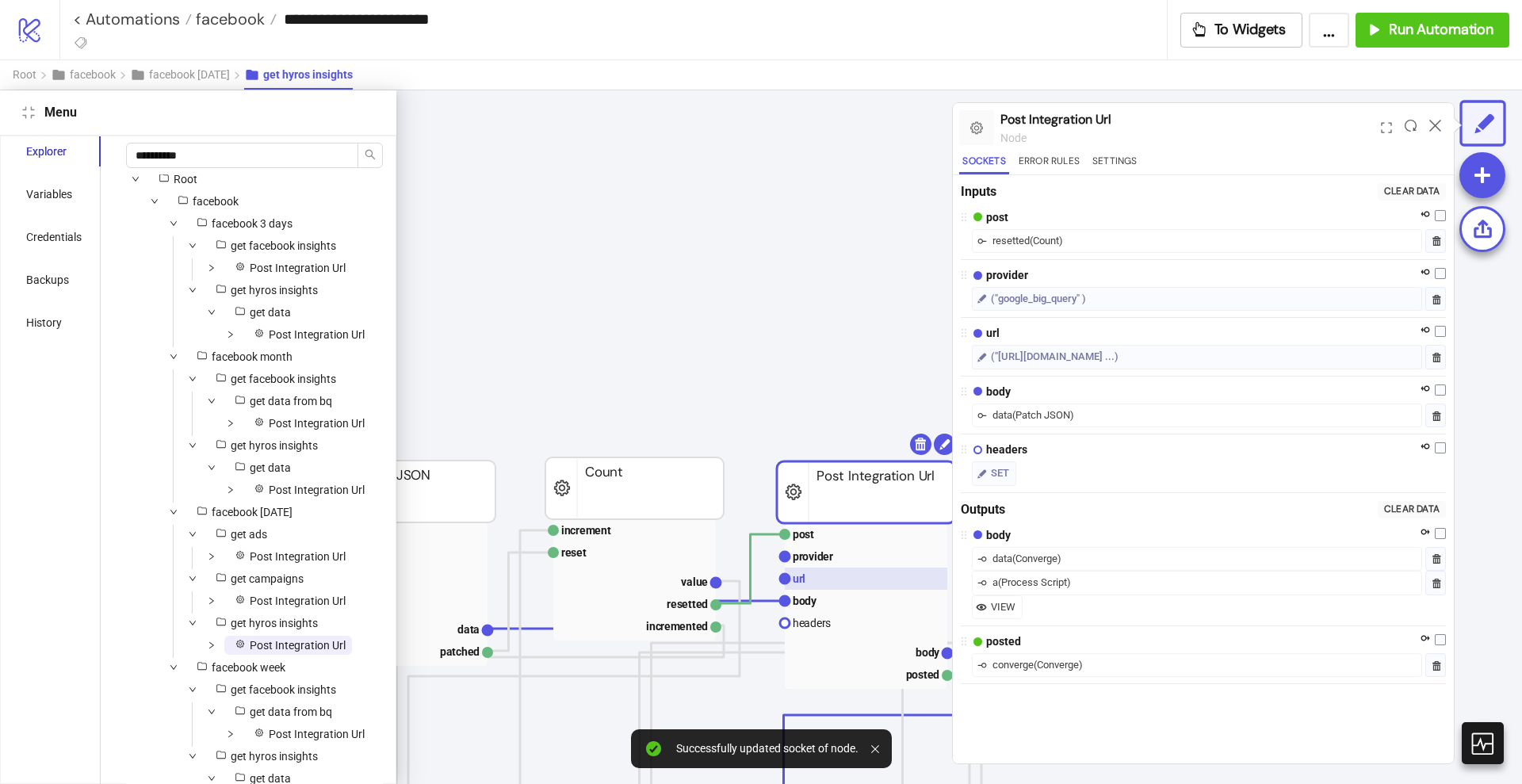
click at [823, 580] on rect at bounding box center [866, 579] width 163 height 22
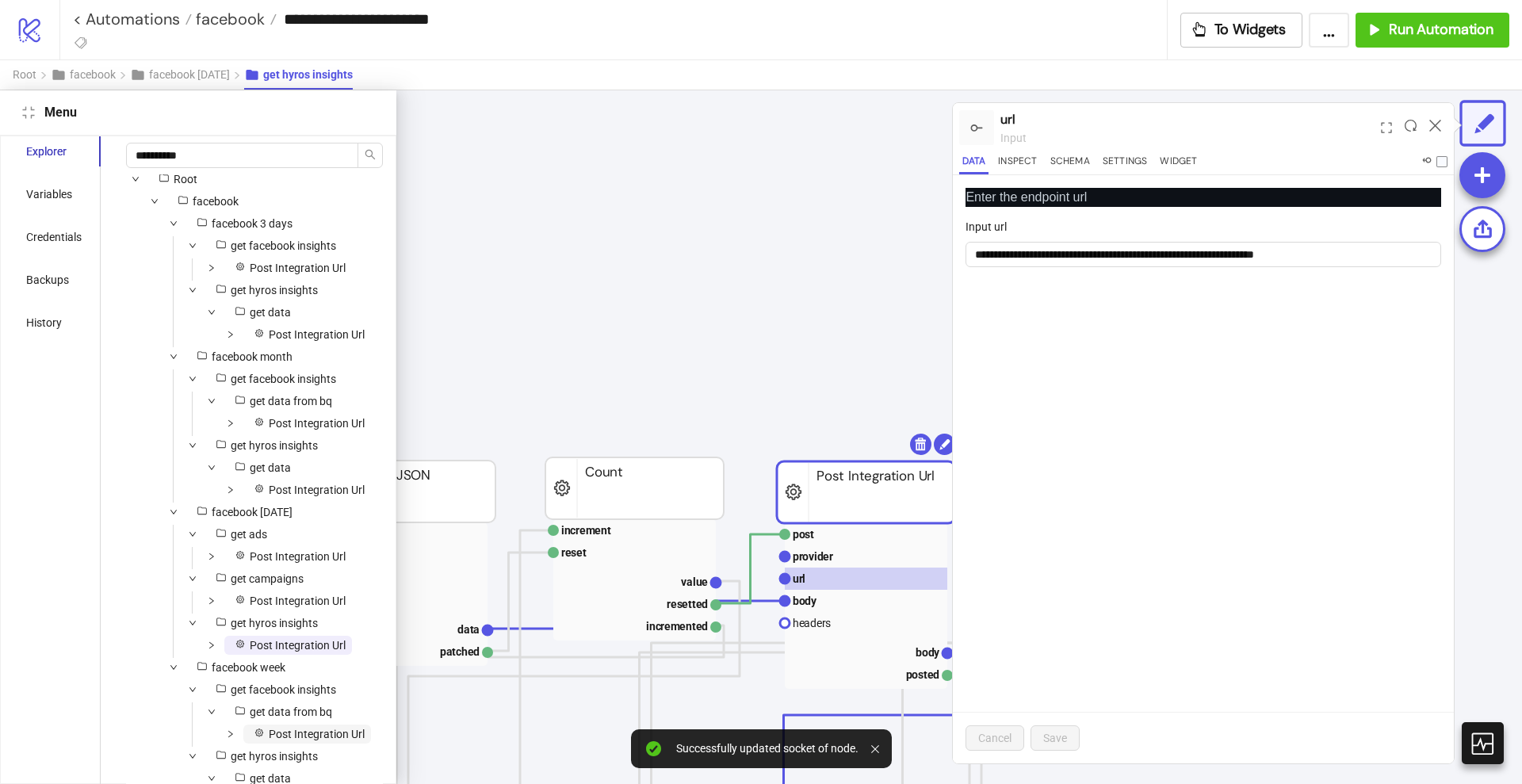
click at [282, 727] on span "Post Integration Url" at bounding box center [316, 733] width 96 height 13
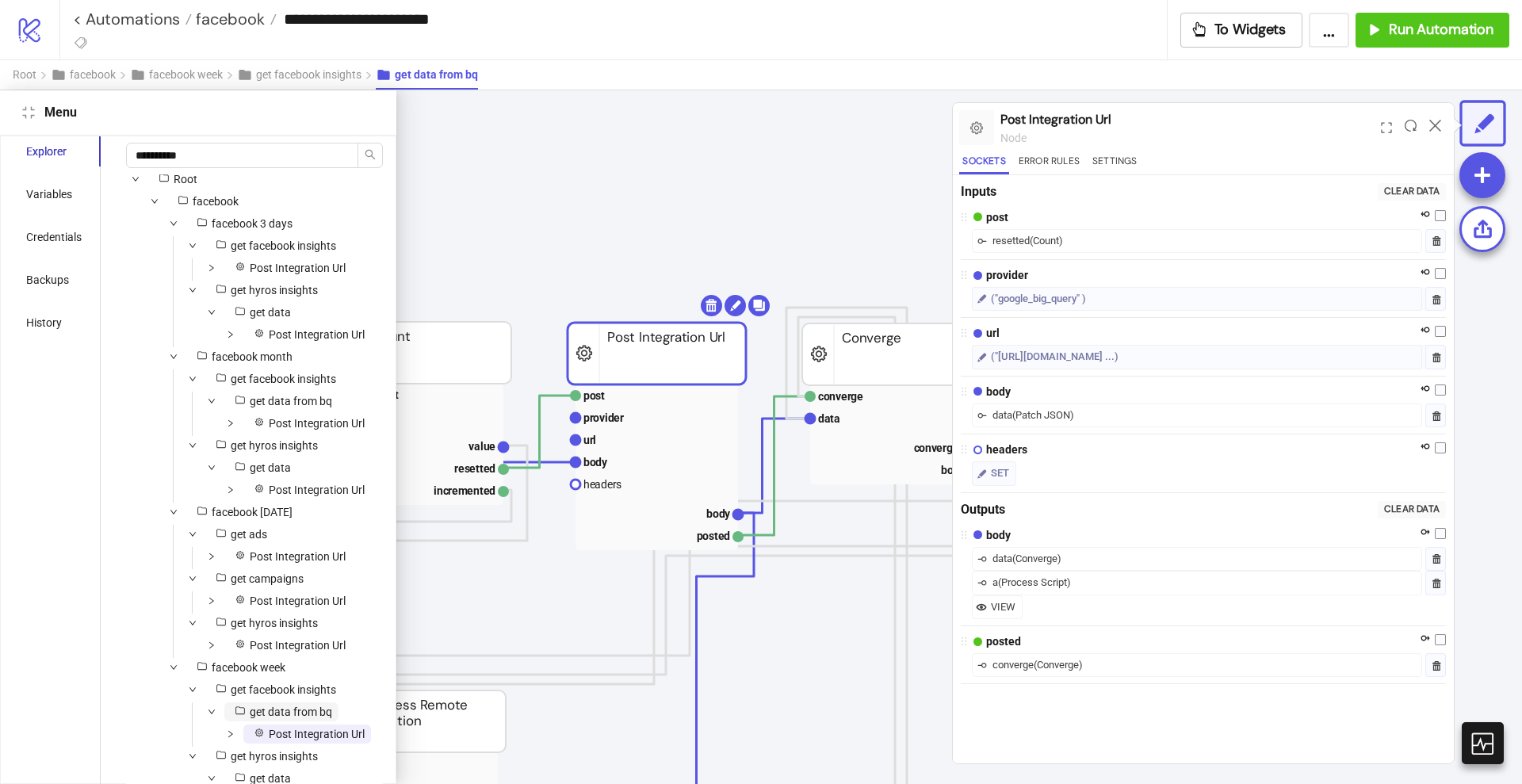
scroll to position [0, 481]
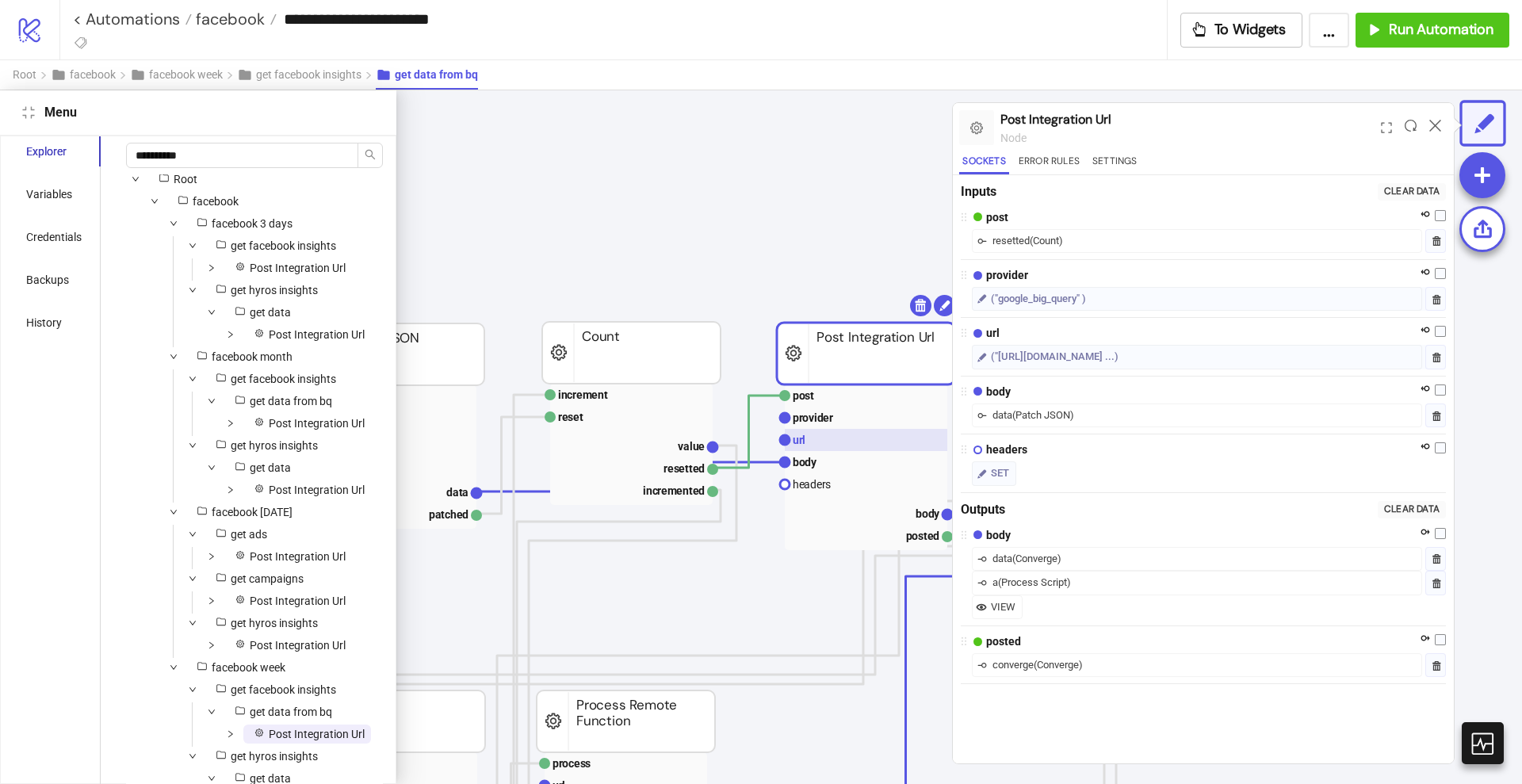
click at [820, 432] on rect at bounding box center [866, 440] width 163 height 22
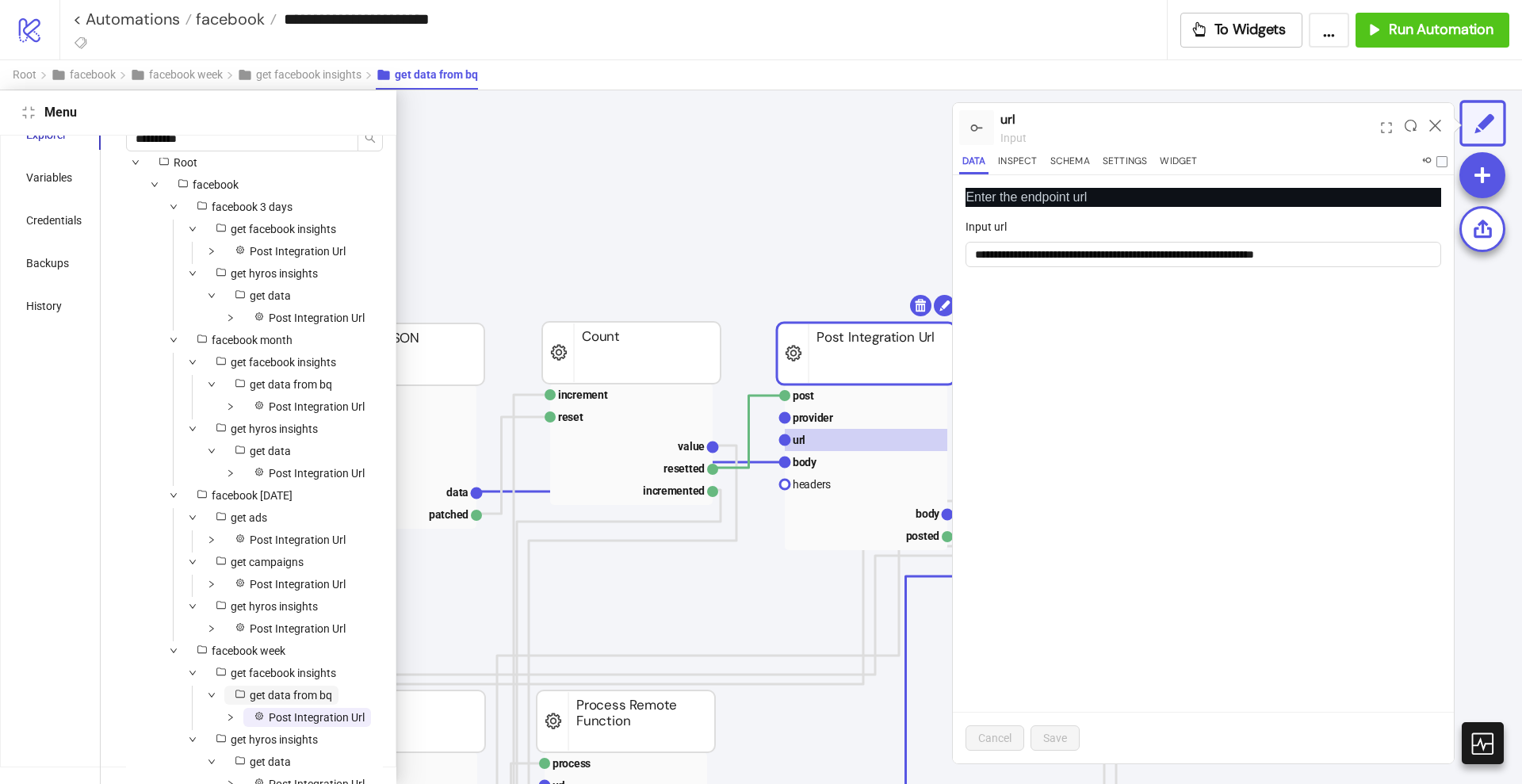
scroll to position [38, 0]
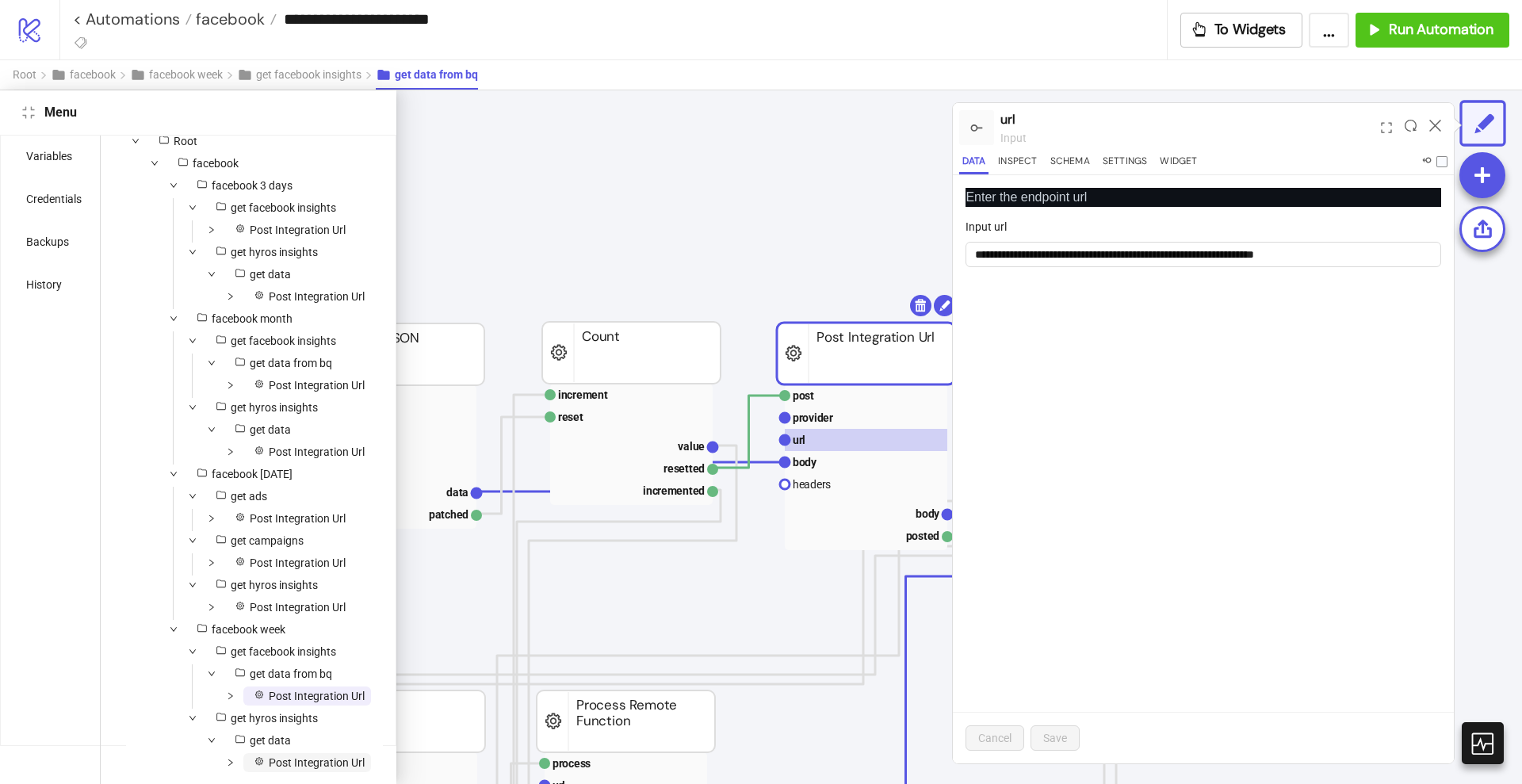
click at [281, 756] on span "Post Integration Url" at bounding box center [316, 762] width 96 height 13
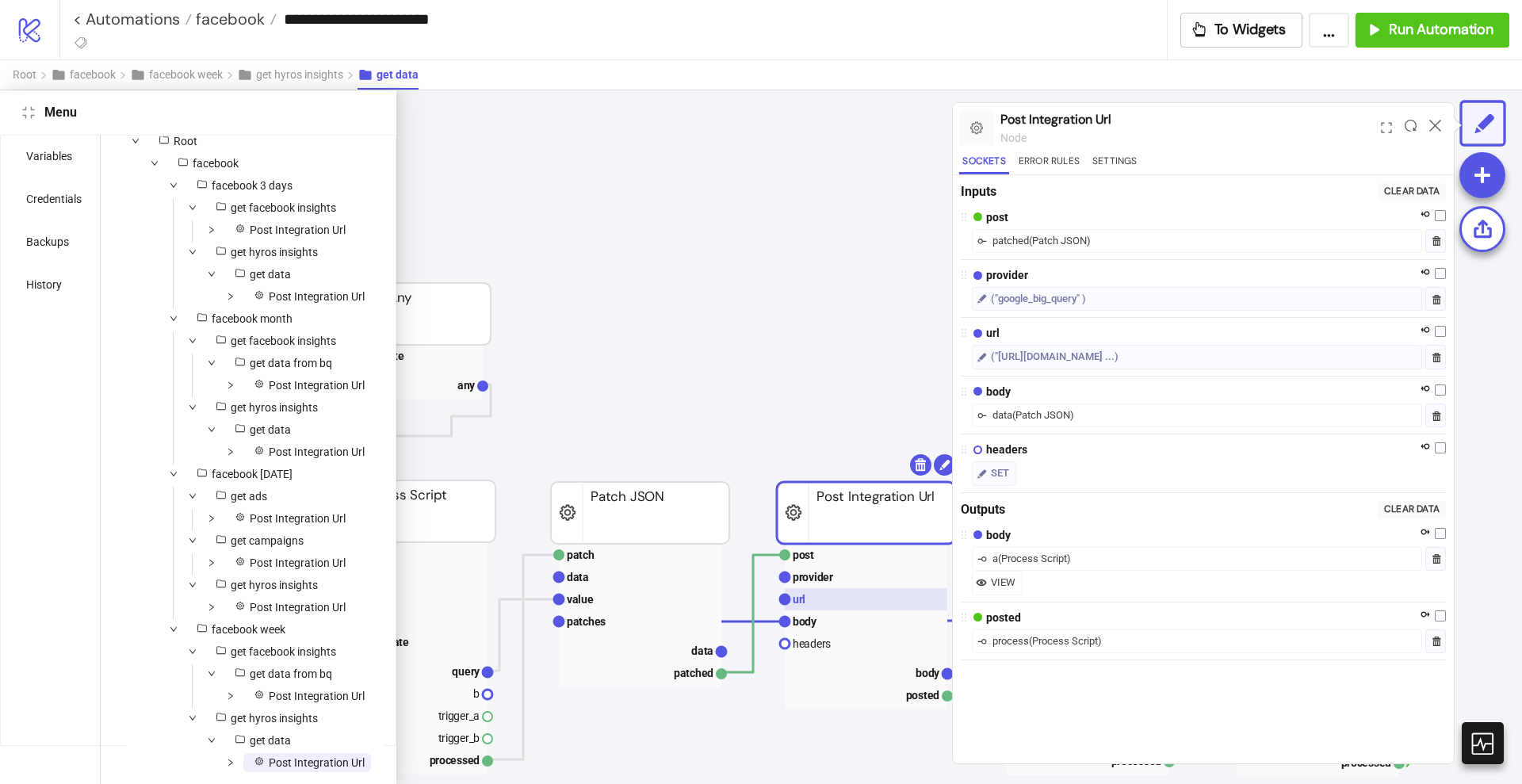
click at [818, 594] on rect at bounding box center [866, 600] width 163 height 22
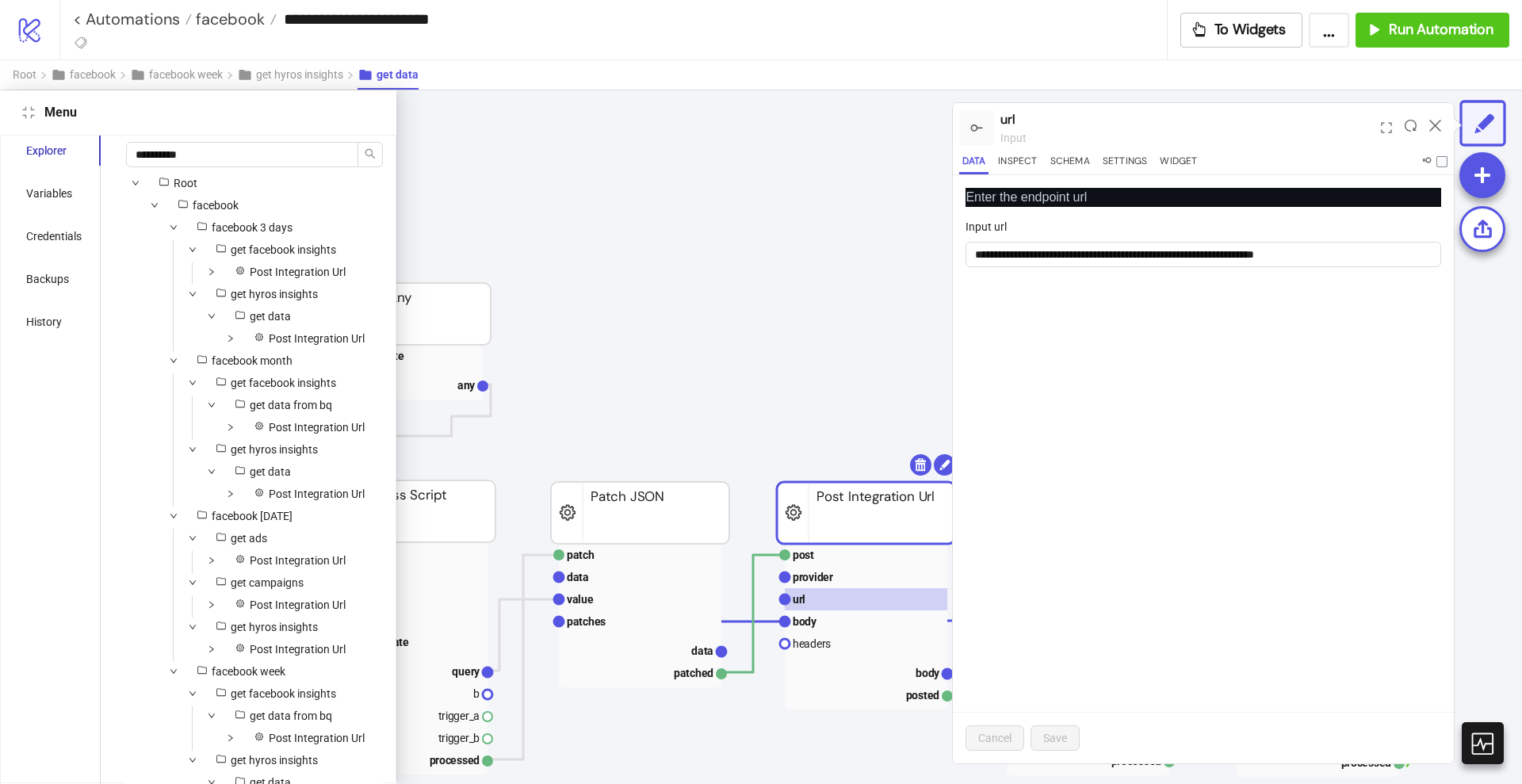
scroll to position [0, 0]
drag, startPoint x: 203, startPoint y: 158, endPoint x: 128, endPoint y: 150, distance: 75.4
click at [128, 150] on input "**********" at bounding box center [242, 155] width 233 height 25
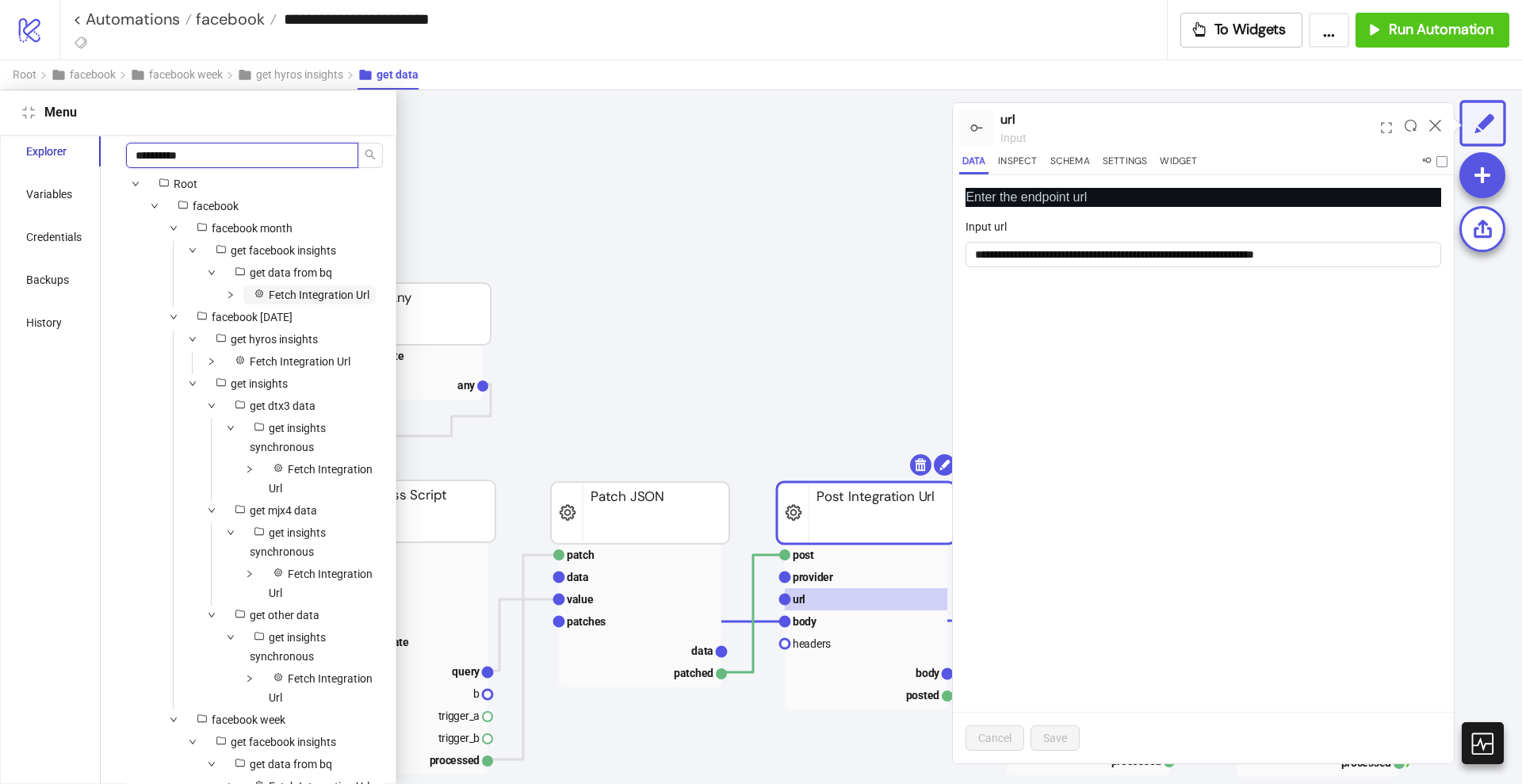
type input "**********"
click at [282, 302] on span "Fetch Integration Url" at bounding box center [319, 295] width 101 height 13
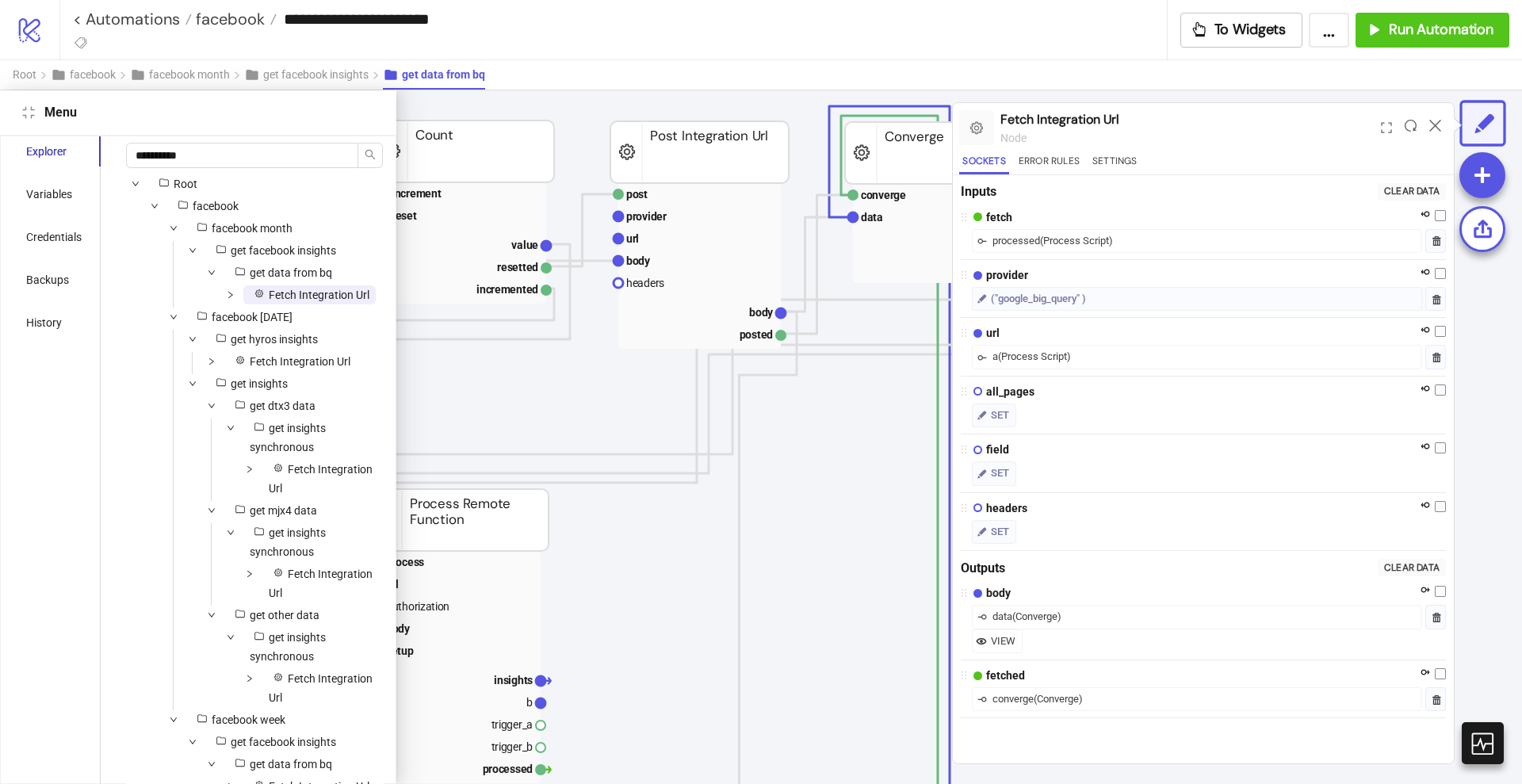
scroll to position [551, 757]
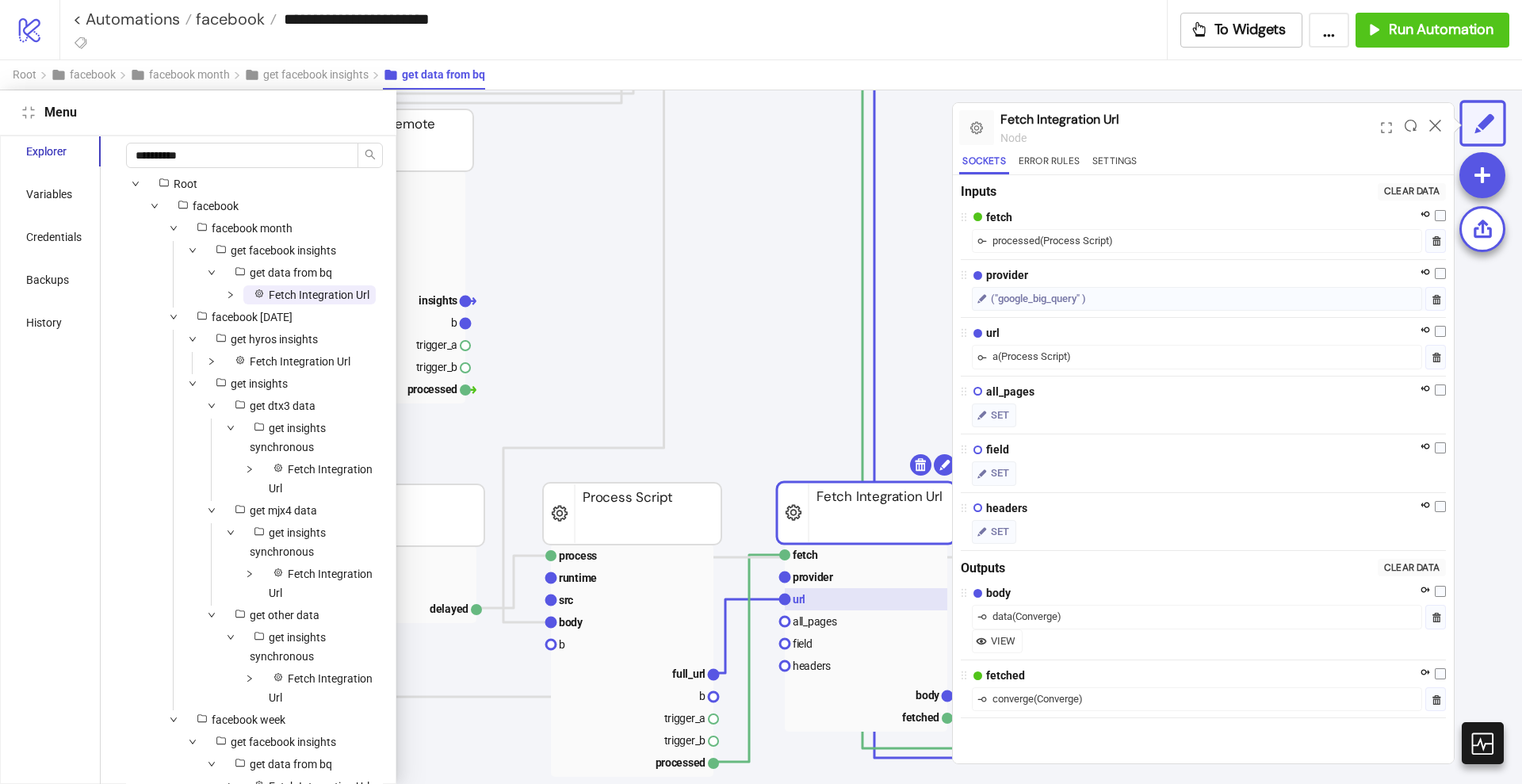
click at [819, 599] on rect at bounding box center [866, 600] width 163 height 22
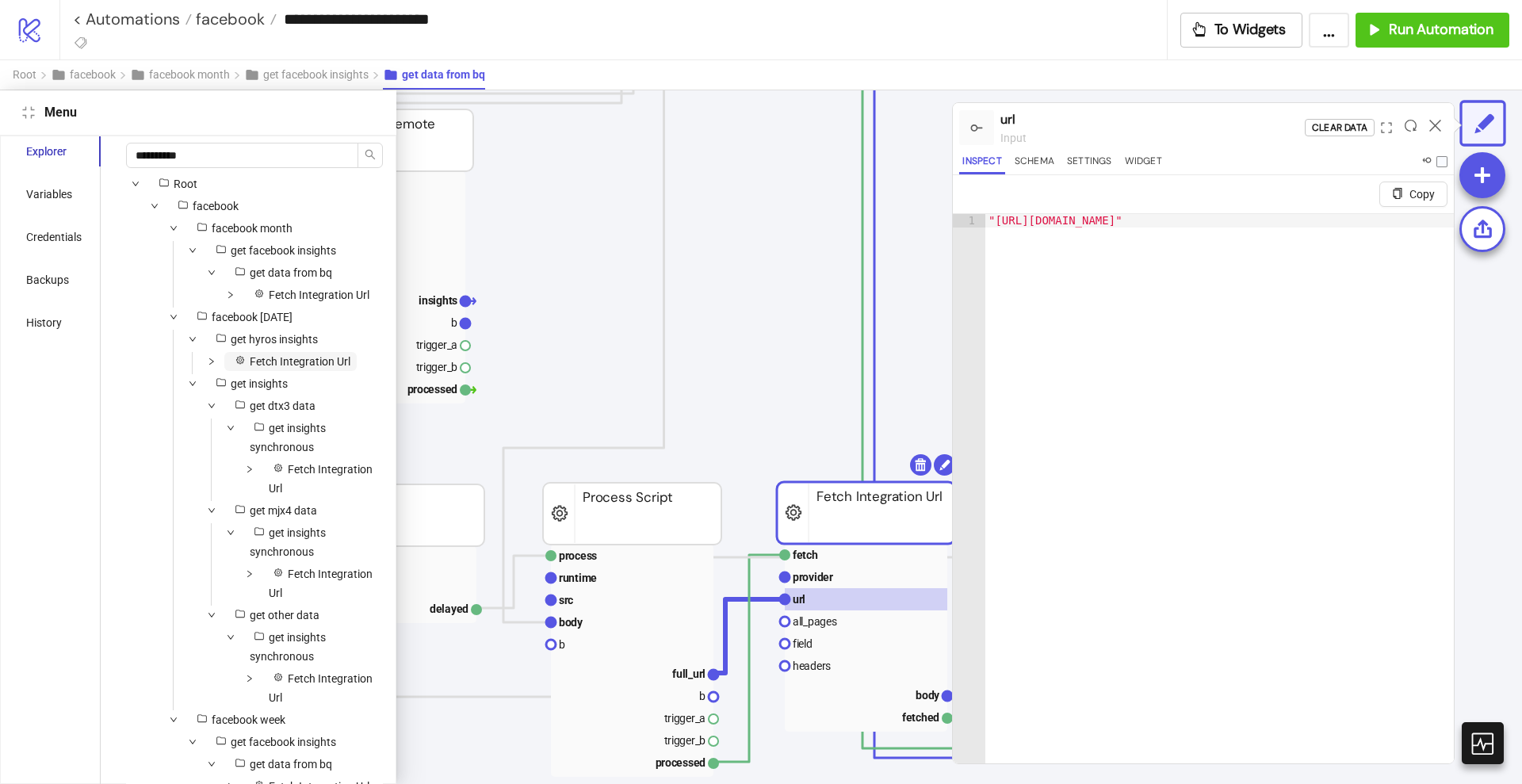
click at [271, 368] on span "Fetch Integration Url" at bounding box center [300, 361] width 101 height 13
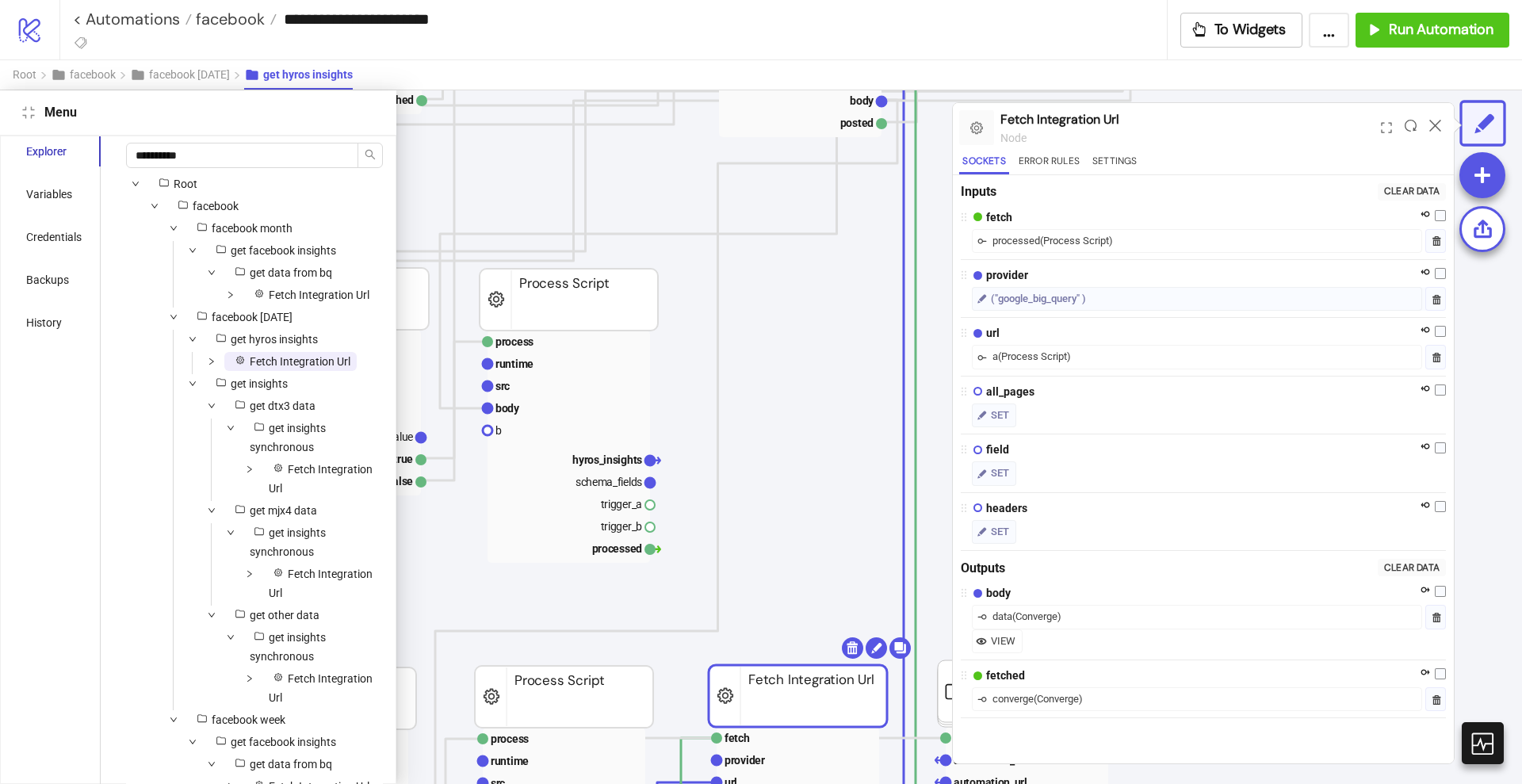
scroll to position [735, 688]
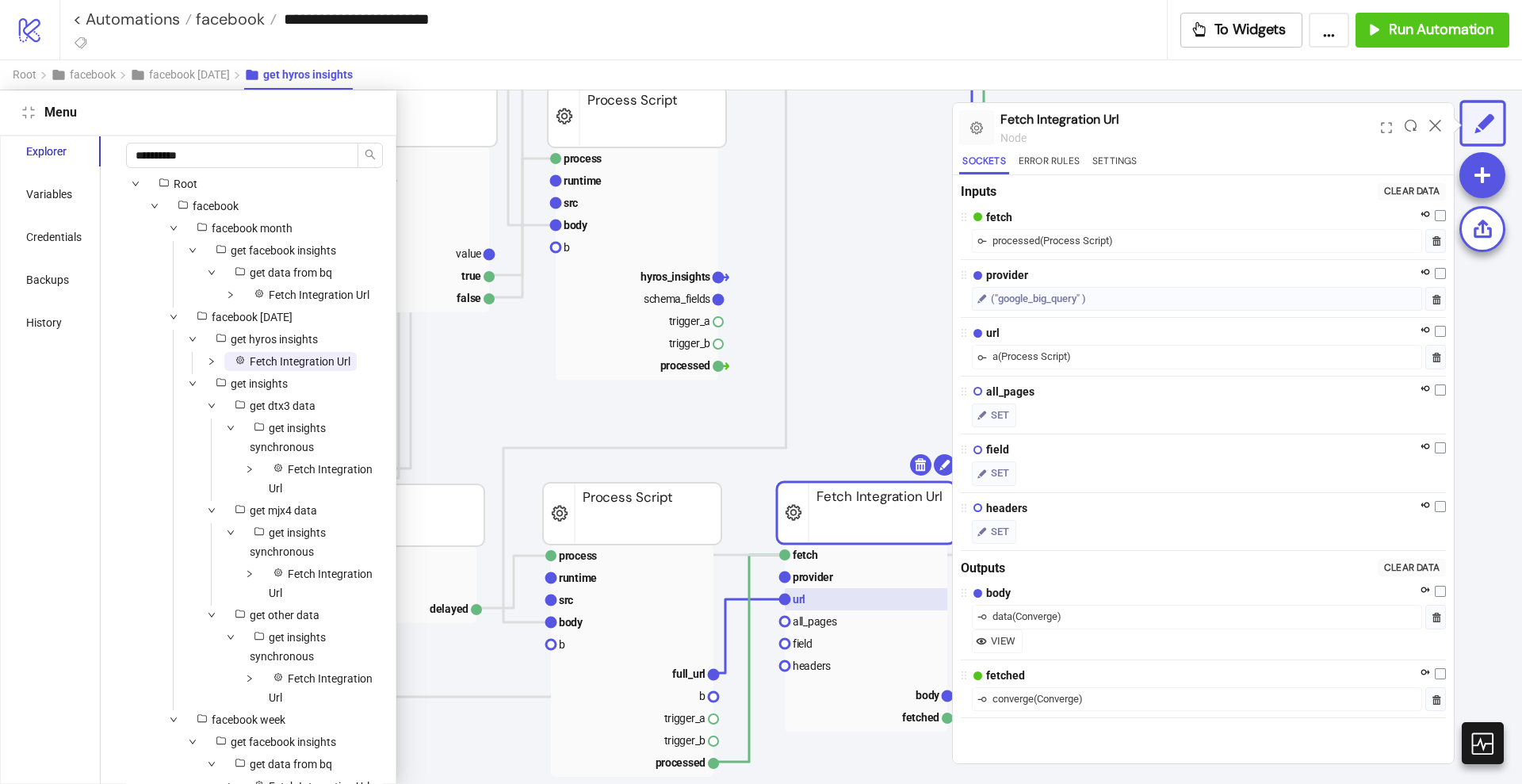
click at [846, 599] on rect at bounding box center [866, 600] width 163 height 22
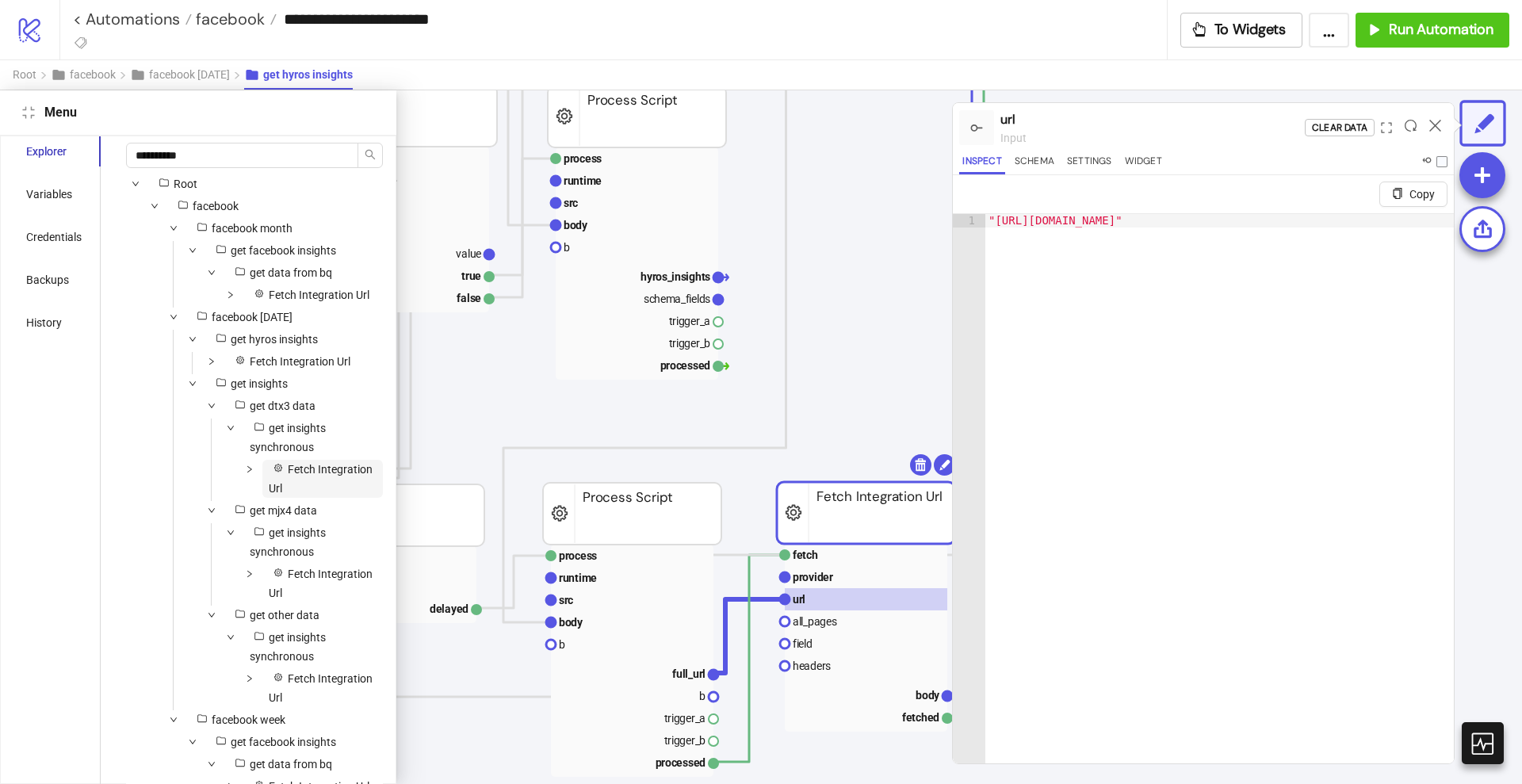
click at [301, 495] on span "Fetch Integration Url" at bounding box center [321, 478] width 104 height 32
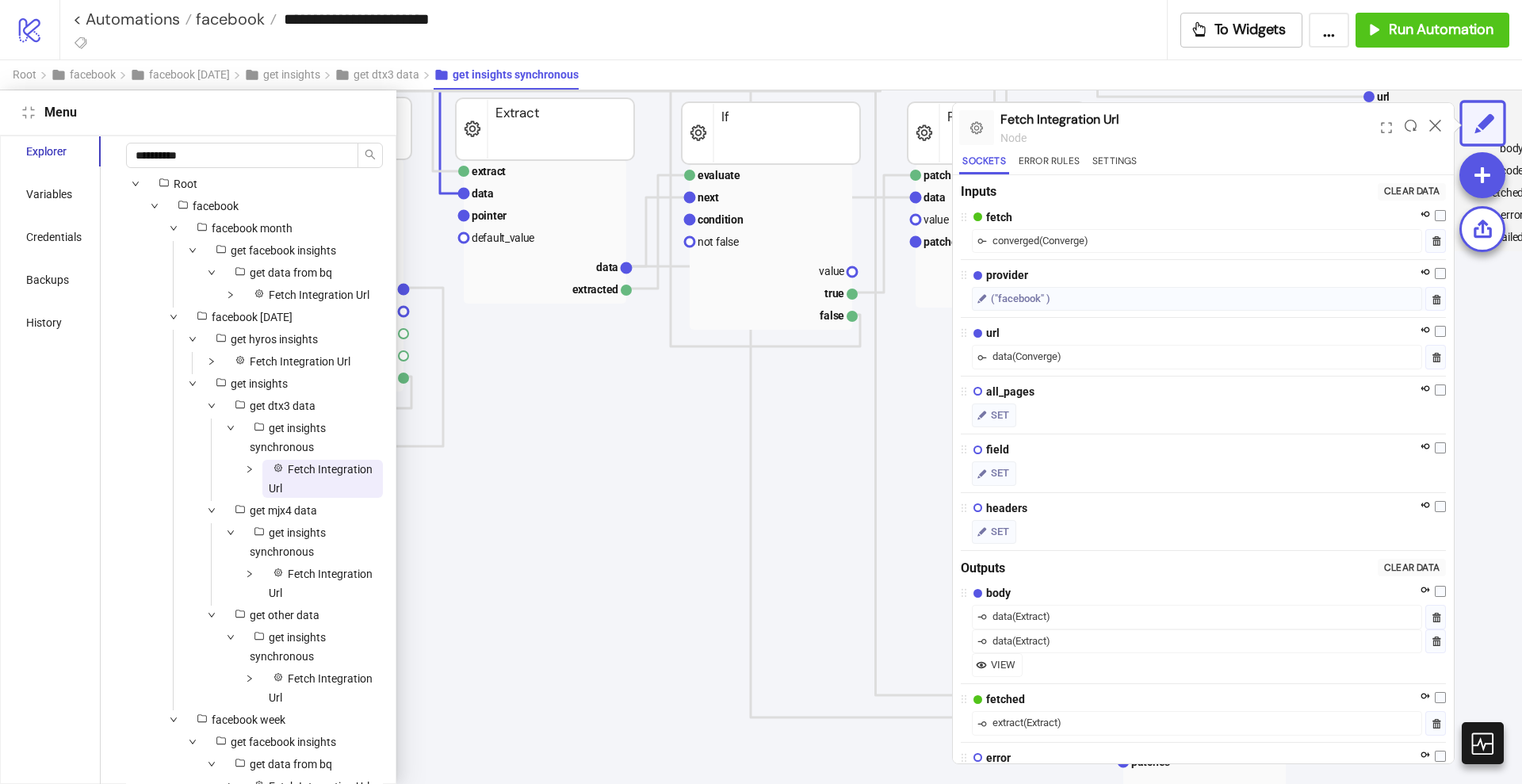
scroll to position [0, 1039]
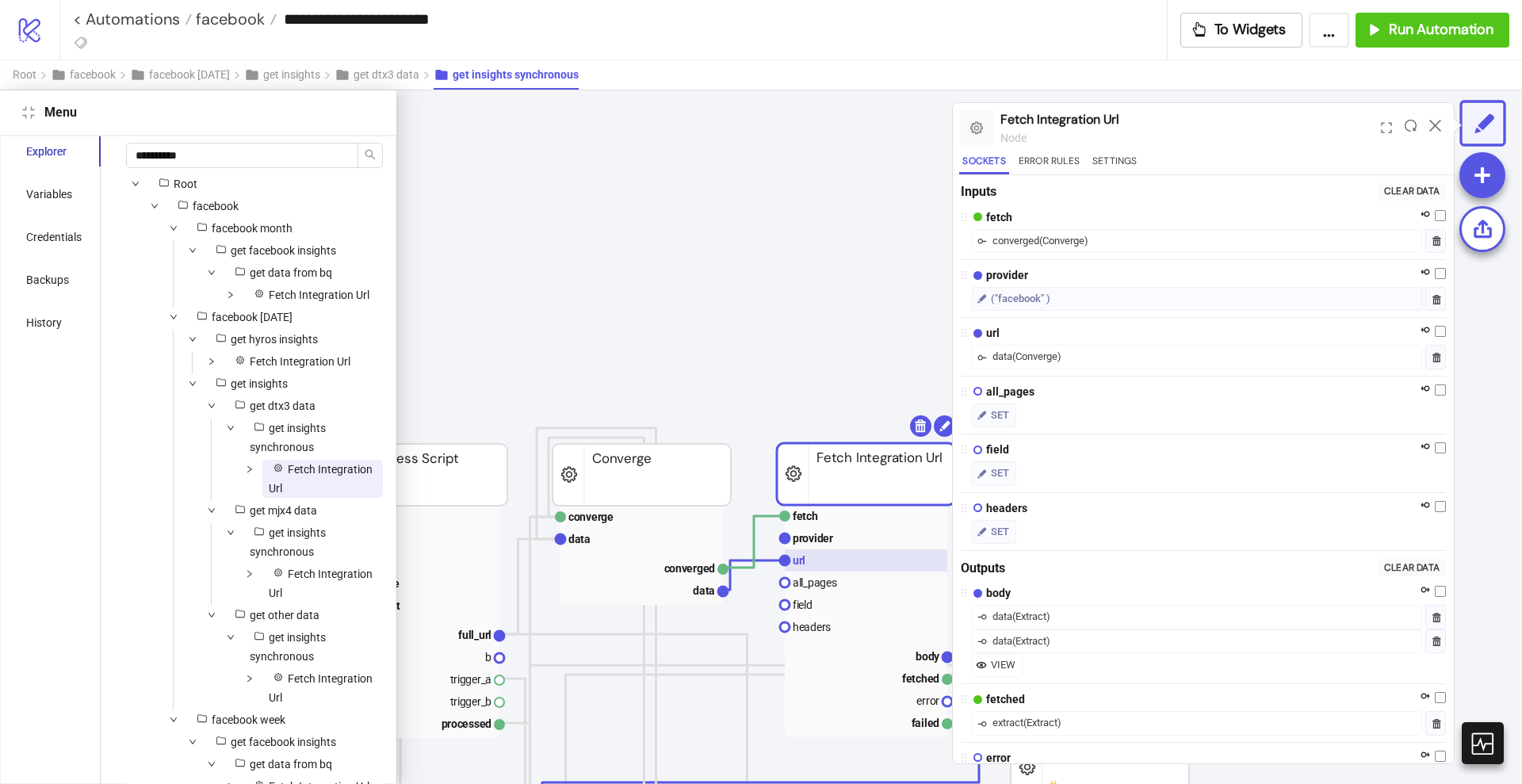
click at [800, 551] on rect at bounding box center [866, 560] width 163 height 22
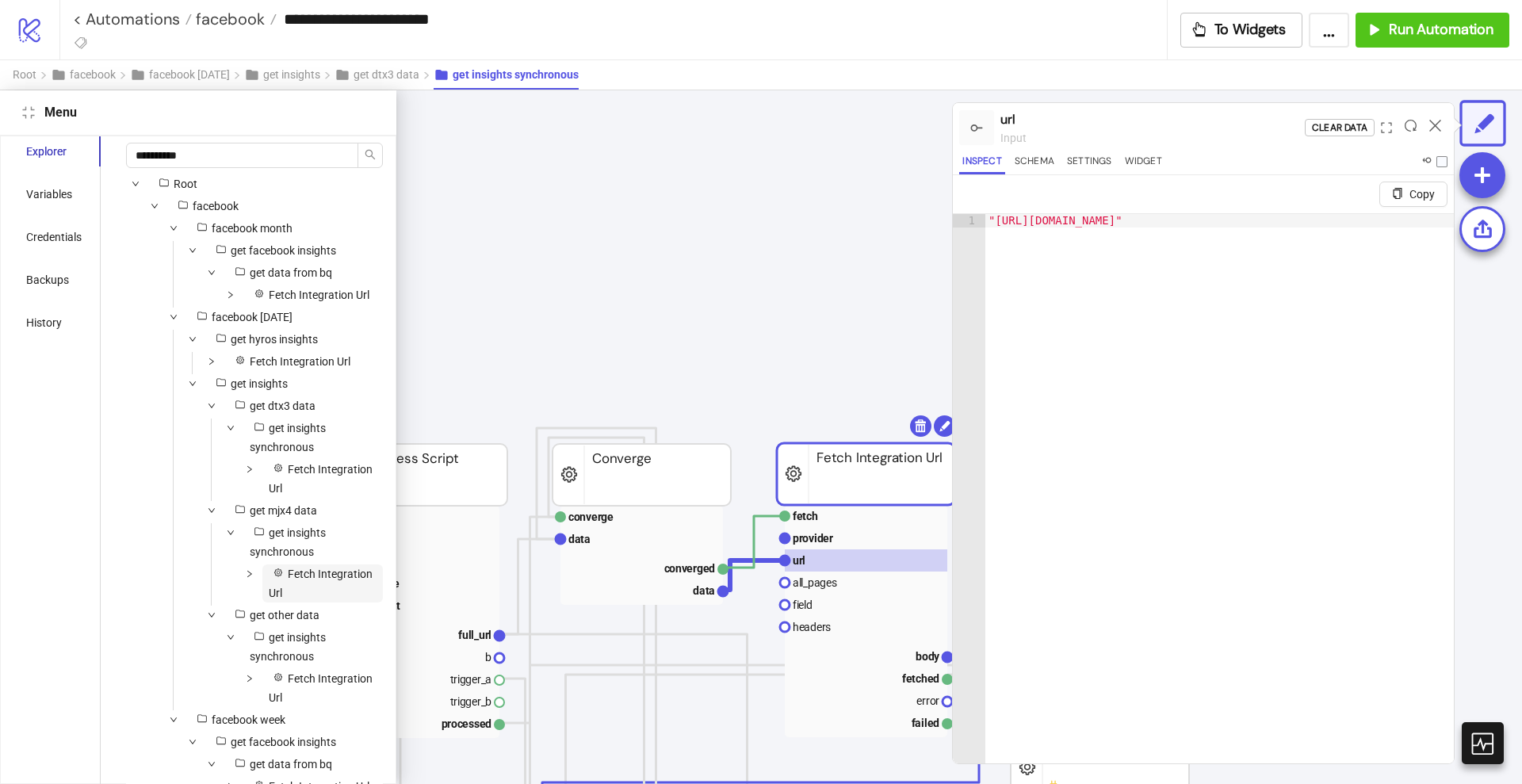
click at [319, 599] on span "Fetch Integration Url" at bounding box center [321, 583] width 104 height 32
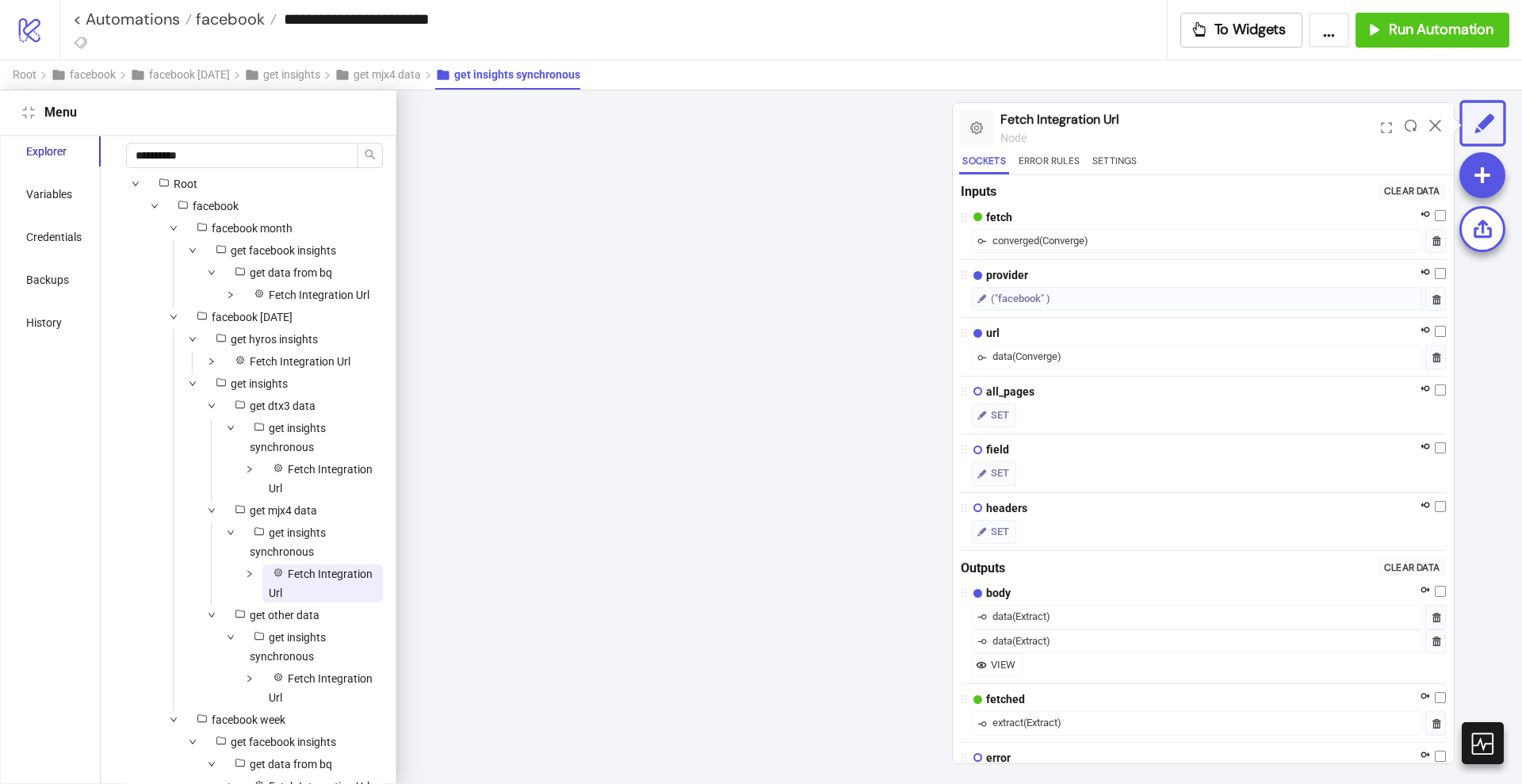
scroll to position [571, 1188]
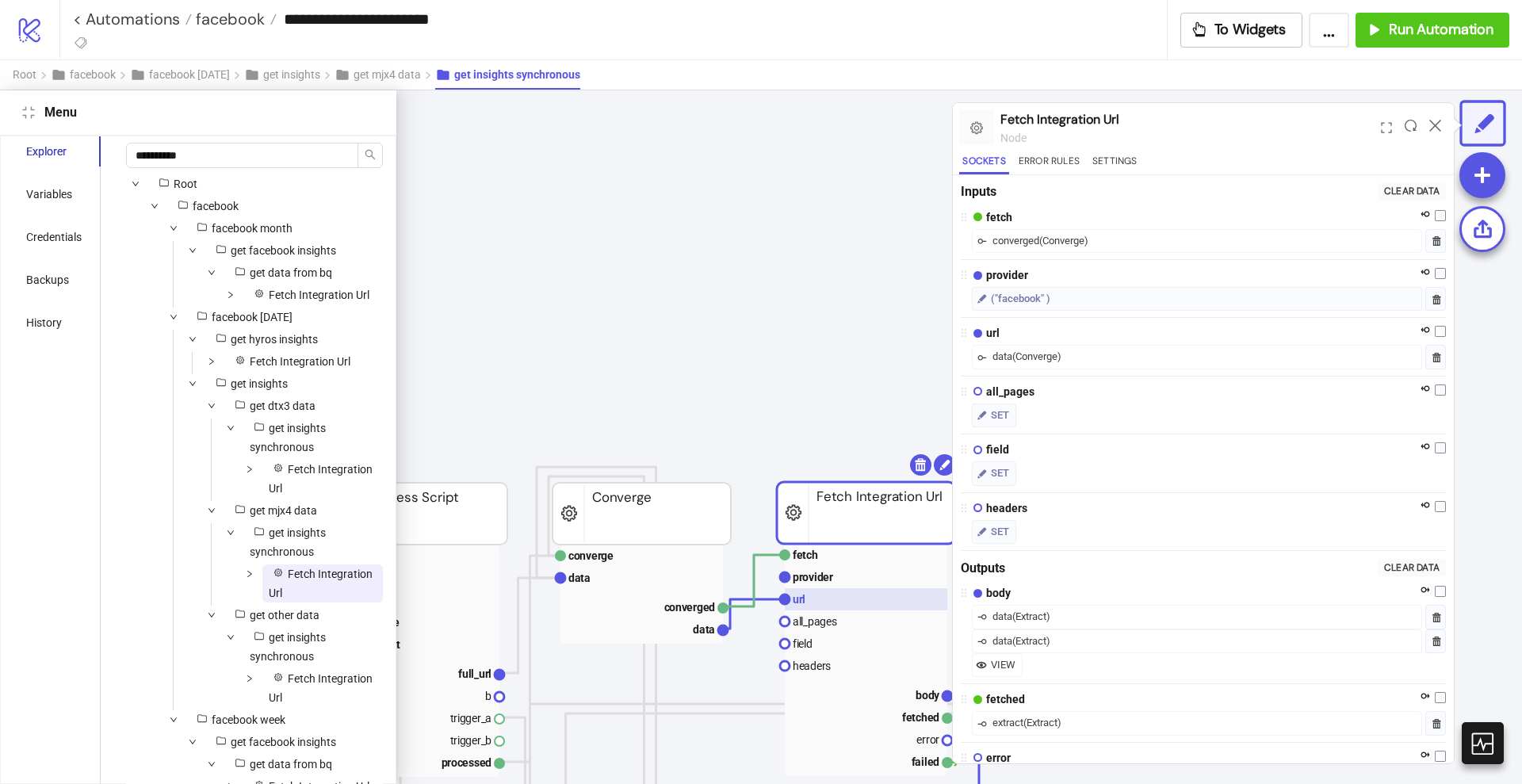
click at [851, 606] on rect at bounding box center [866, 600] width 163 height 22
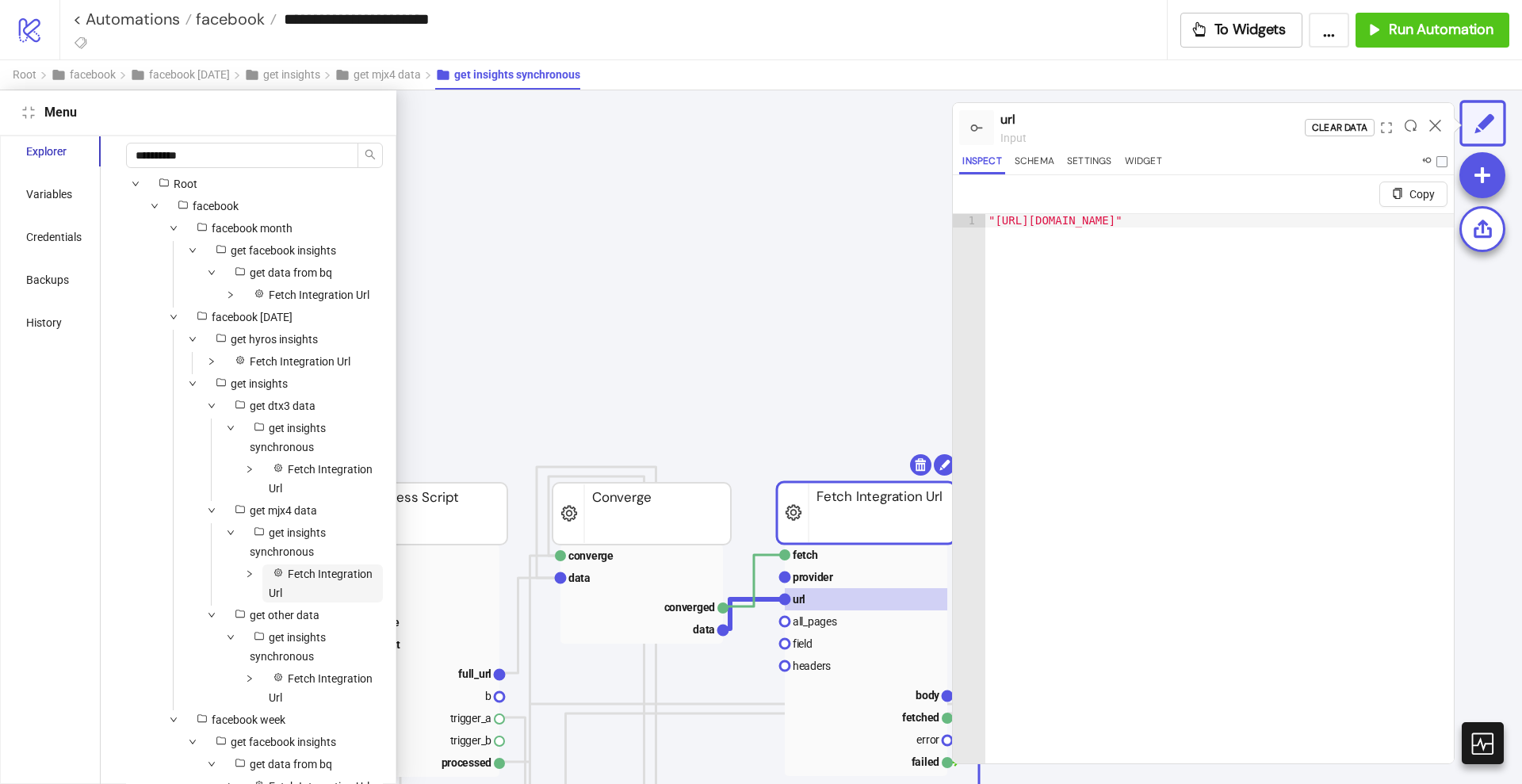
scroll to position [44, 0]
click at [313, 675] on span "Fetch Integration Url" at bounding box center [321, 688] width 104 height 32
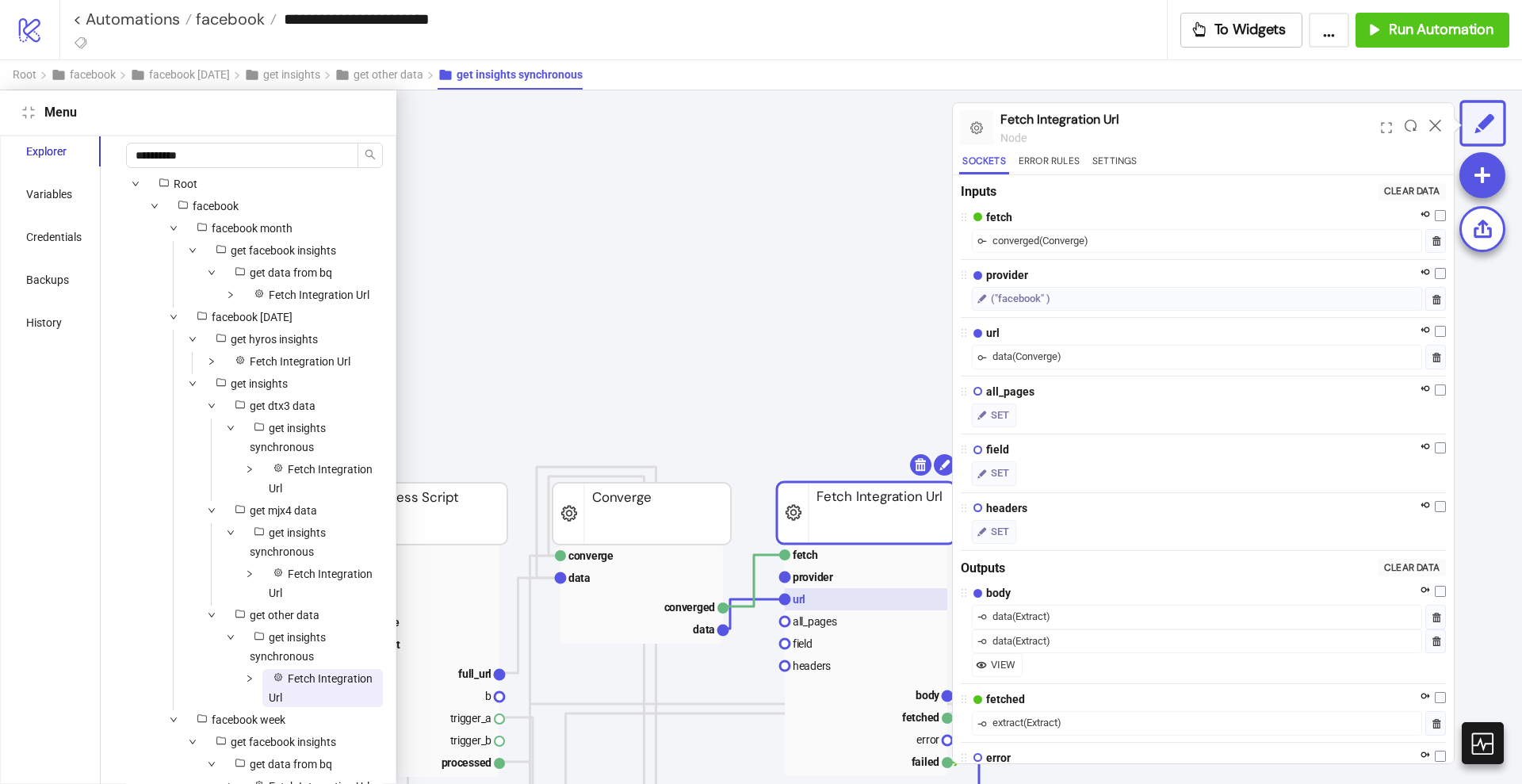
click at [864, 603] on rect at bounding box center [866, 600] width 163 height 22
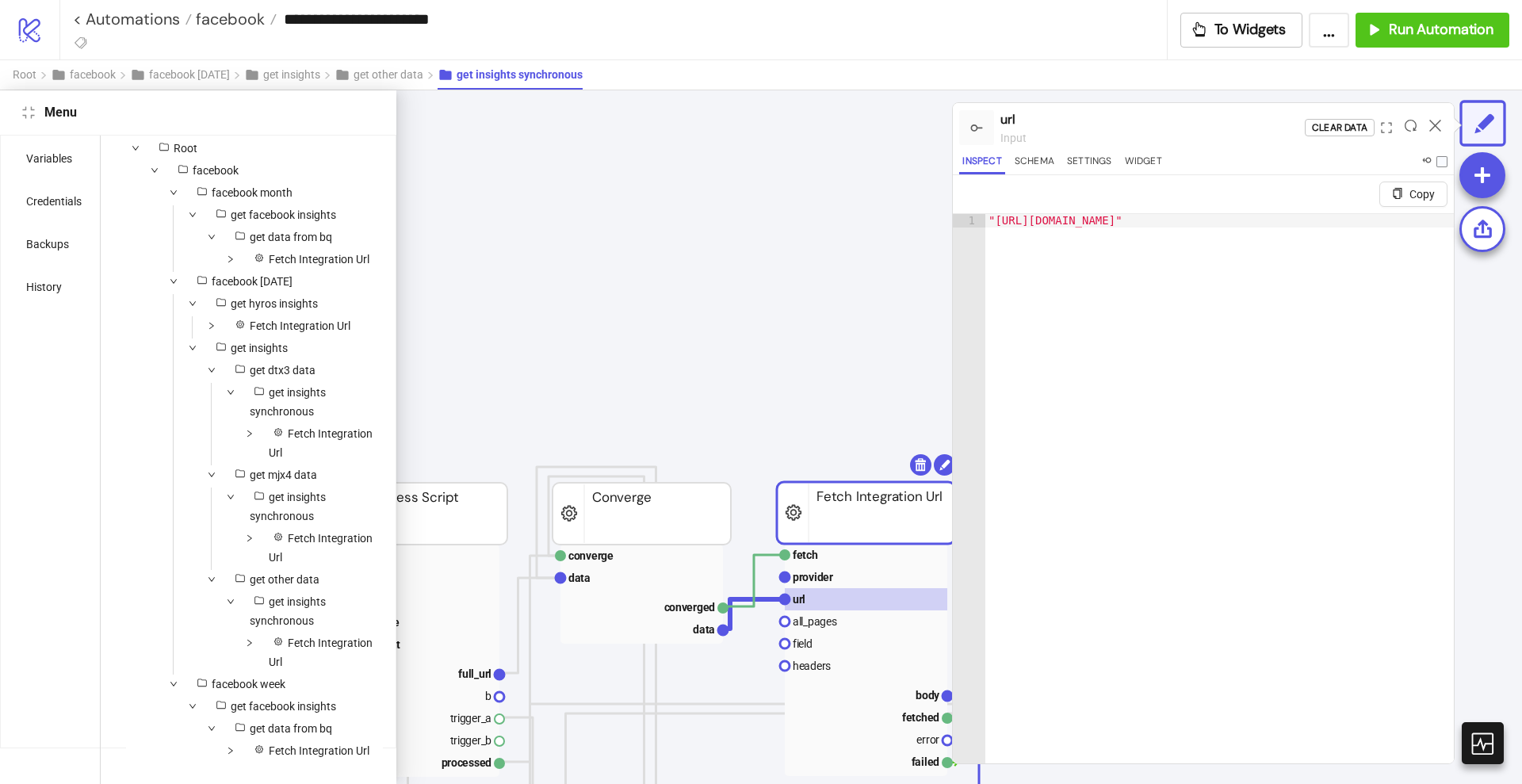
scroll to position [38, 0]
click at [297, 742] on span "Fetch Integration Url" at bounding box center [309, 748] width 133 height 19
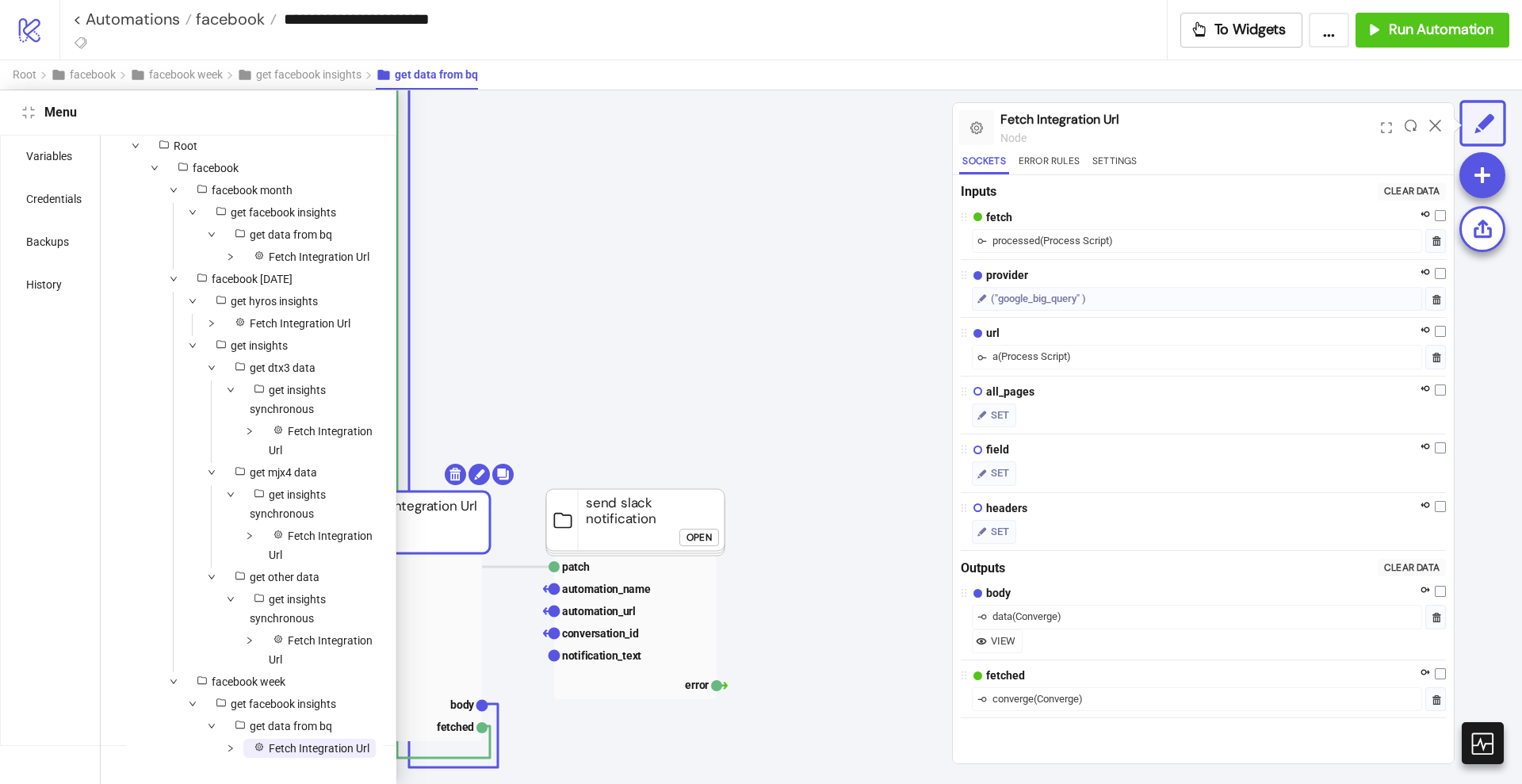
scroll to position [581, 723]
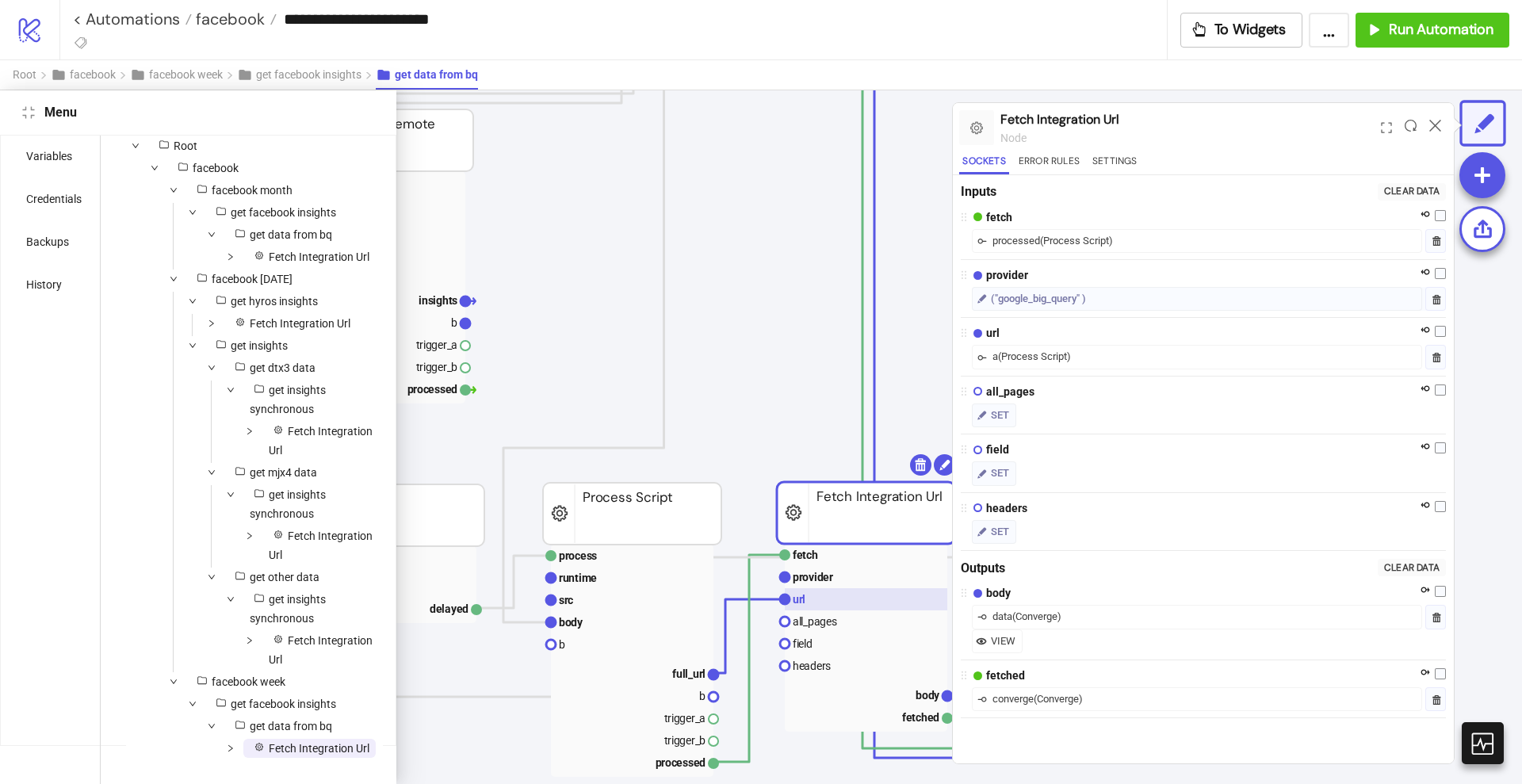
click at [824, 598] on rect at bounding box center [866, 600] width 163 height 22
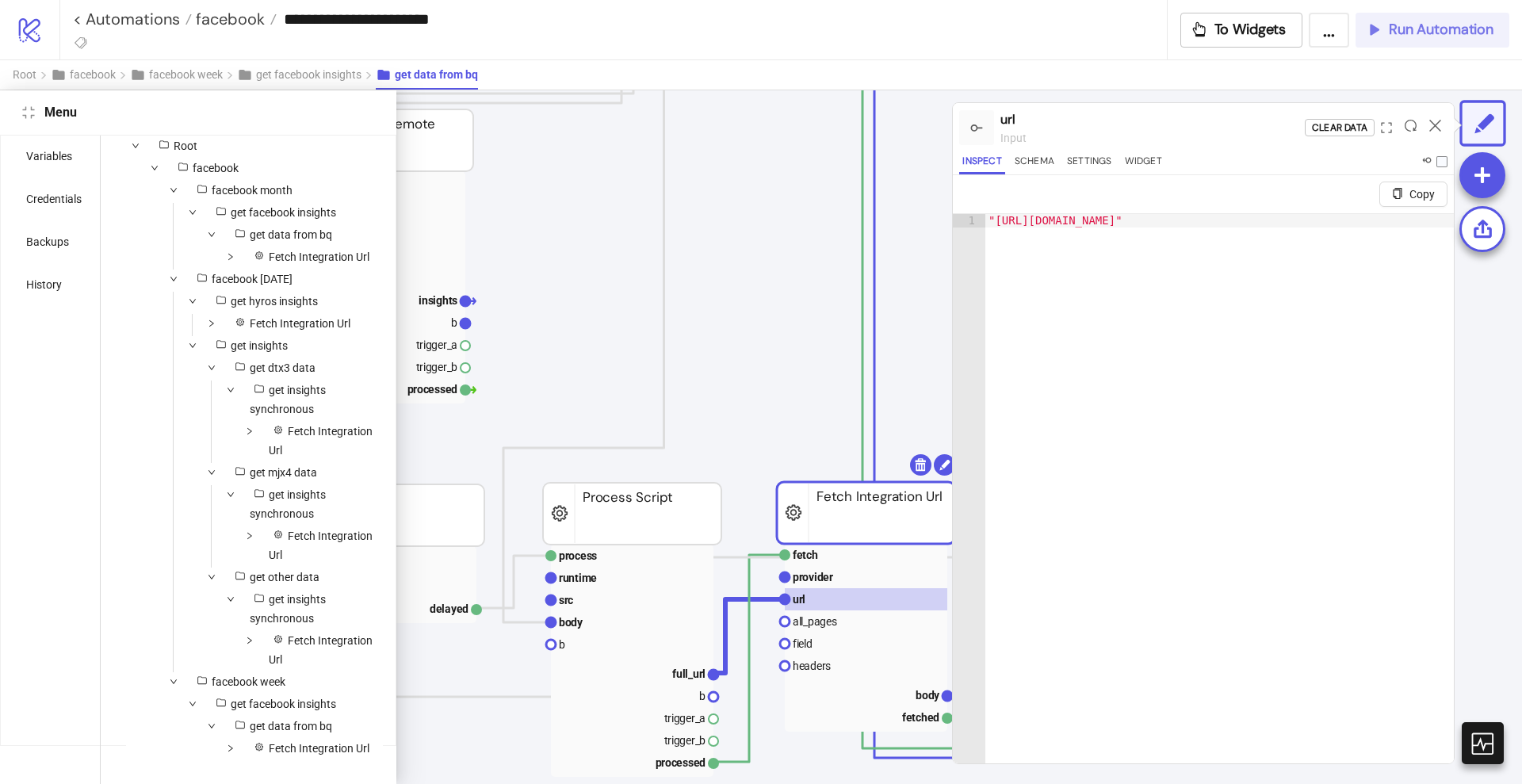
click at [1395, 38] on span "Run Automation" at bounding box center [1441, 29] width 104 height 18
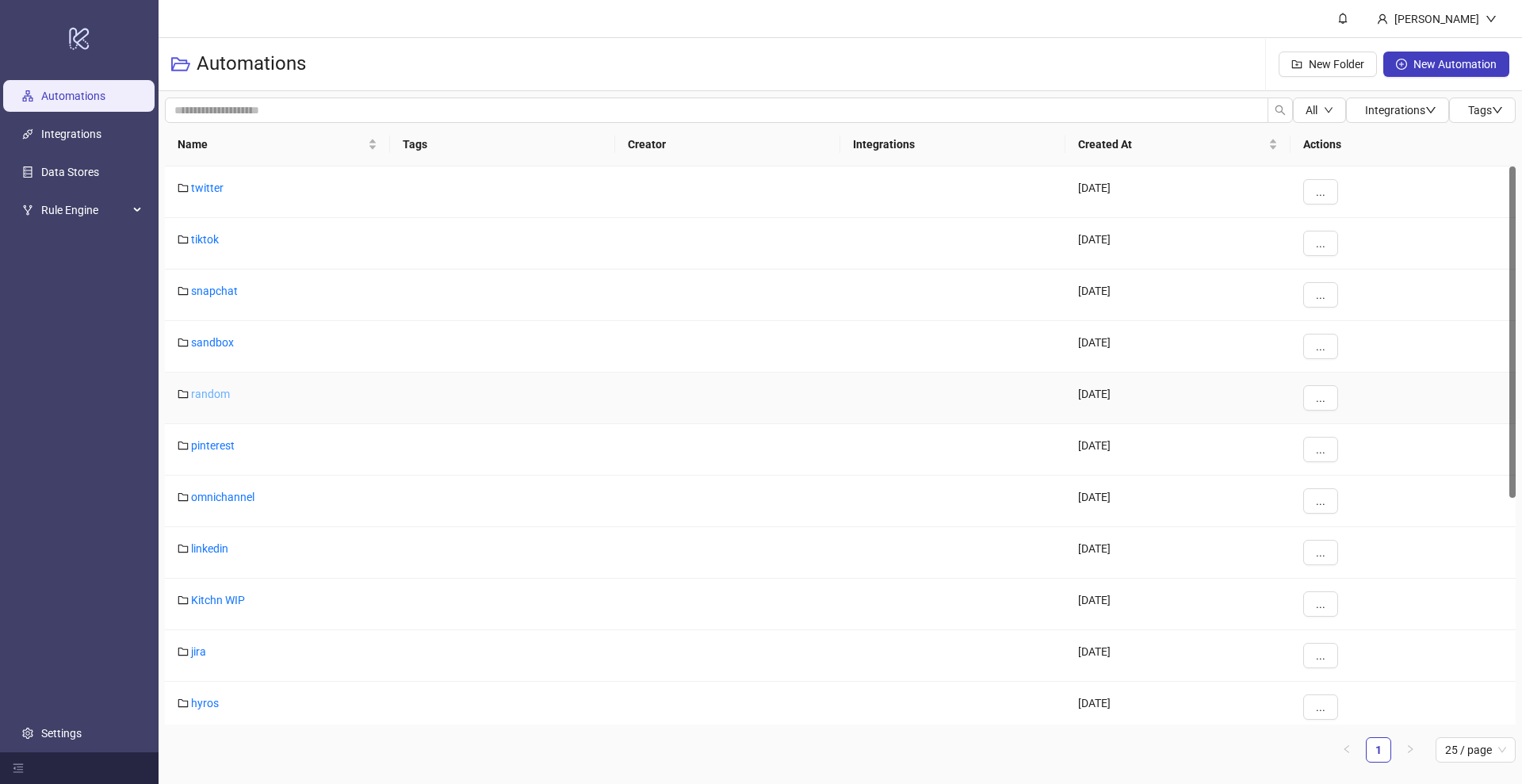
click at [211, 390] on link "random" at bounding box center [210, 394] width 39 height 13
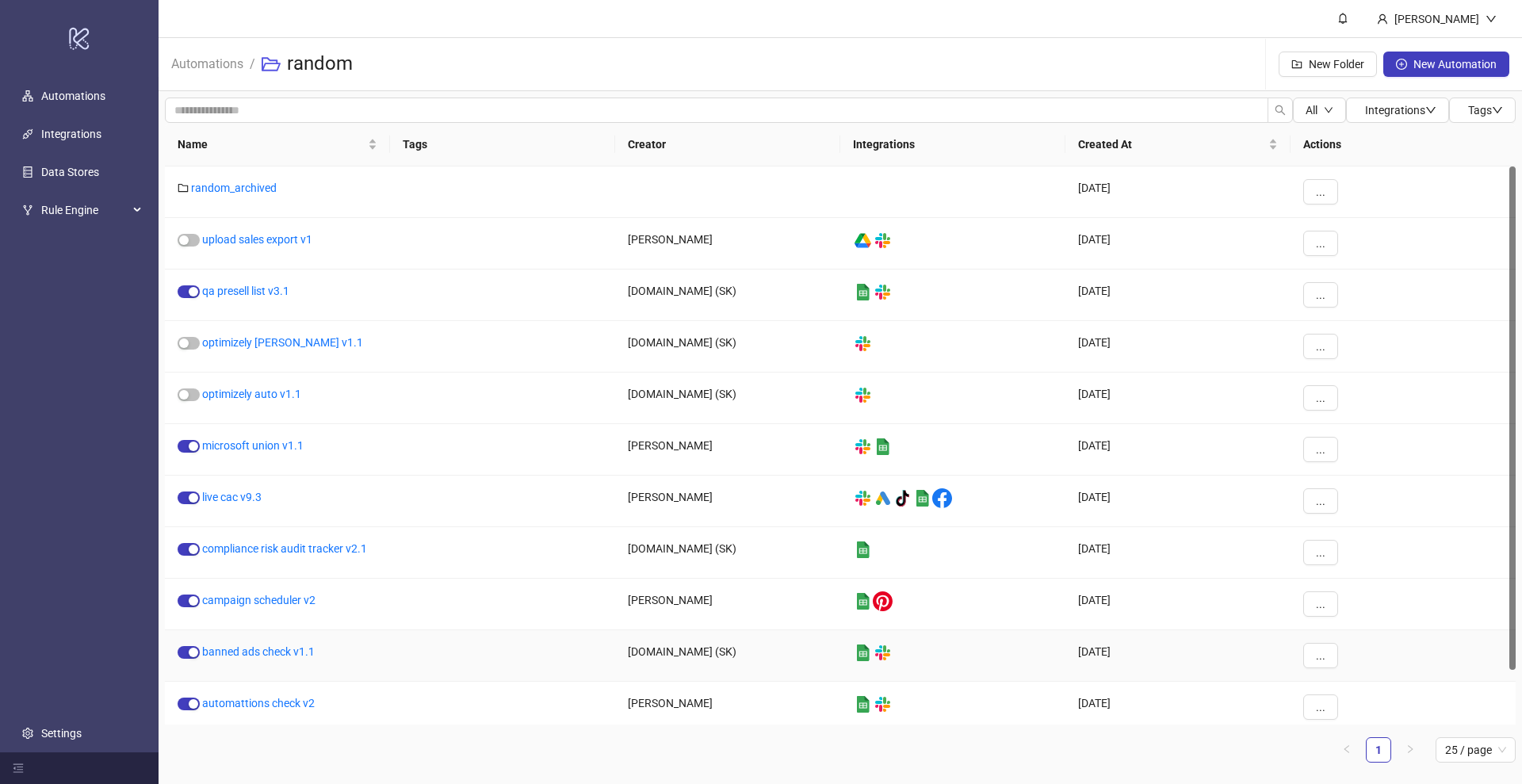
scroll to position [60, 0]
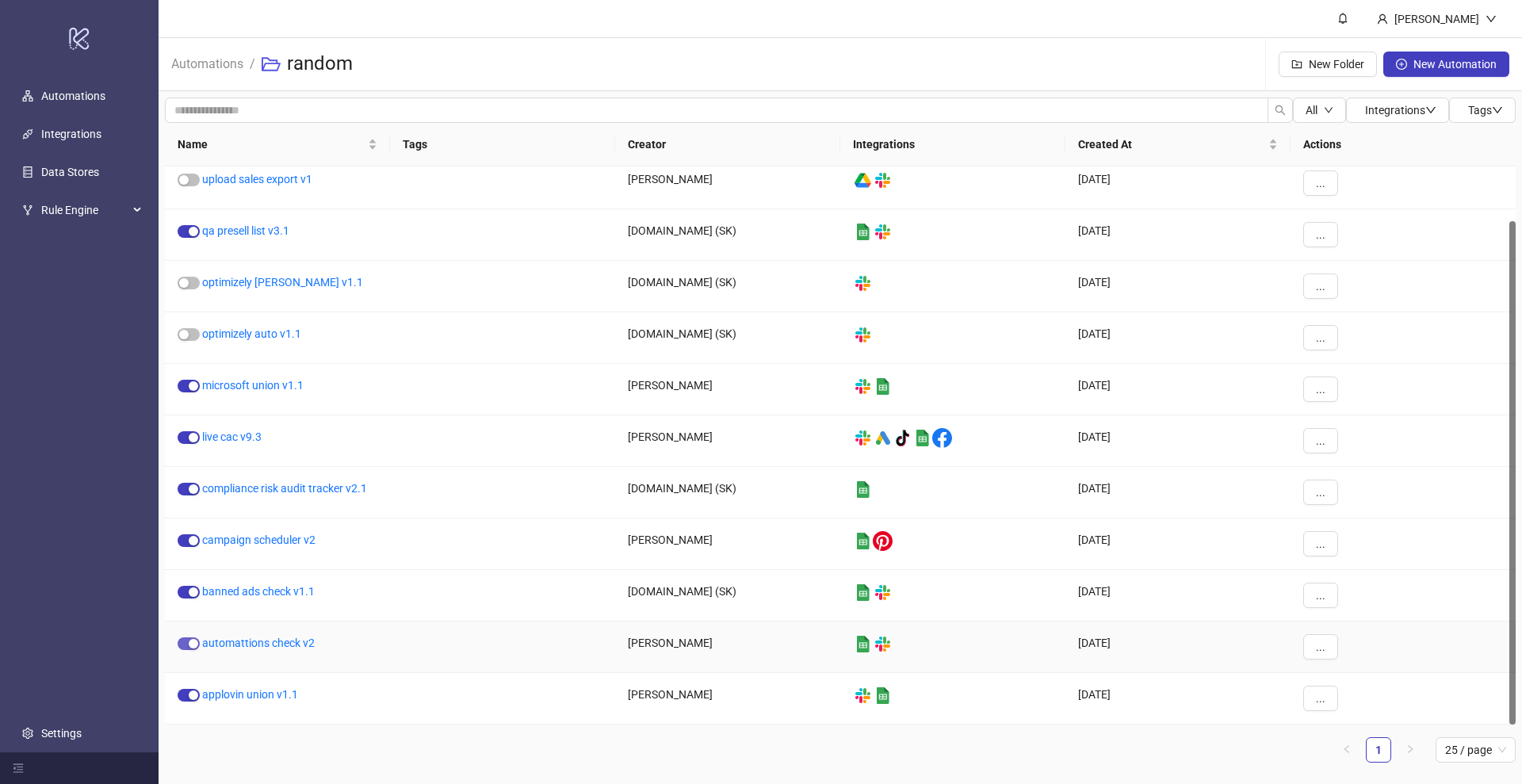
click at [191, 645] on div "button" at bounding box center [193, 643] width 9 height 9
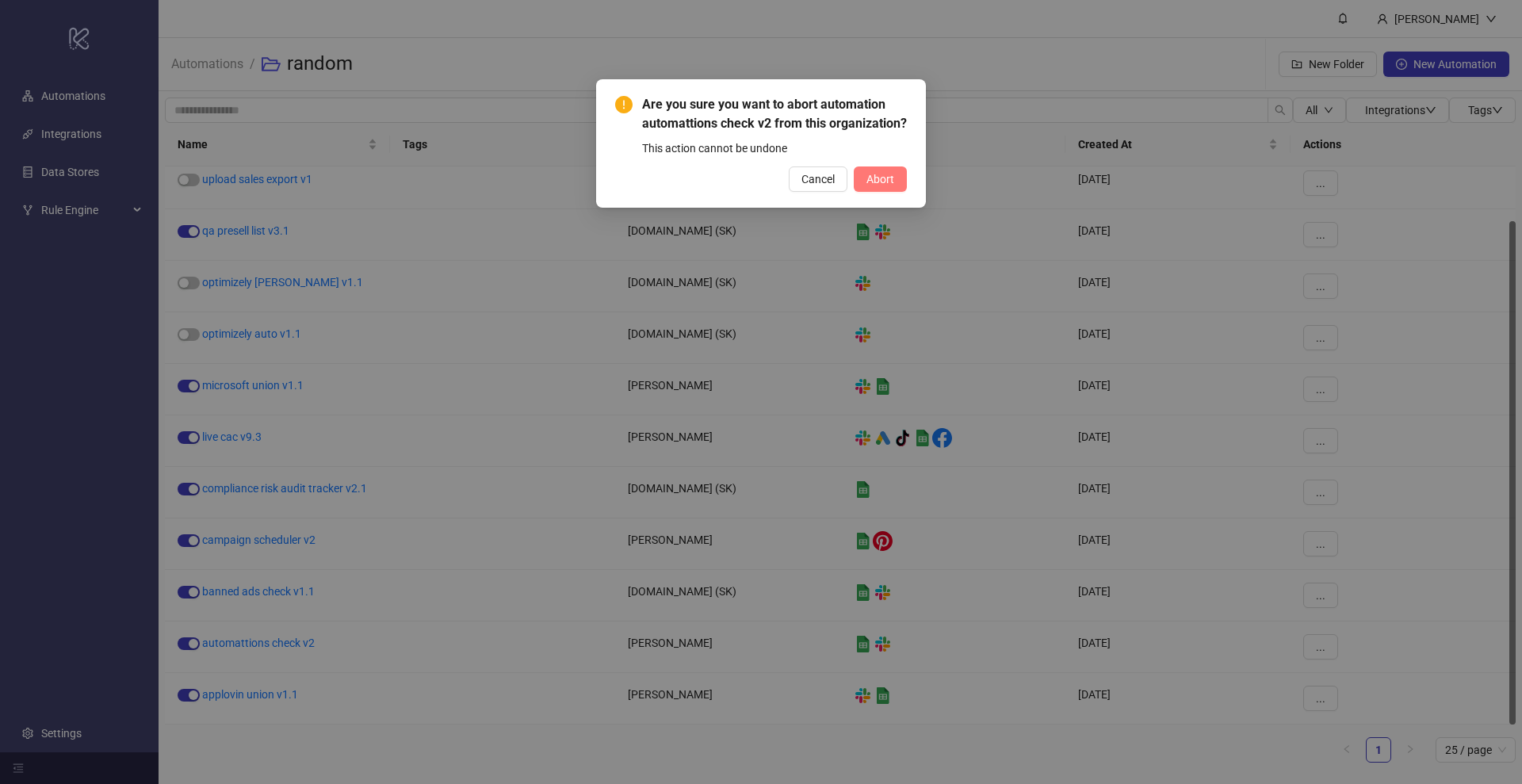
click at [881, 192] on button "Abort" at bounding box center [881, 178] width 53 height 25
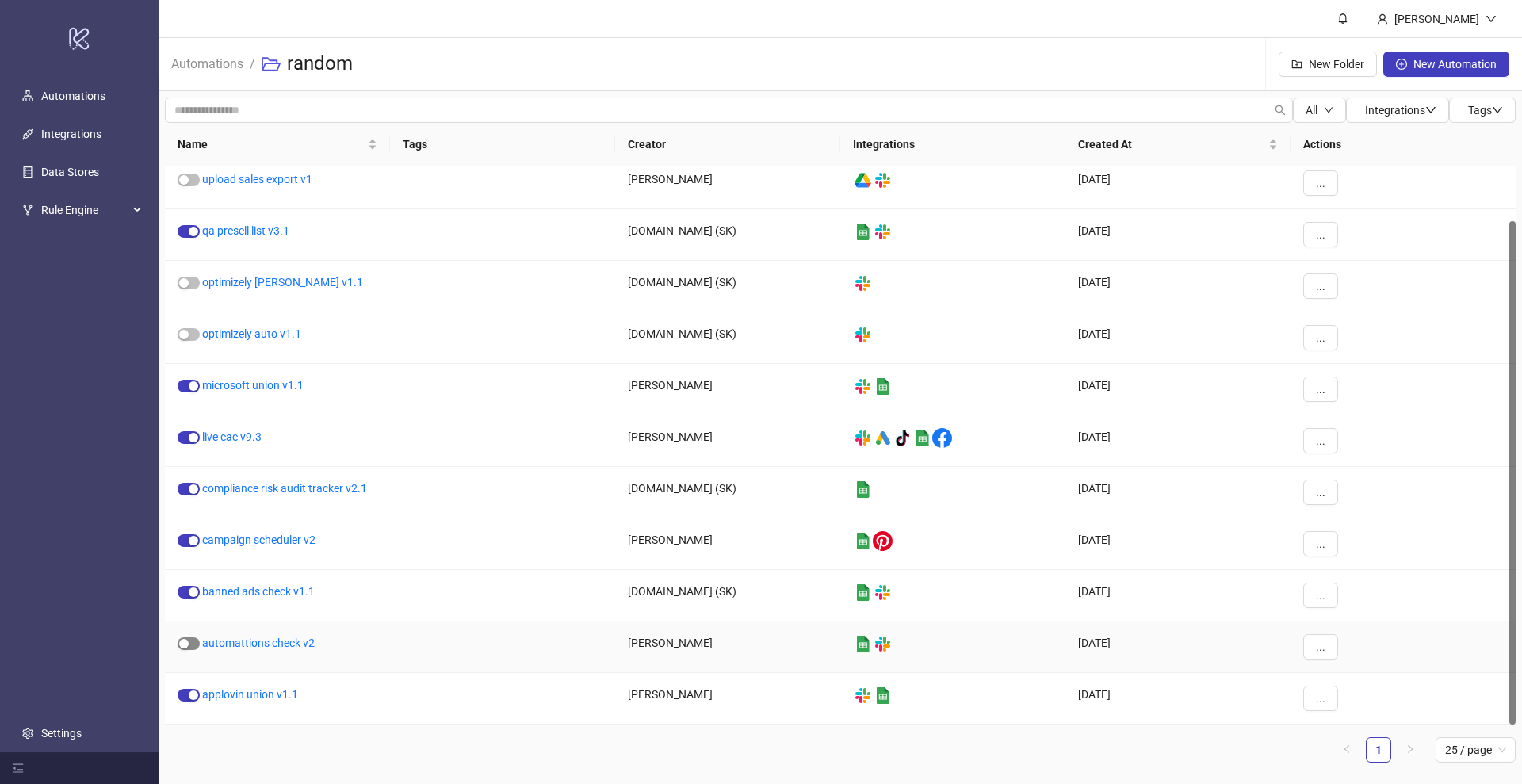
click at [188, 638] on div "button" at bounding box center [184, 643] width 9 height 9
